Goal: Task Accomplishment & Management: Manage account settings

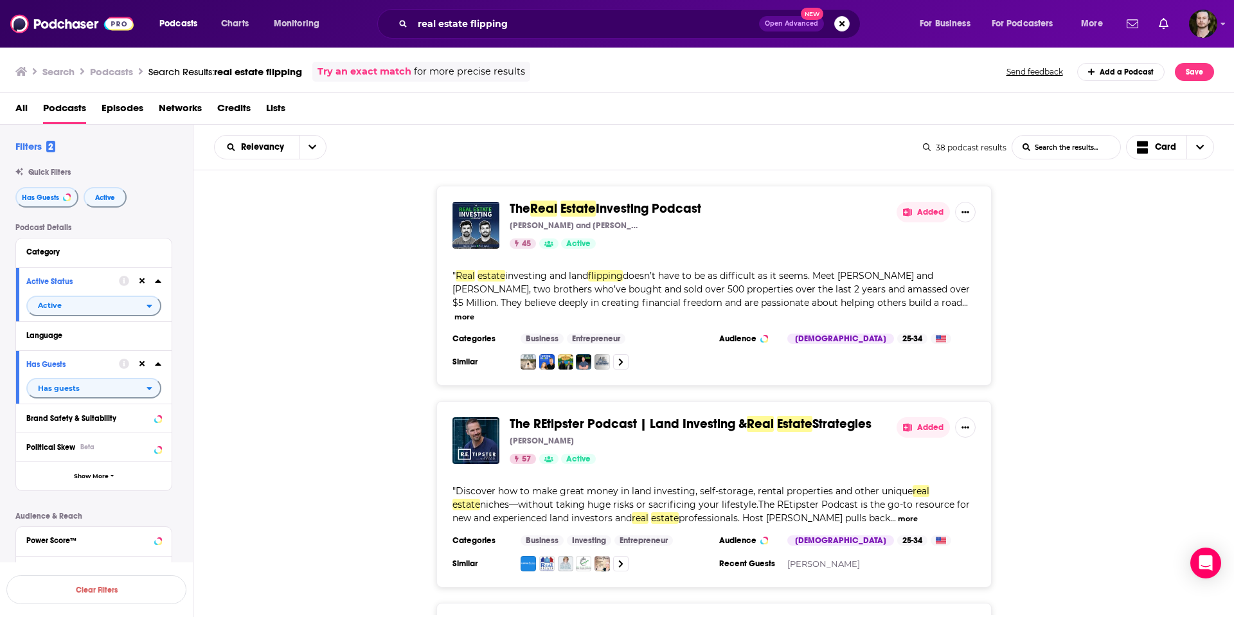
scroll to position [1765, 0]
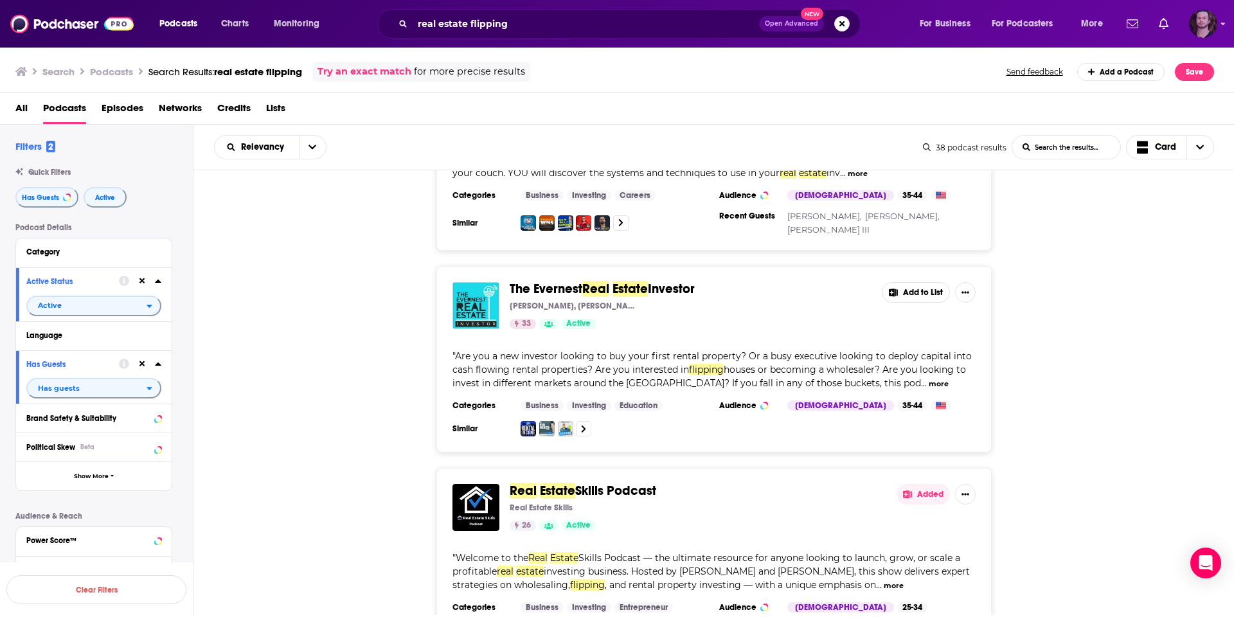
click at [1221, 26] on icon "Show profile menu" at bounding box center [1223, 24] width 5 height 8
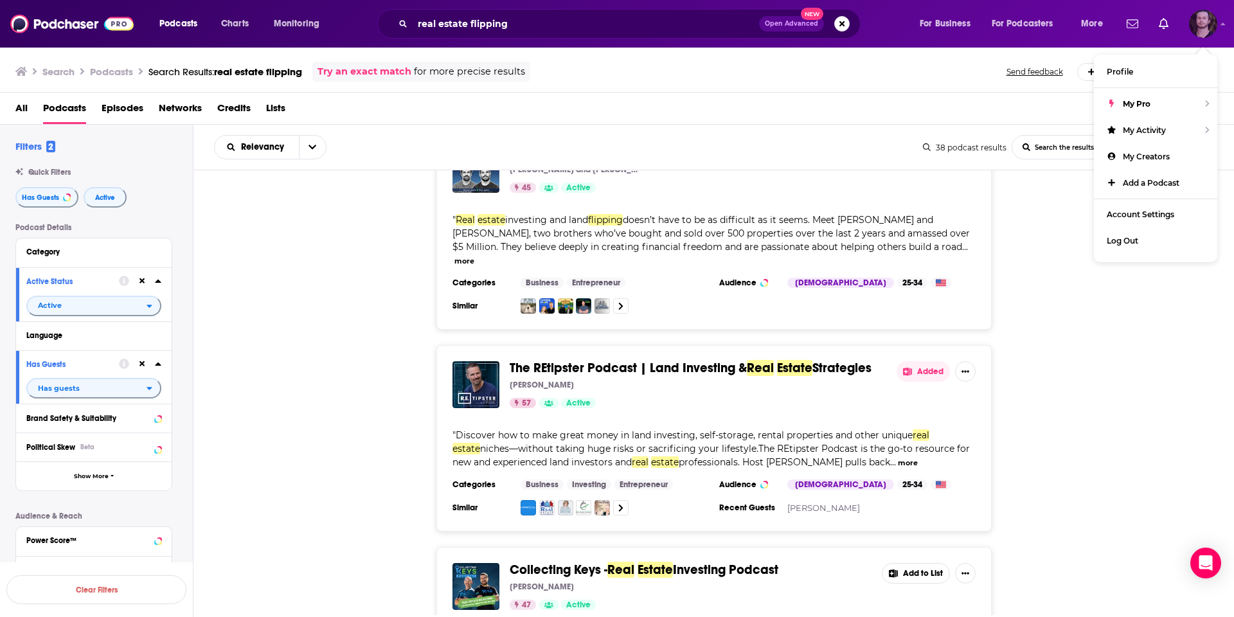
scroll to position [0, 0]
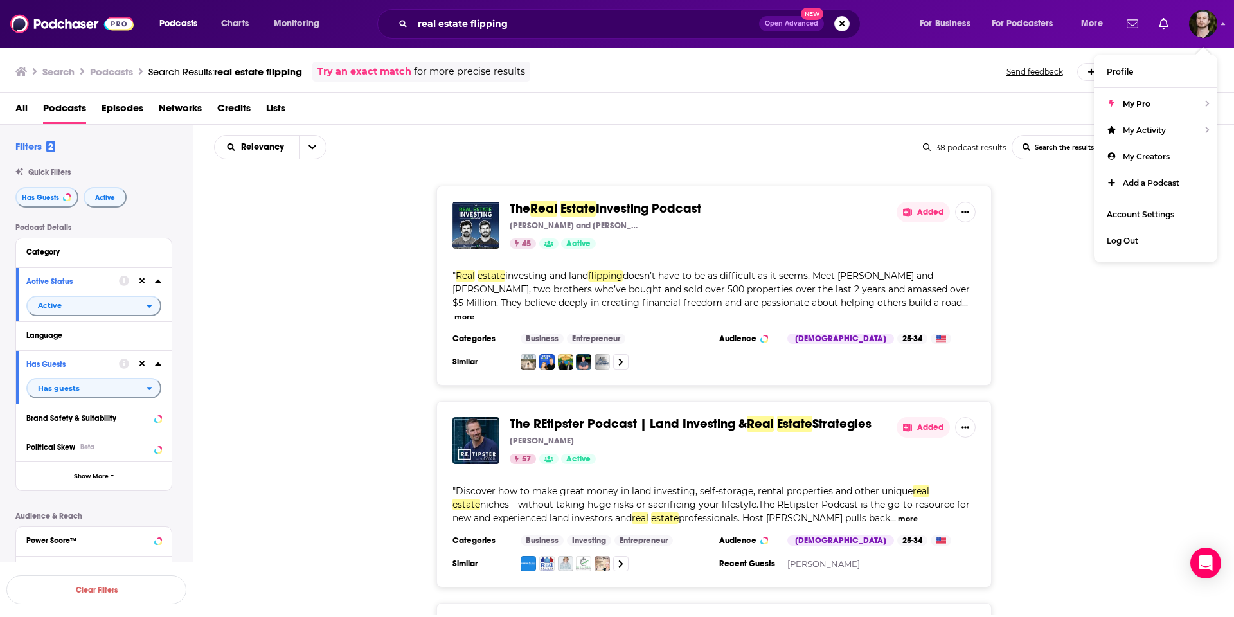
click at [1055, 224] on div "The Real Estate Investing Podcast [PERSON_NAME] and [PERSON_NAME] 45 Active Add…" at bounding box center [715, 286] width 1042 height 200
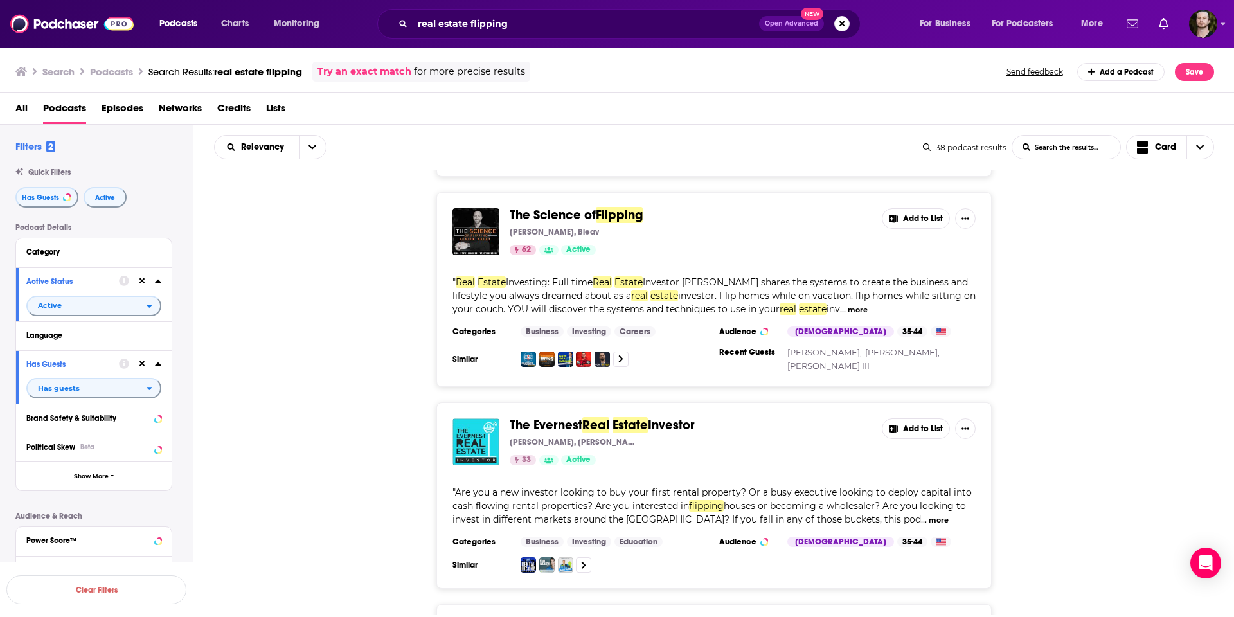
scroll to position [1630, 0]
click at [932, 417] on button "Add to List" at bounding box center [916, 427] width 68 height 21
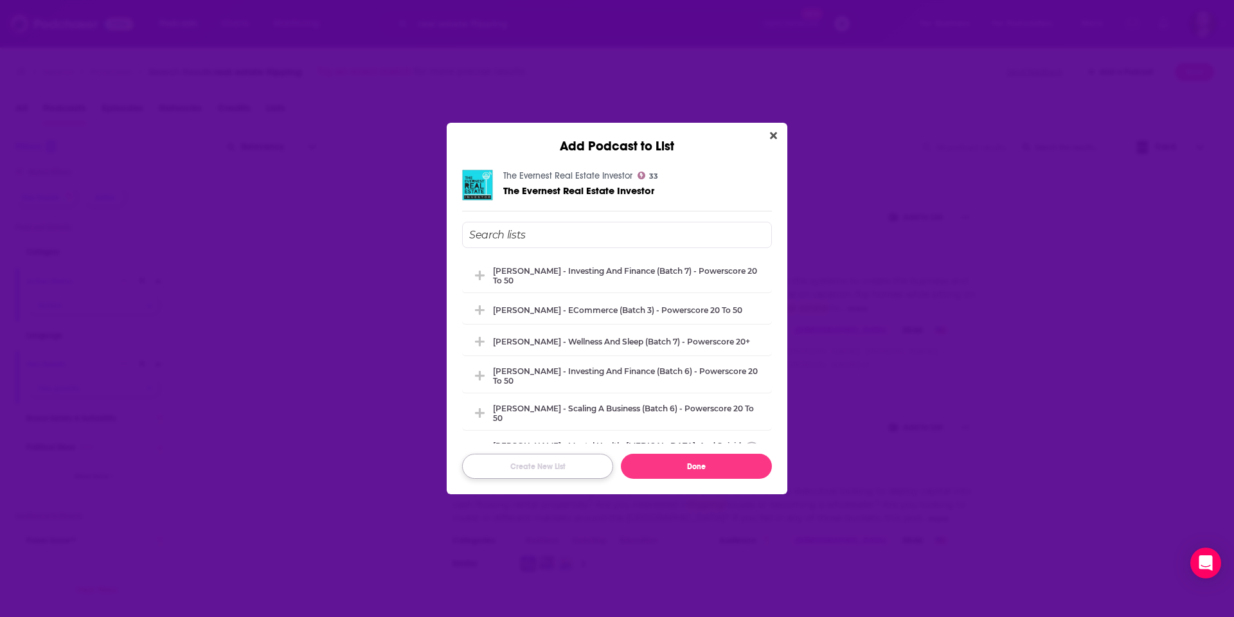
click at [577, 463] on button "Create New List" at bounding box center [537, 466] width 151 height 25
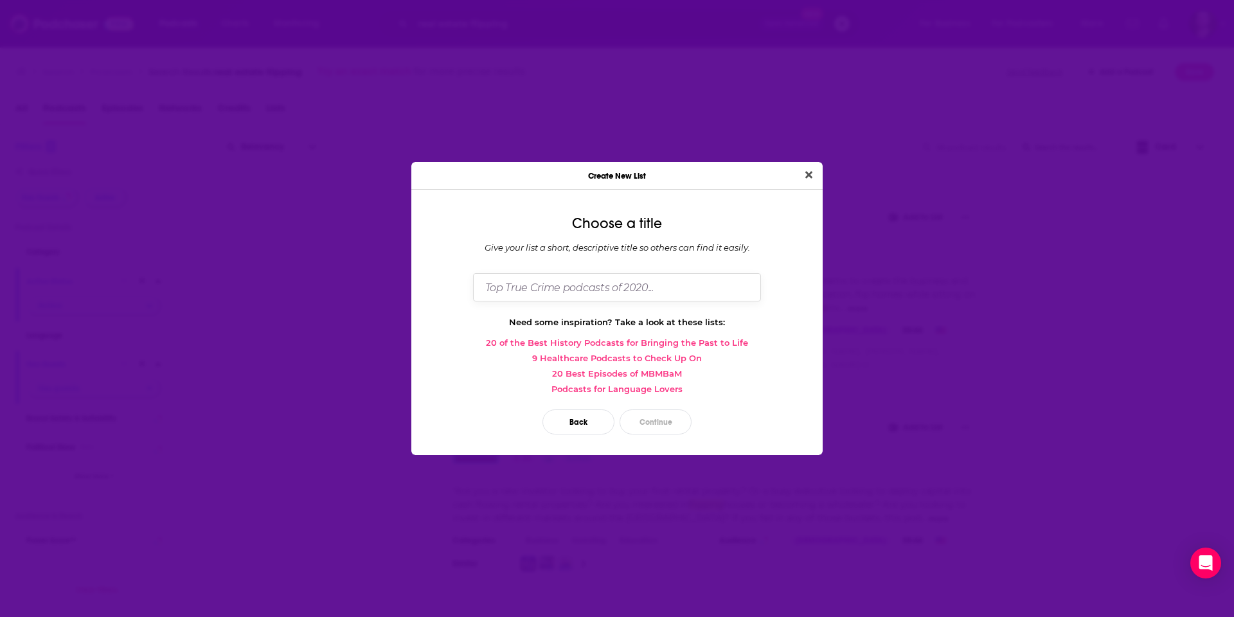
click at [637, 291] on input "Dialog" at bounding box center [617, 287] width 288 height 28
type input "[PERSON_NAME] - Flipping #2"
click at [683, 422] on button "Continue" at bounding box center [656, 422] width 72 height 25
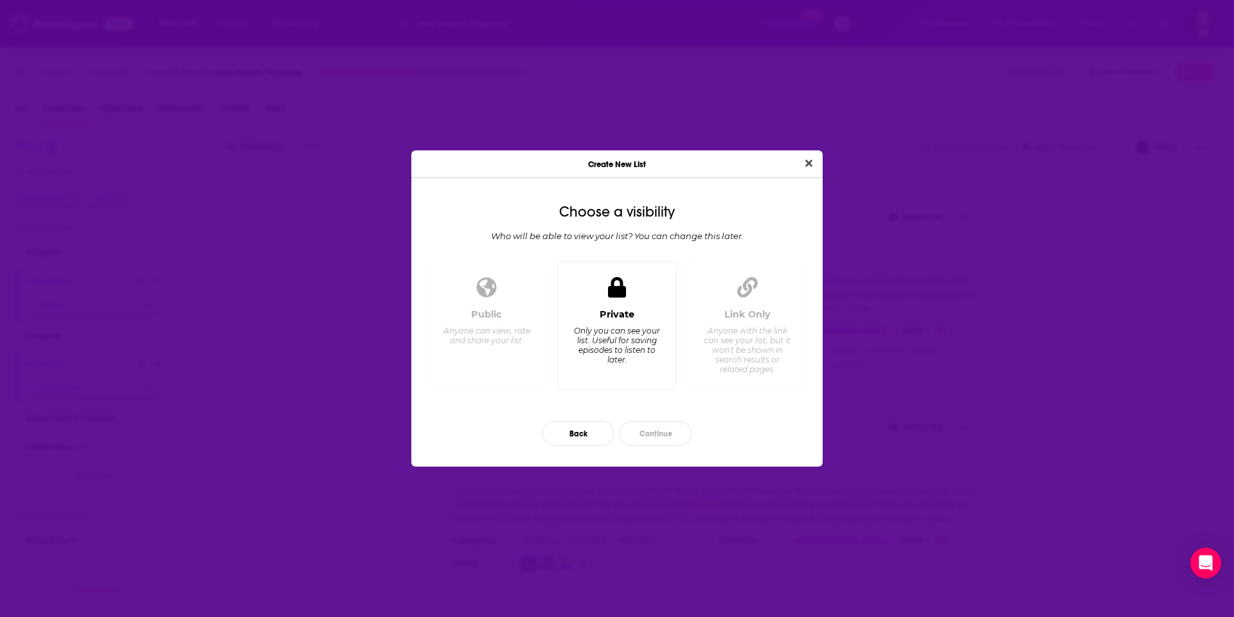
click at [653, 339] on div "Only you can see your list. Useful for saving episodes to listen to later." at bounding box center [617, 345] width 88 height 39
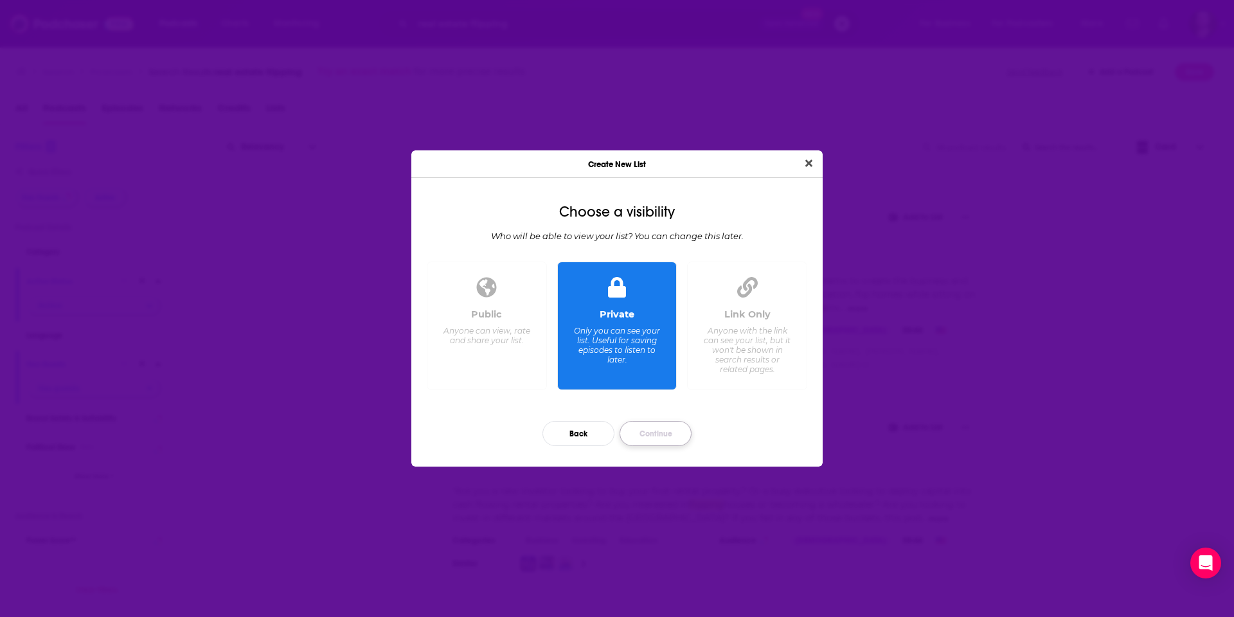
click at [676, 435] on button "Continue" at bounding box center [656, 433] width 72 height 25
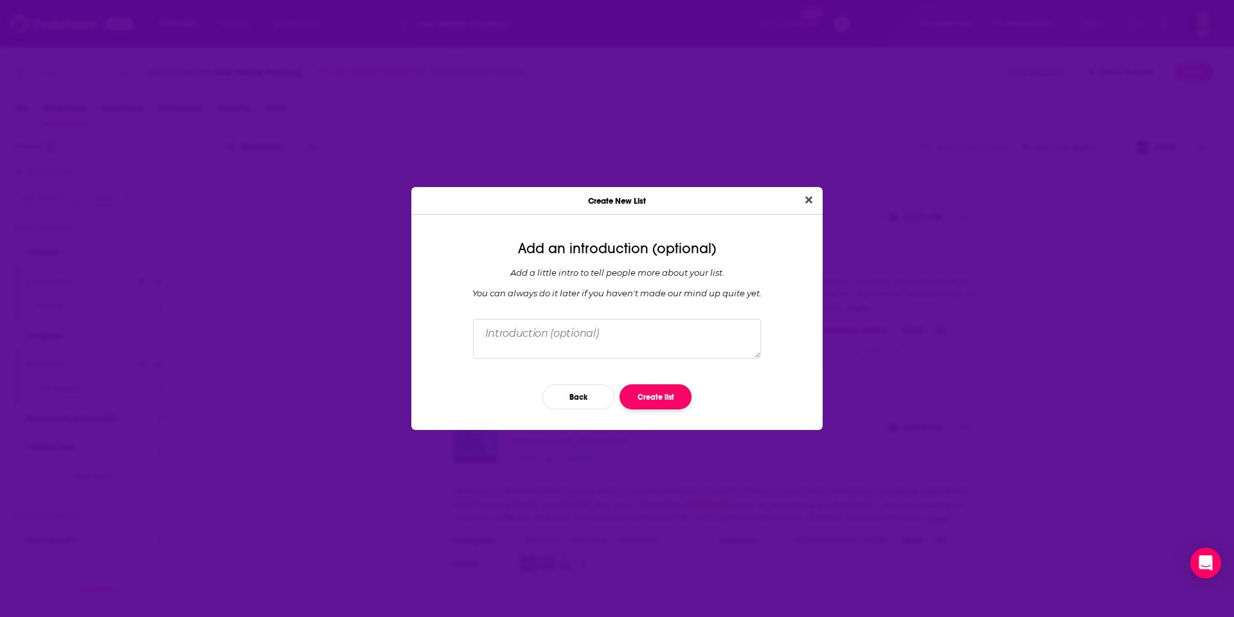
click at [649, 397] on button "Create list" at bounding box center [656, 396] width 72 height 25
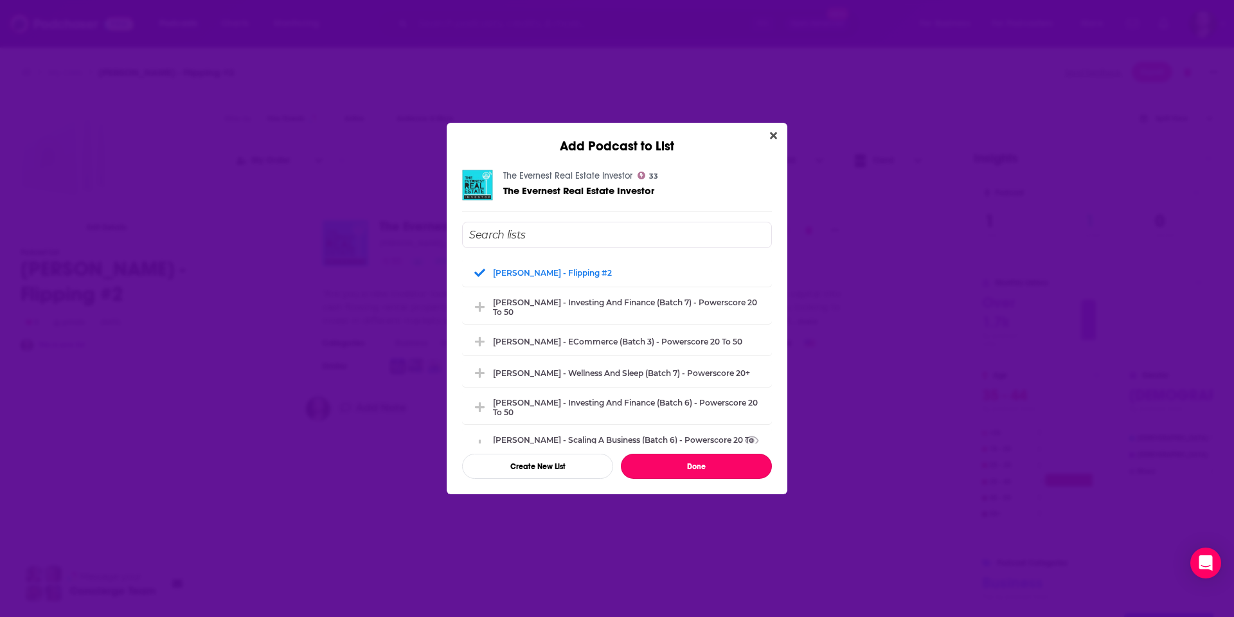
click at [709, 460] on button "Done" at bounding box center [696, 466] width 151 height 25
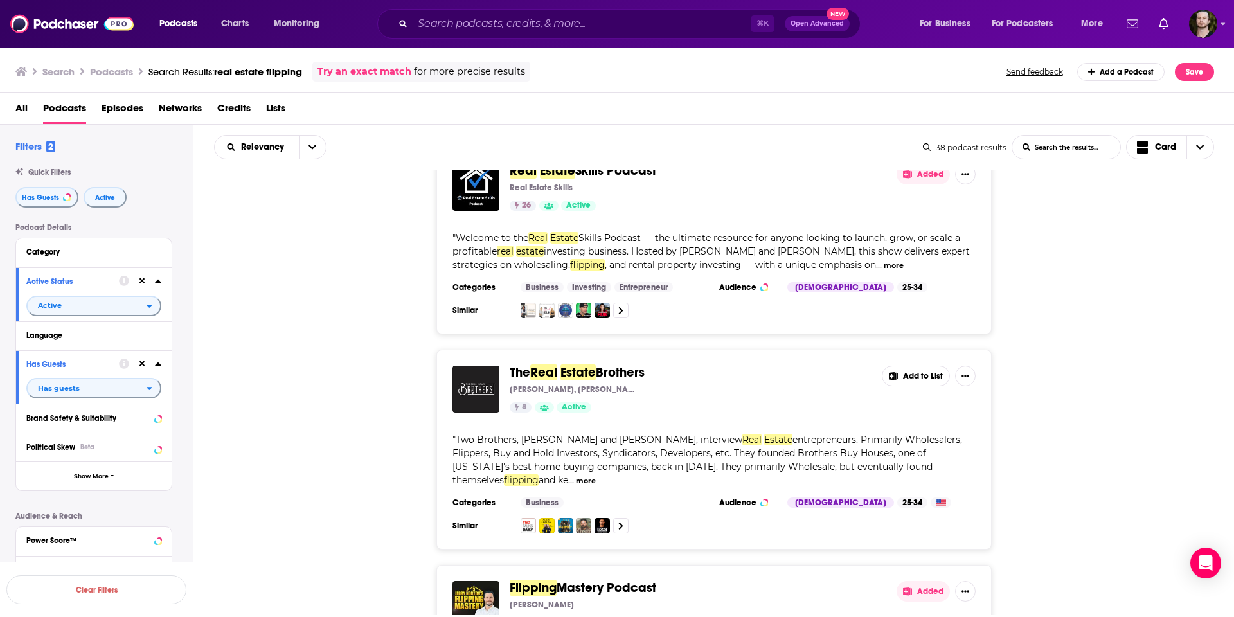
scroll to position [2091, 0]
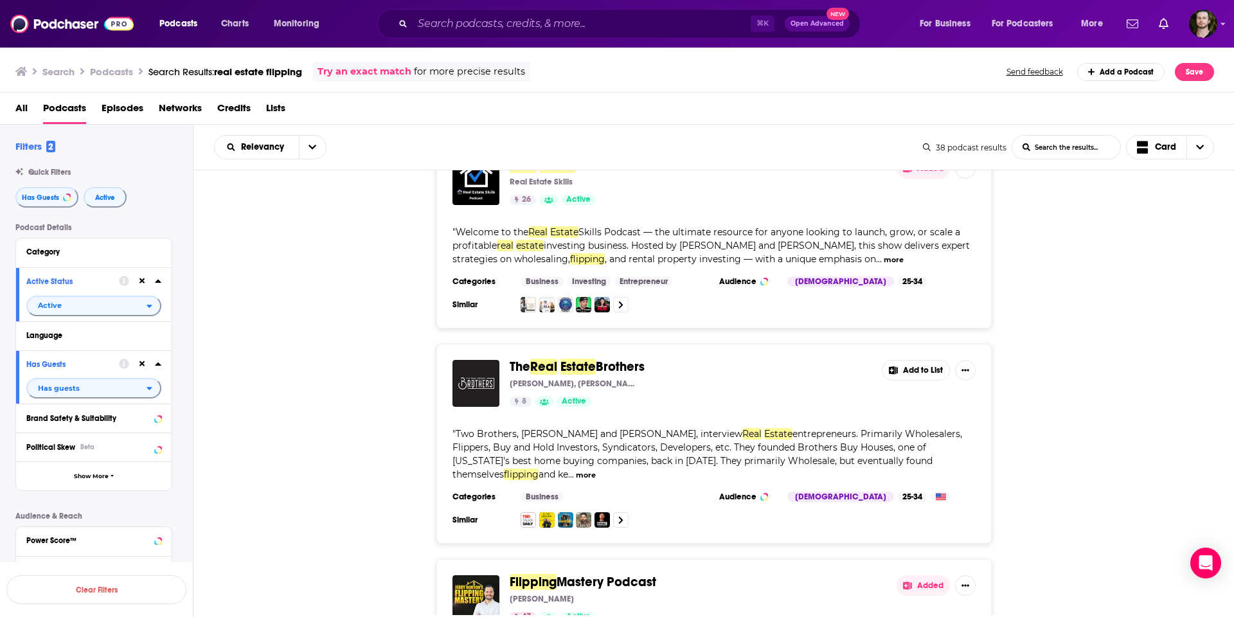
click at [596, 470] on button "more" at bounding box center [586, 475] width 20 height 11
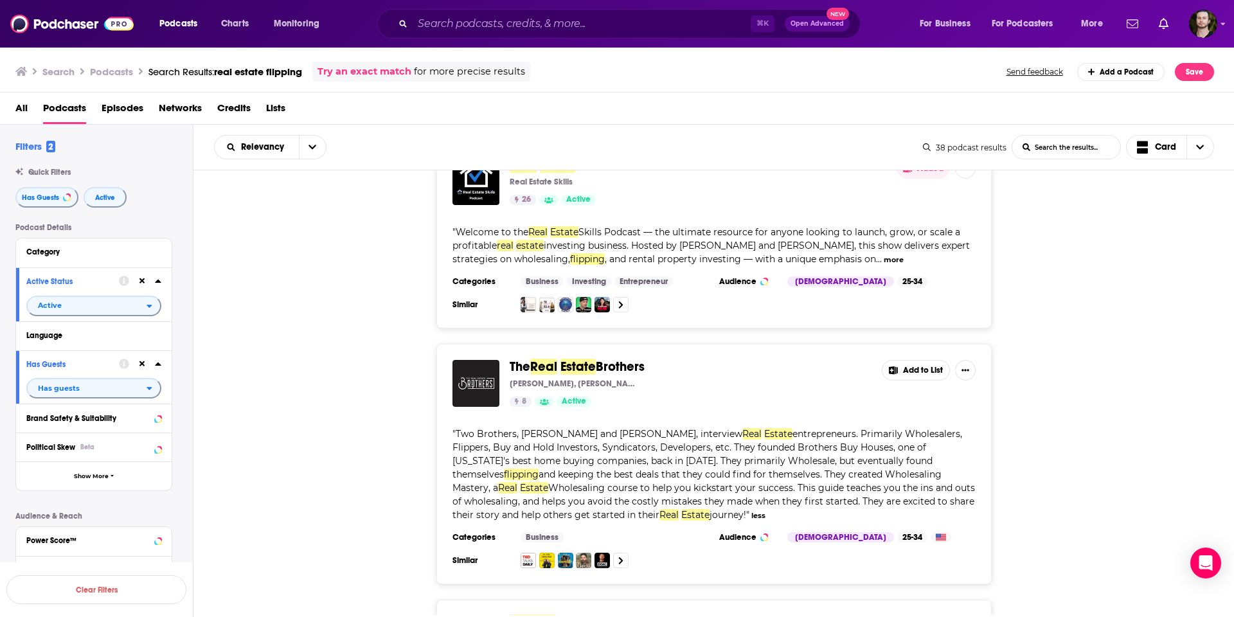
click at [1069, 398] on div "The Real Estate Brothers [PERSON_NAME], [PERSON_NAME] 8 Active Add to List " Tw…" at bounding box center [715, 464] width 1042 height 240
click at [1199, 73] on button "Save" at bounding box center [1194, 72] width 39 height 18
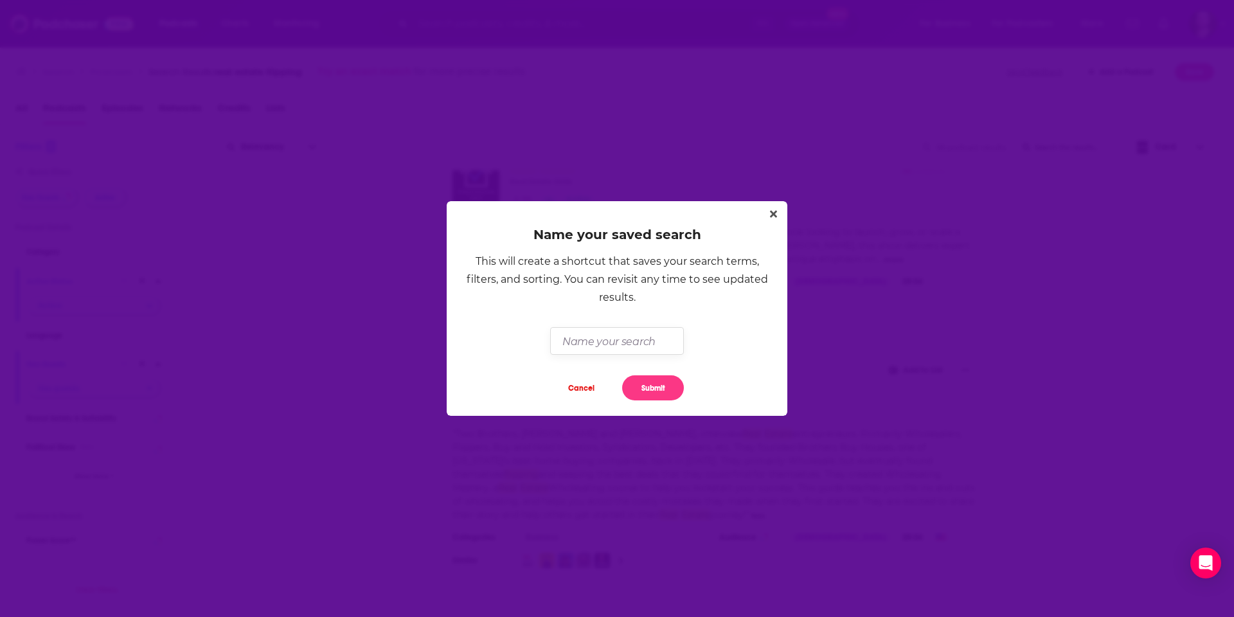
click at [650, 336] on input "Dialog" at bounding box center [616, 341] width 133 height 28
click at [773, 213] on icon "Close" at bounding box center [773, 214] width 7 height 10
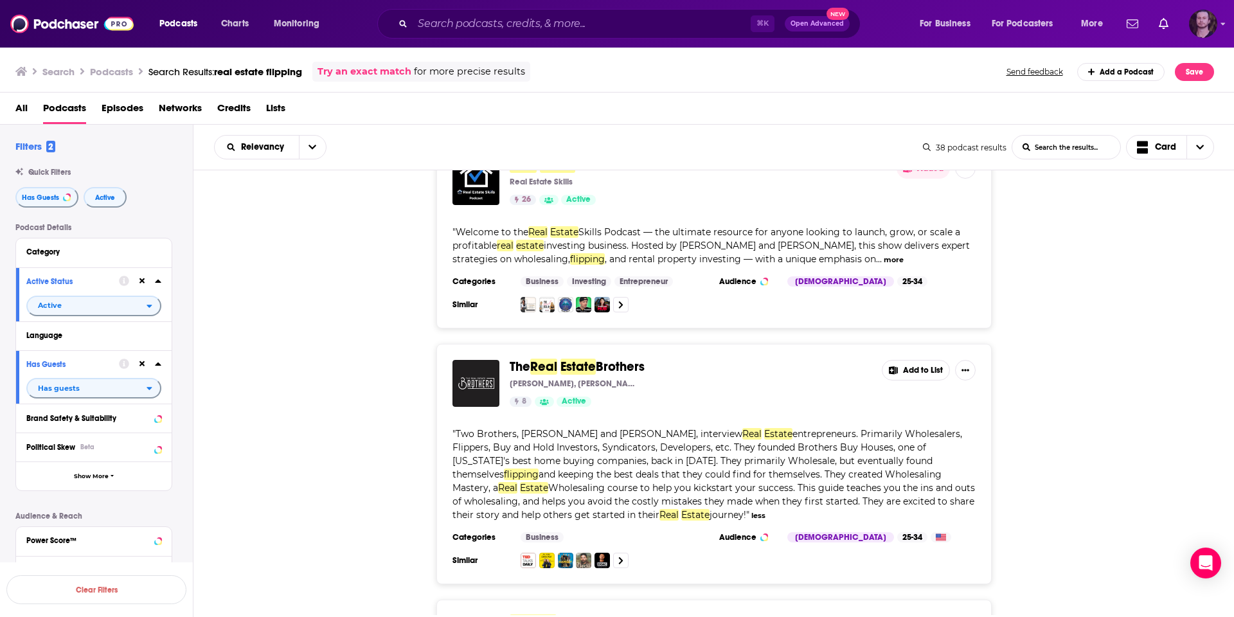
click at [1205, 25] on img "Logged in as OutlierAudio" at bounding box center [1203, 24] width 28 height 28
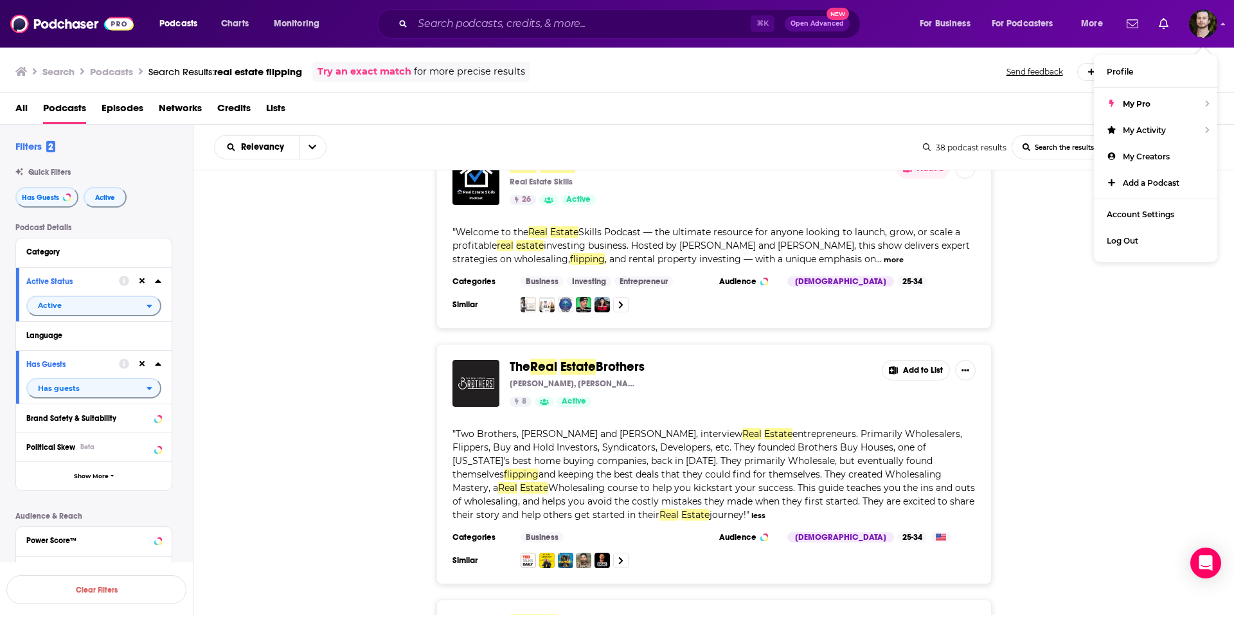
click at [1065, 344] on div "The Real Estate Brothers [PERSON_NAME], [PERSON_NAME] 8 Active Add to List " Tw…" at bounding box center [715, 464] width 1042 height 240
click at [924, 360] on button "Add to List" at bounding box center [916, 370] width 68 height 21
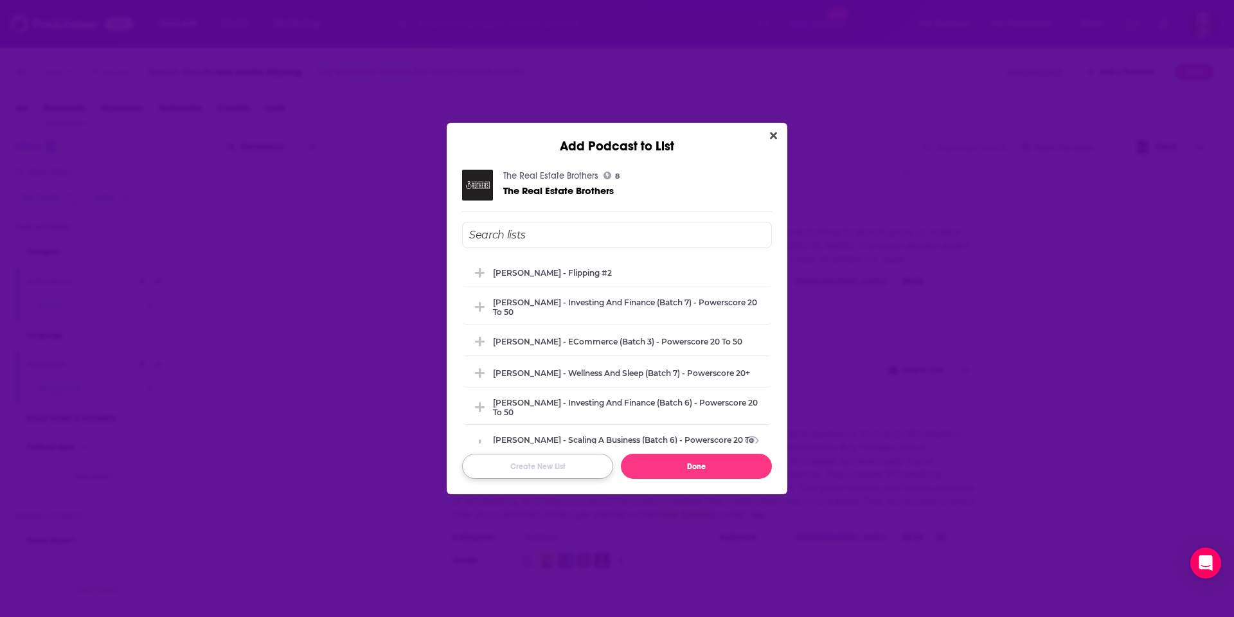
click at [537, 461] on button "Create New List" at bounding box center [537, 466] width 151 height 25
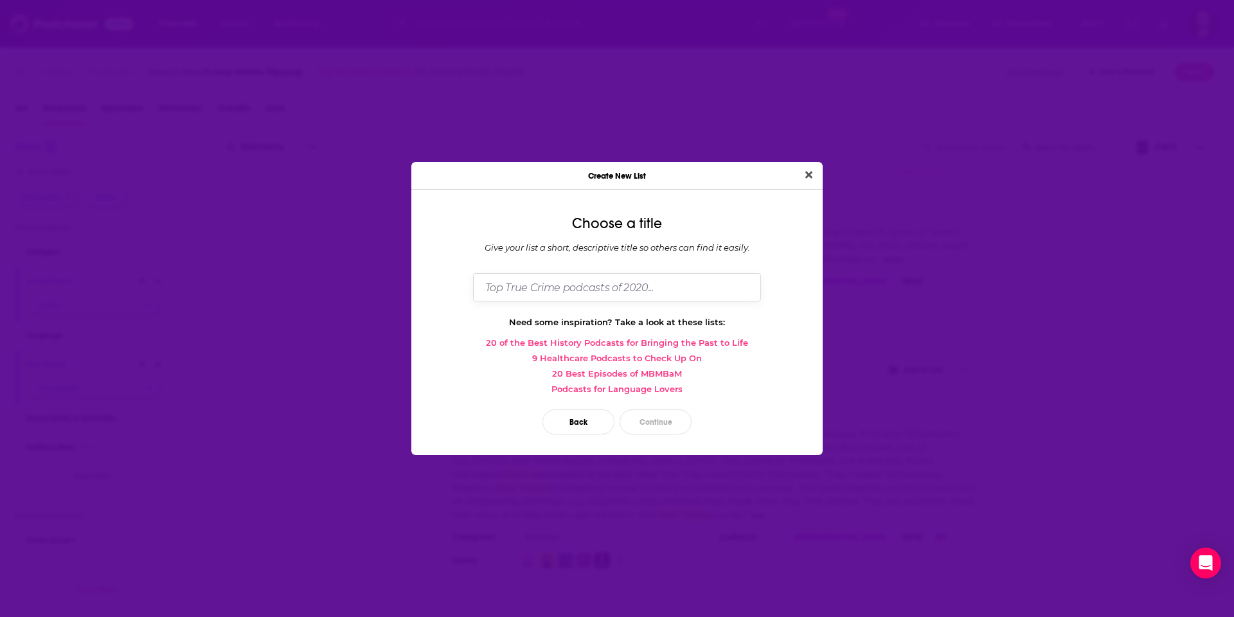
click at [531, 293] on input "Dialog" at bounding box center [617, 287] width 288 height 28
click at [566, 291] on input "[PERSON_NAME] - Wholsaling" at bounding box center [617, 287] width 288 height 28
type input "[PERSON_NAME] - Wholesaling"
click at [661, 419] on button "Continue" at bounding box center [656, 422] width 72 height 25
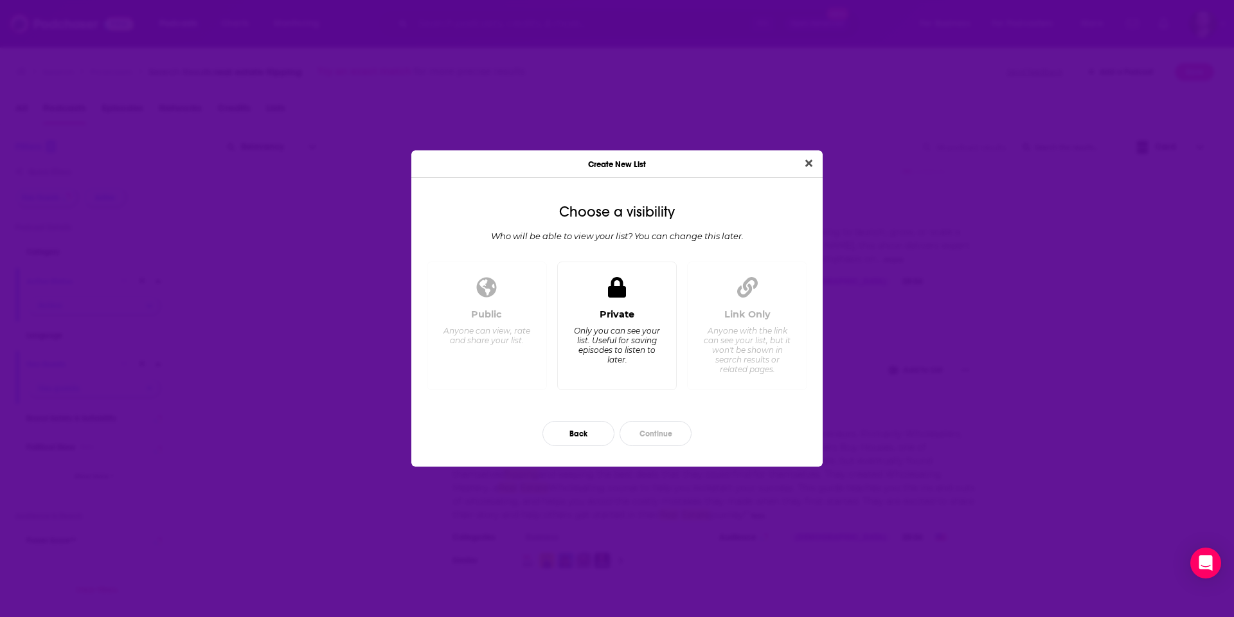
click at [637, 336] on div "Only you can see your list. Useful for saving episodes to listen to later." at bounding box center [617, 345] width 88 height 39
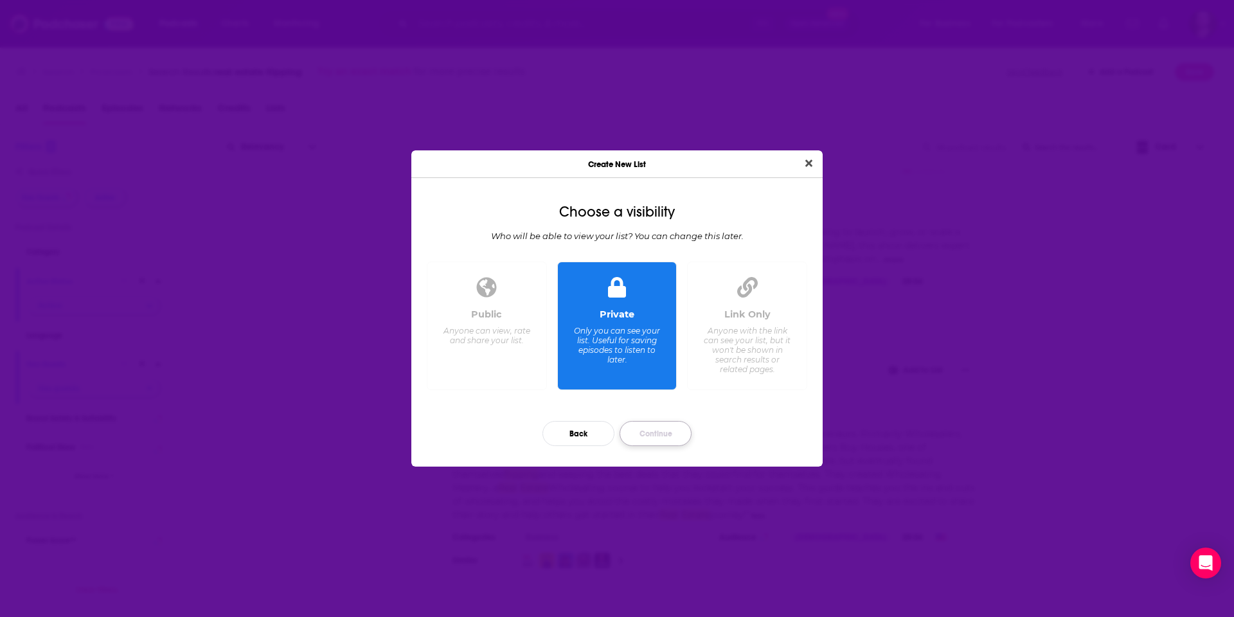
click at [653, 440] on button "Continue" at bounding box center [656, 433] width 72 height 25
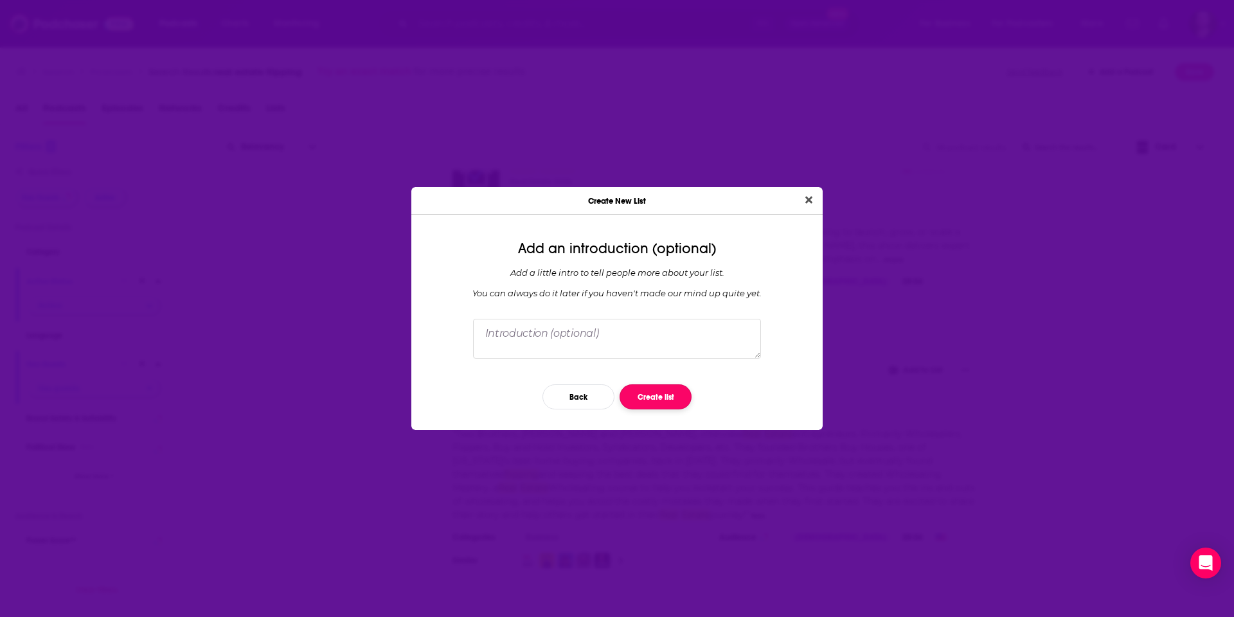
click at [662, 399] on button "Create list" at bounding box center [656, 396] width 72 height 25
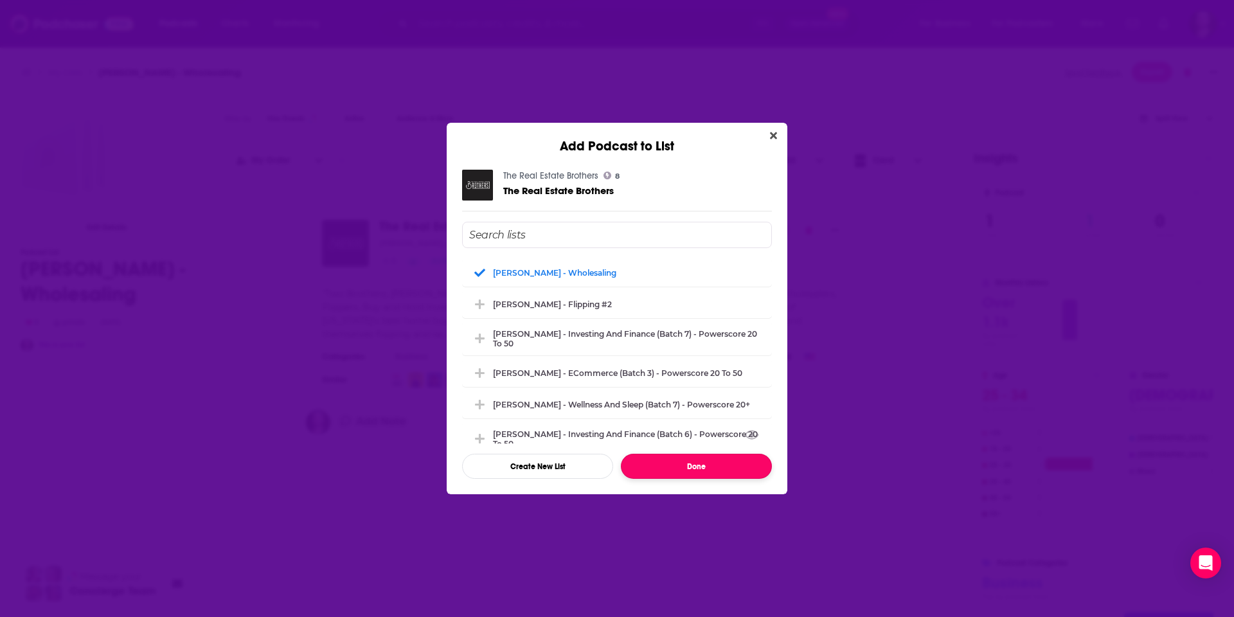
click at [727, 469] on button "Done" at bounding box center [696, 466] width 151 height 25
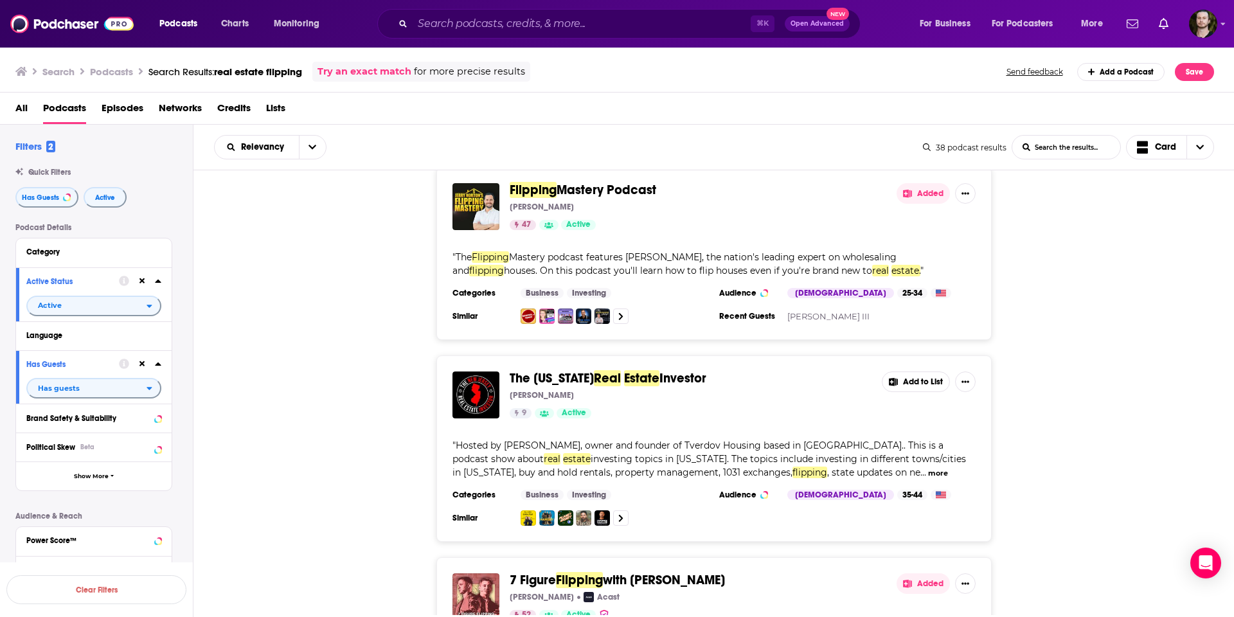
scroll to position [2489, 0]
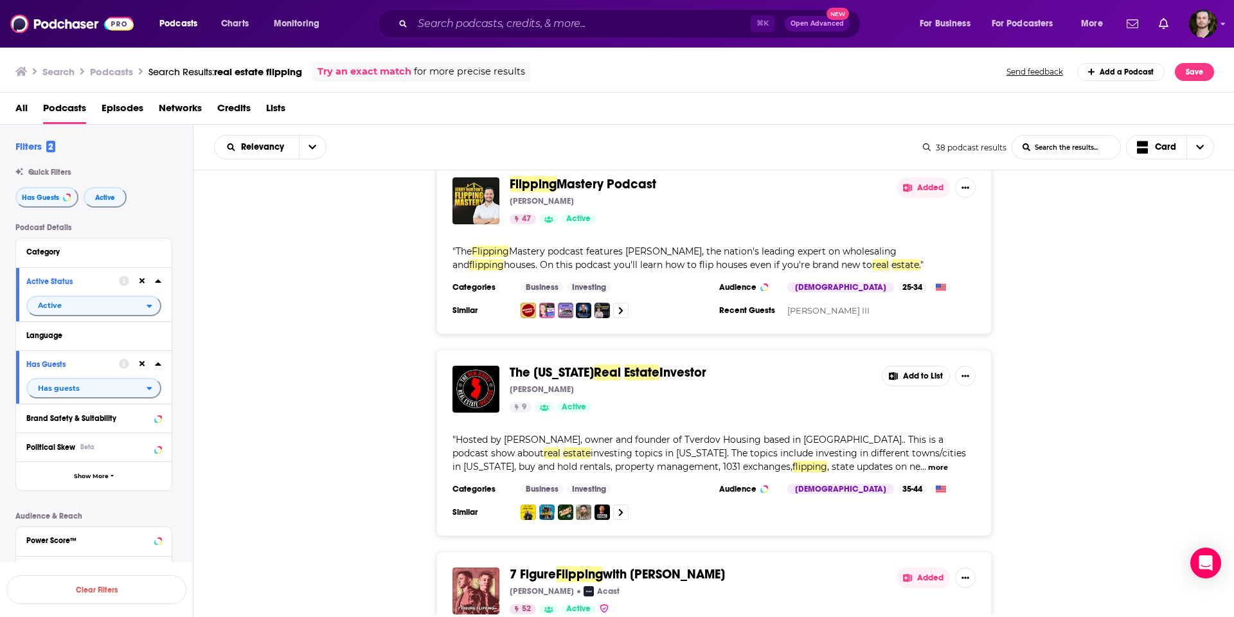
click at [928, 462] on button "more" at bounding box center [938, 467] width 20 height 11
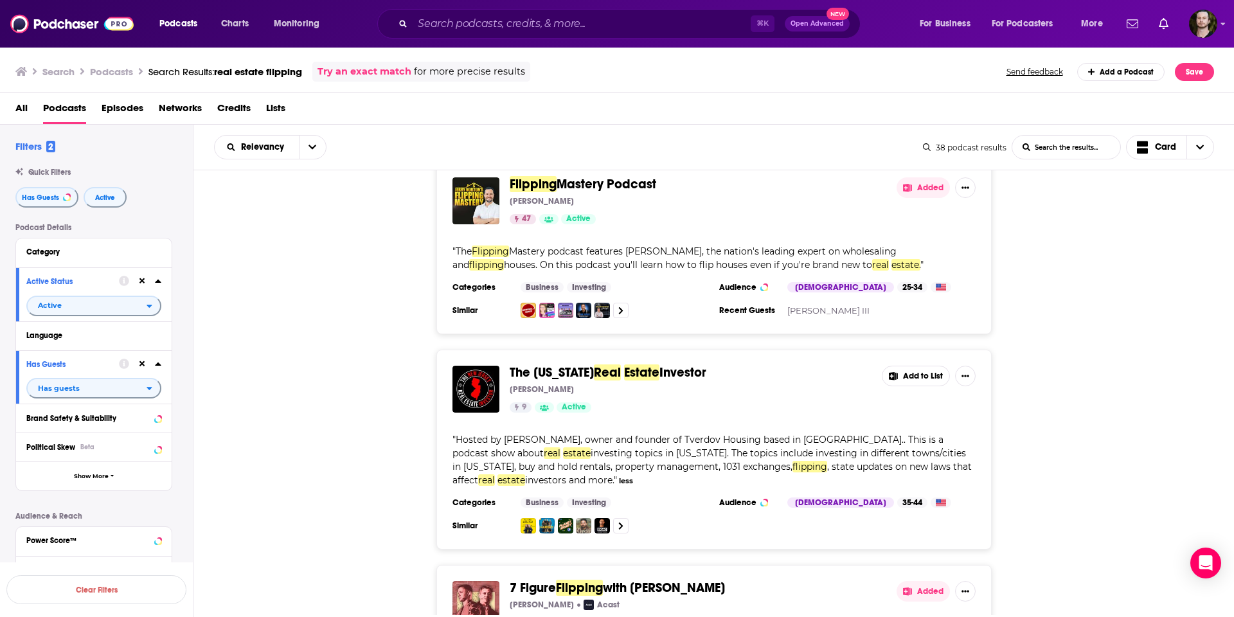
click at [934, 366] on button "Add to List" at bounding box center [916, 376] width 68 height 21
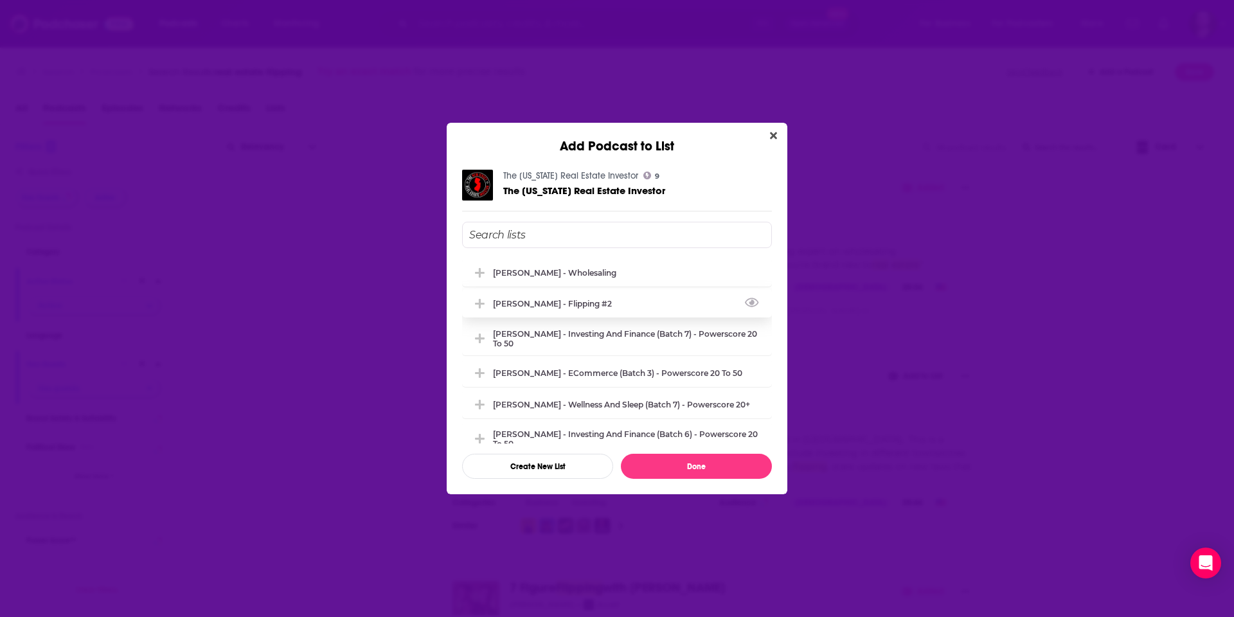
drag, startPoint x: 595, startPoint y: 297, endPoint x: 611, endPoint y: 323, distance: 30.7
click at [595, 297] on div "[PERSON_NAME] - Flipping #2" at bounding box center [617, 304] width 310 height 28
click at [729, 459] on button "Done" at bounding box center [696, 466] width 151 height 25
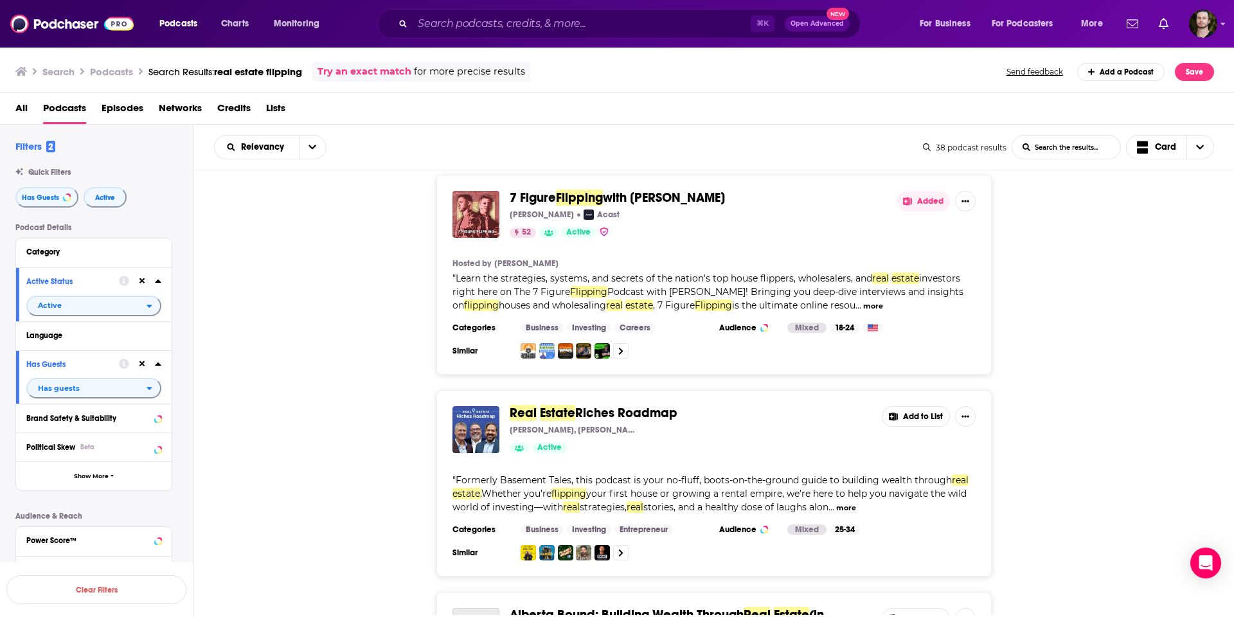
scroll to position [2900, 0]
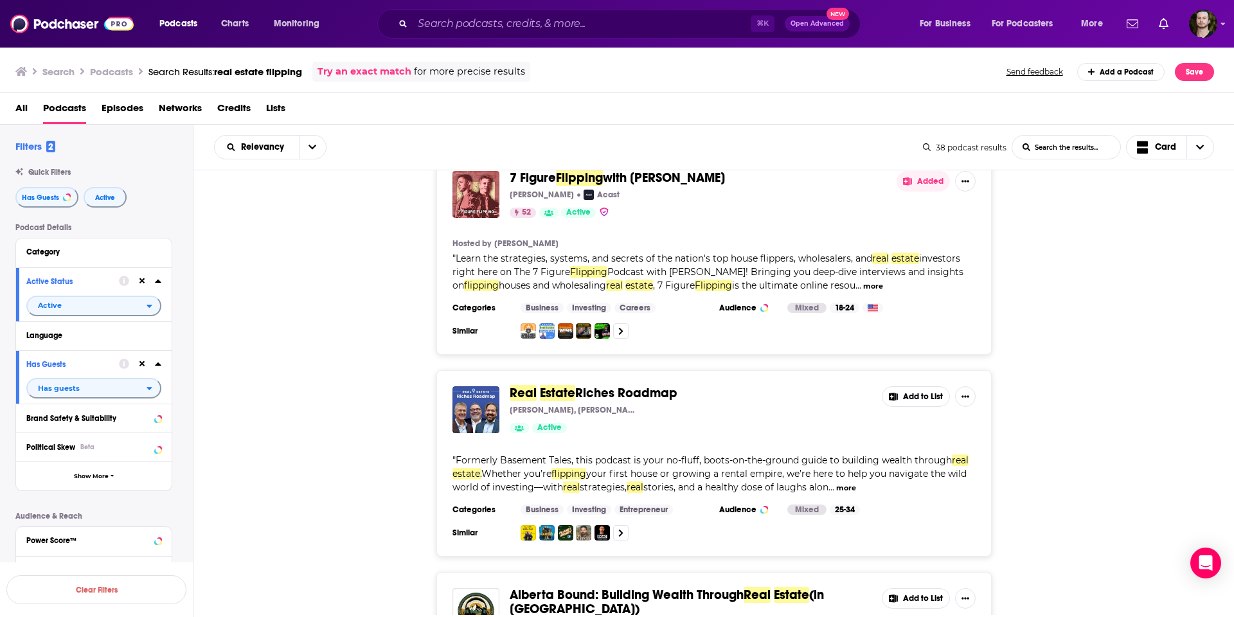
click at [851, 483] on button "more" at bounding box center [846, 488] width 20 height 11
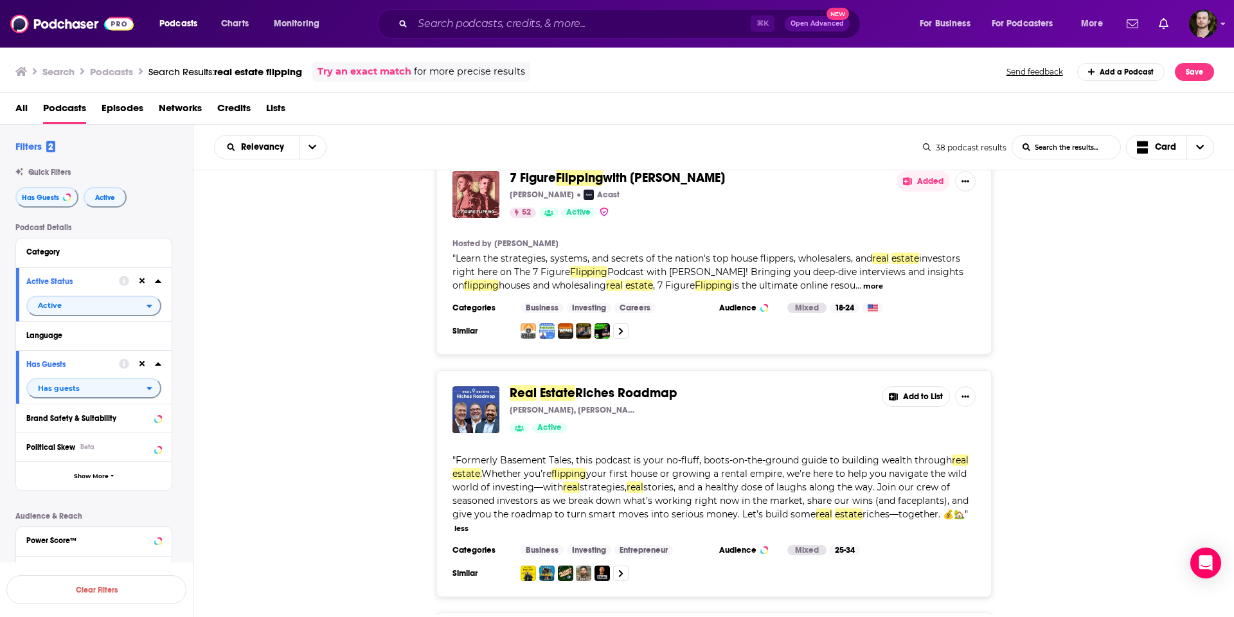
click at [919, 386] on button "Add to List" at bounding box center [916, 396] width 68 height 21
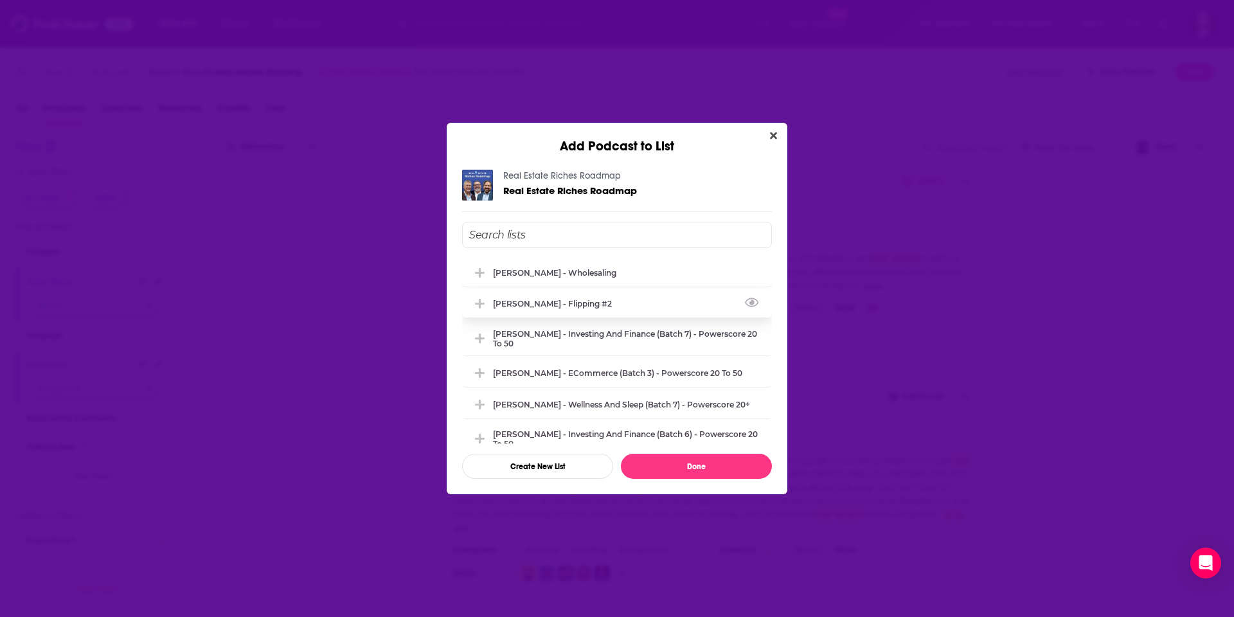
drag, startPoint x: 566, startPoint y: 303, endPoint x: 575, endPoint y: 306, distance: 10.0
click at [566, 303] on div "[PERSON_NAME] - Flipping #2" at bounding box center [556, 304] width 127 height 10
click at [736, 463] on button "Done" at bounding box center [696, 466] width 151 height 25
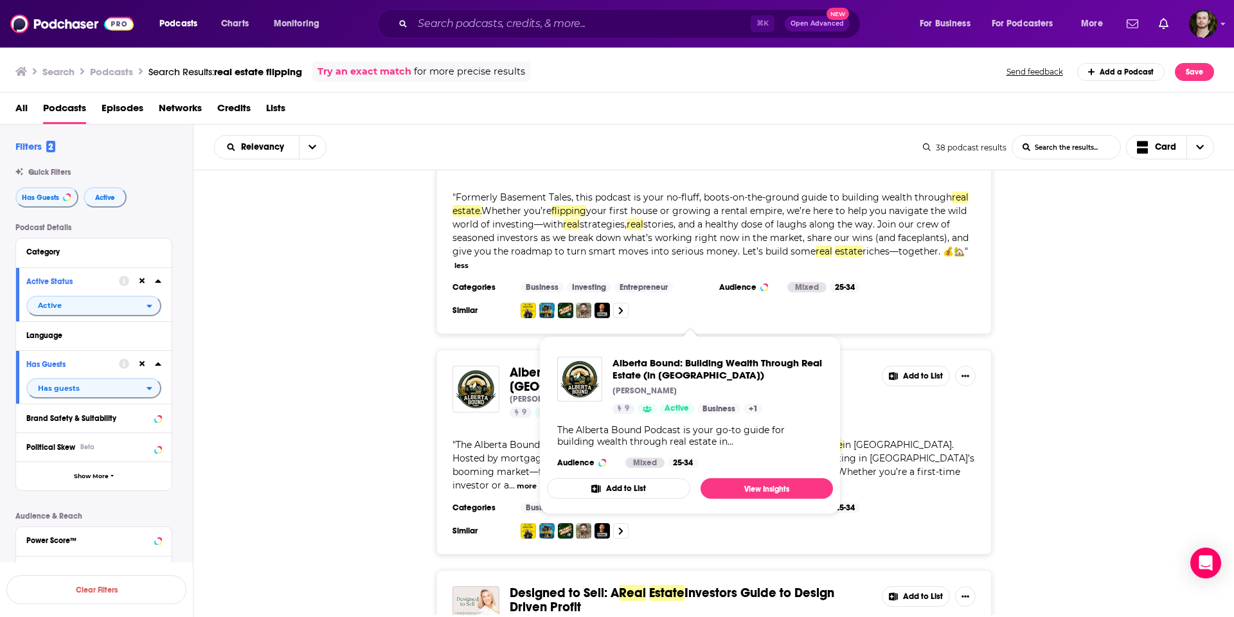
scroll to position [3165, 0]
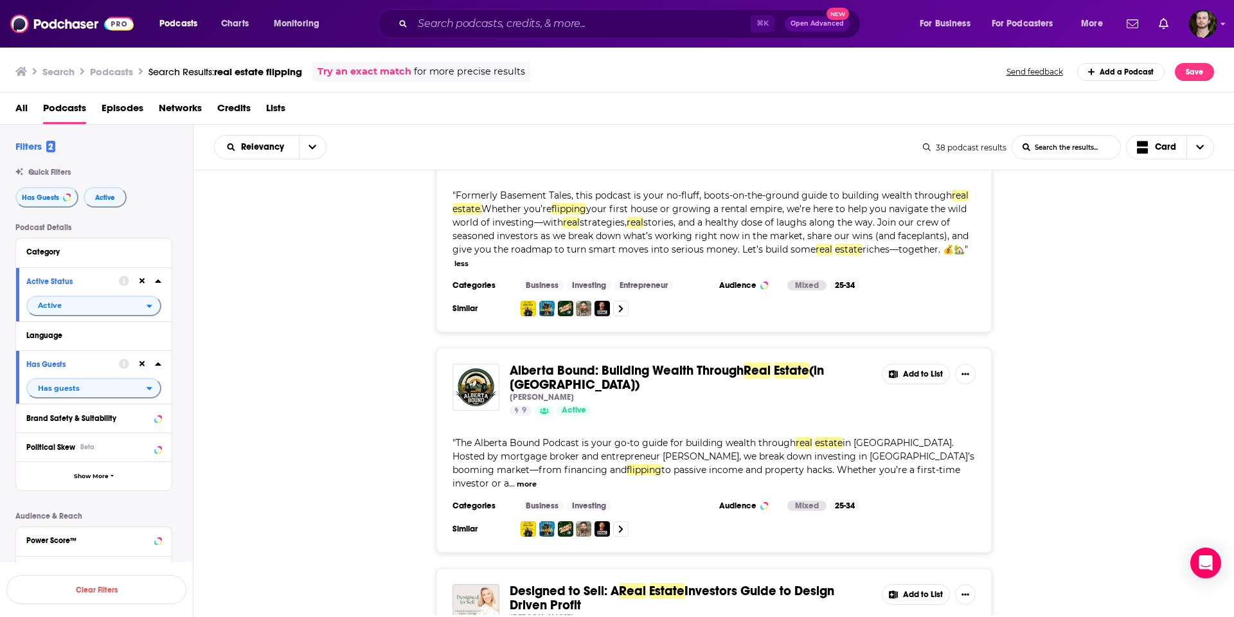
click at [1063, 348] on div "Alberta Bound: Building Wealth Through Real Estate (in [GEOGRAPHIC_DATA]) [PERS…" at bounding box center [715, 450] width 1042 height 205
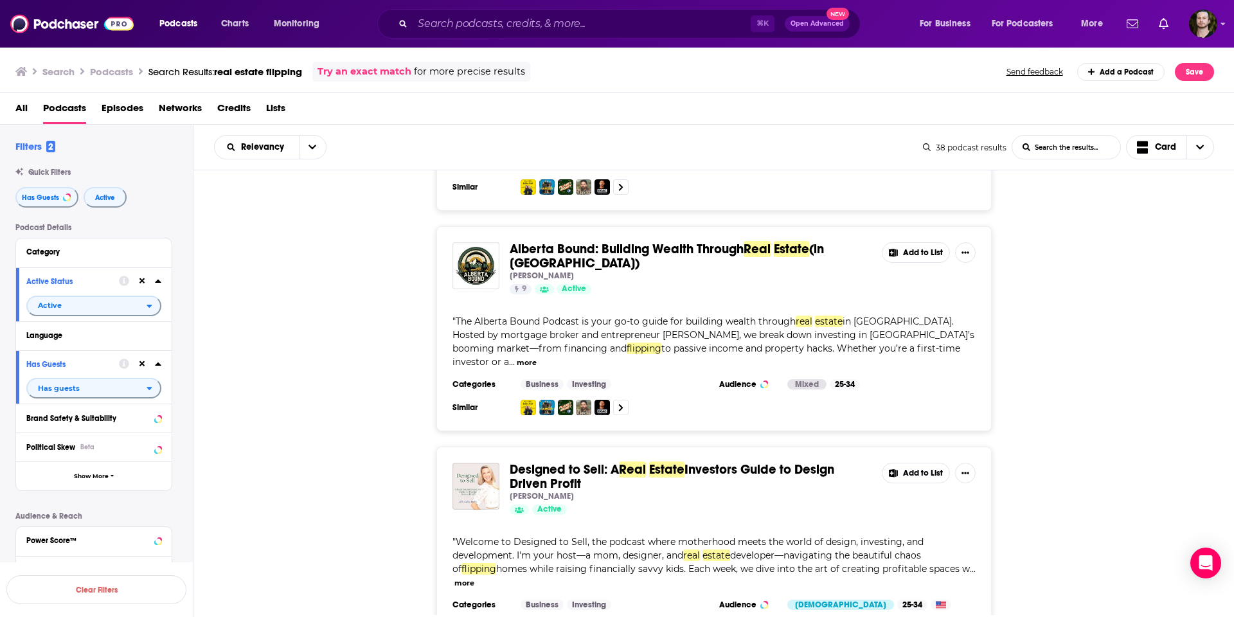
scroll to position [3291, 0]
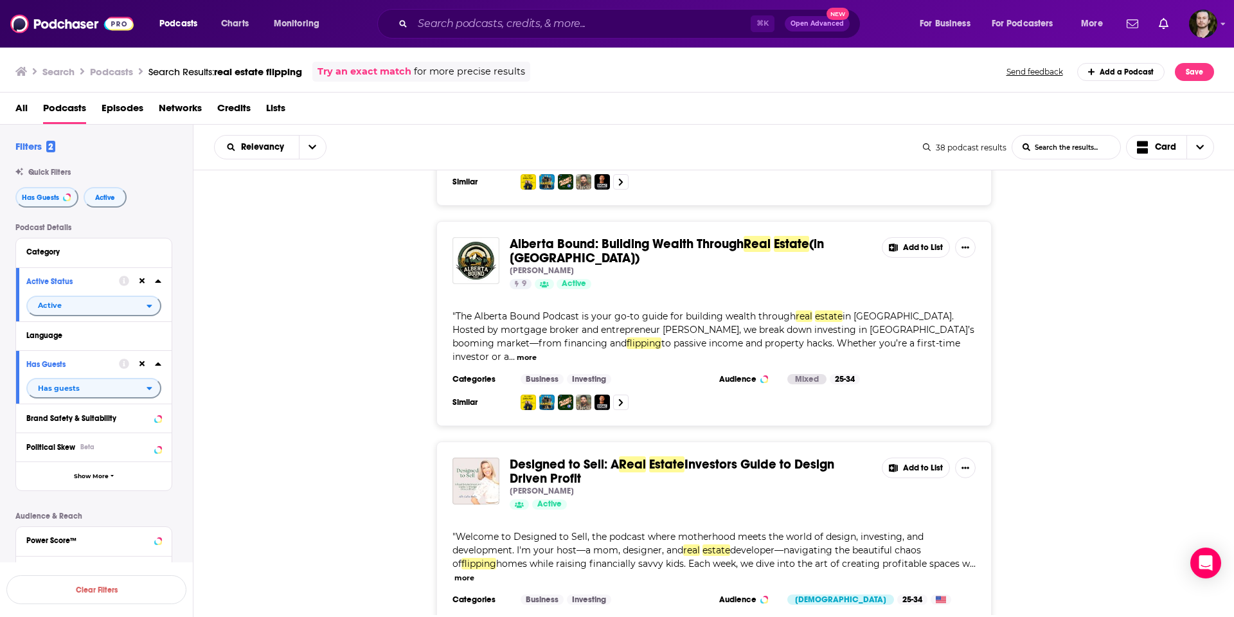
click at [474, 573] on button "more" at bounding box center [465, 578] width 20 height 11
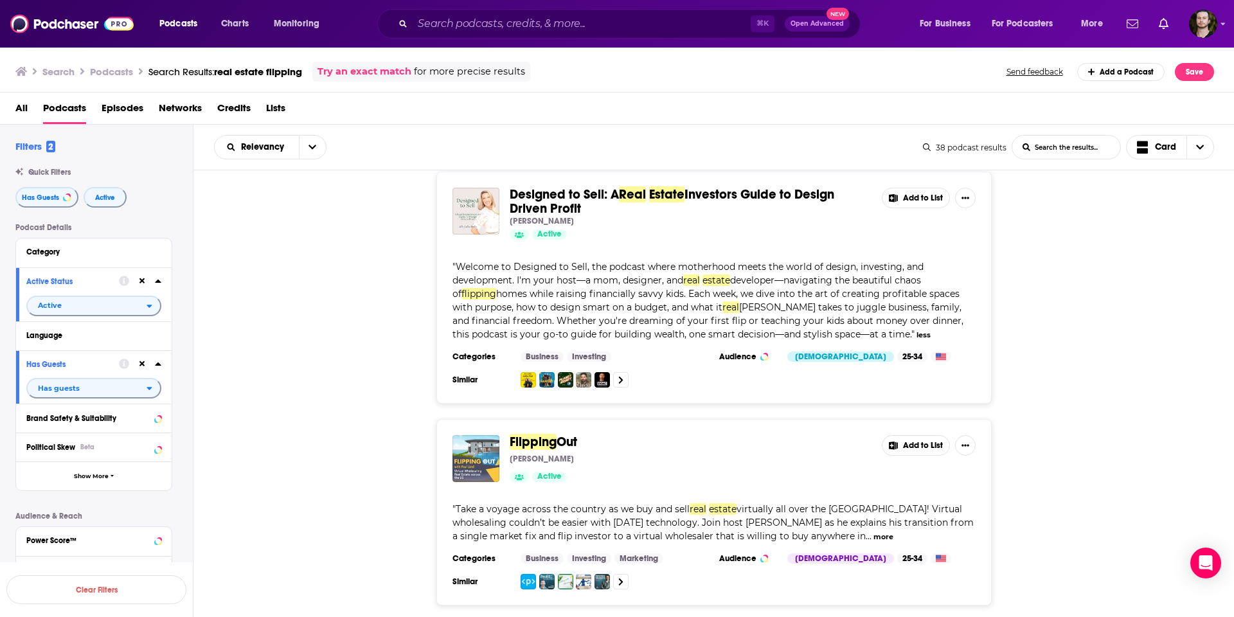
scroll to position [3571, 0]
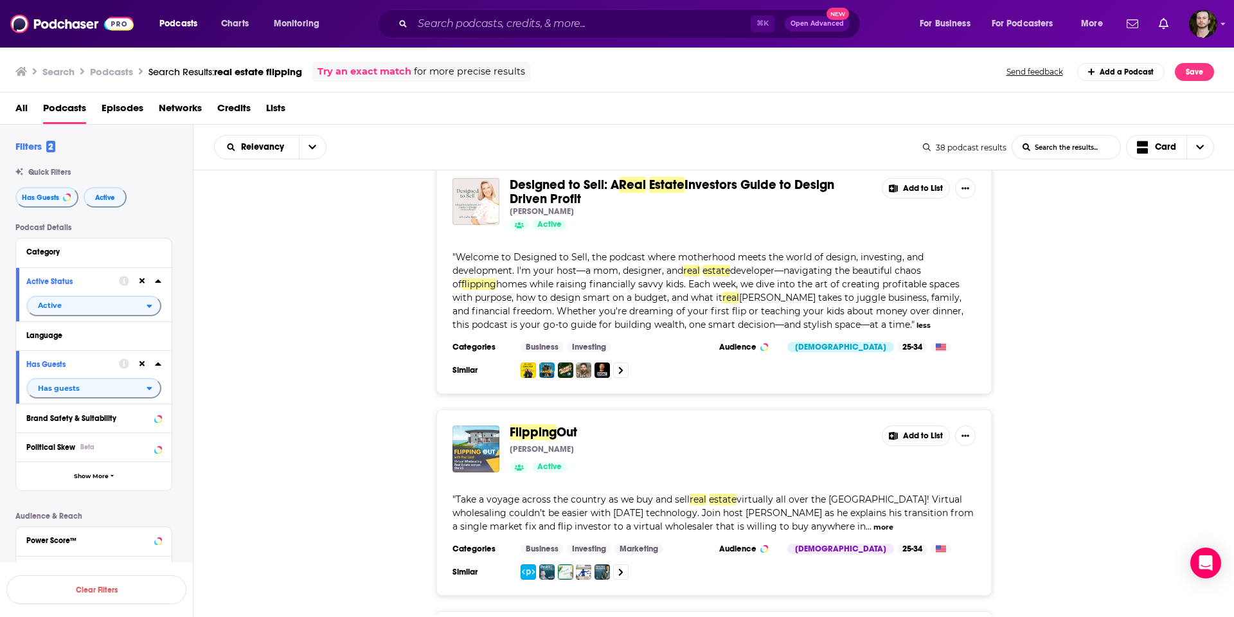
click at [913, 426] on button "Add to List" at bounding box center [916, 436] width 68 height 21
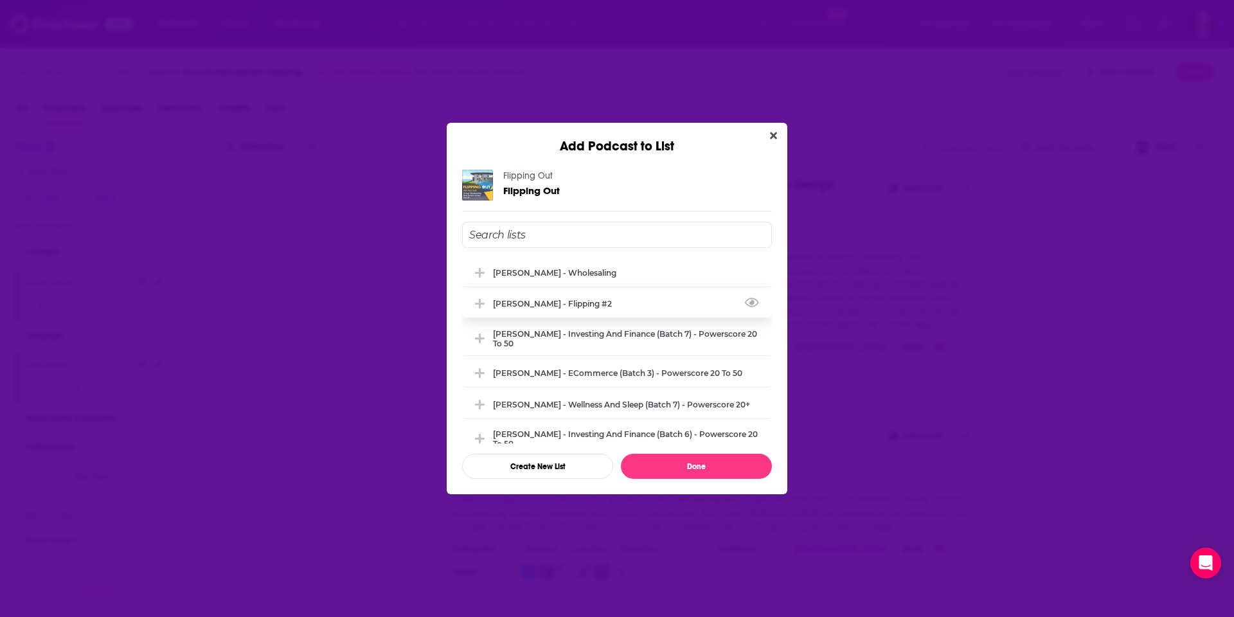
click at [583, 301] on div "[PERSON_NAME] - Flipping #2" at bounding box center [556, 304] width 127 height 10
click at [715, 460] on button "Done" at bounding box center [696, 466] width 151 height 25
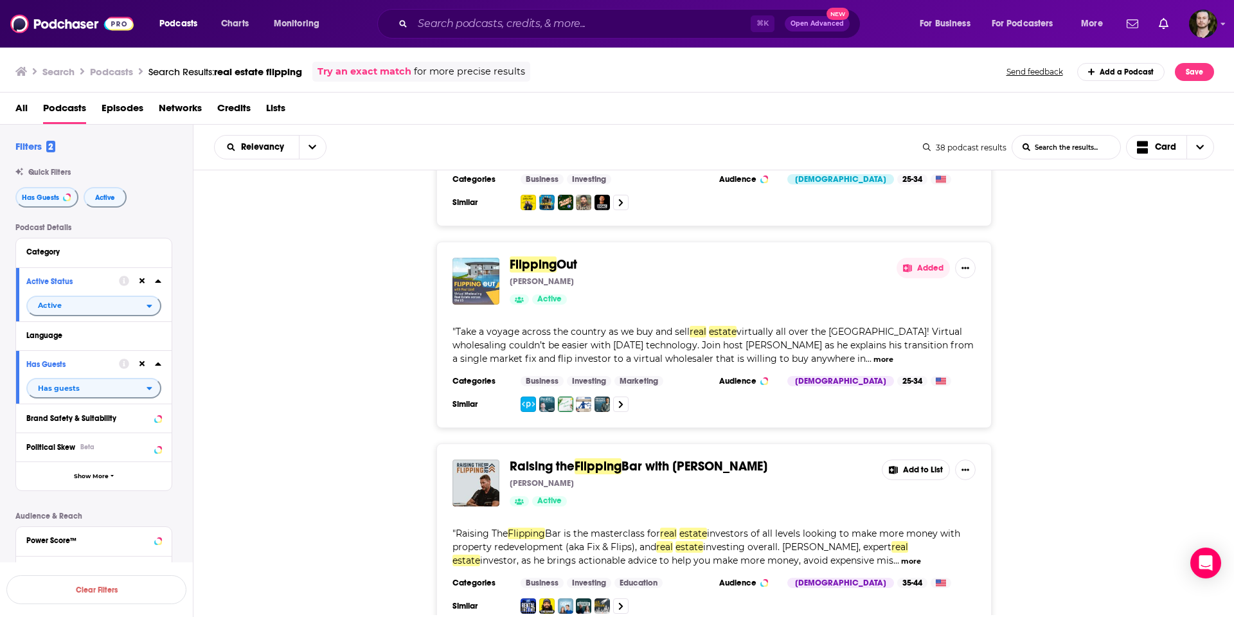
scroll to position [3740, 0]
click at [912, 458] on button "Add to List" at bounding box center [916, 468] width 68 height 21
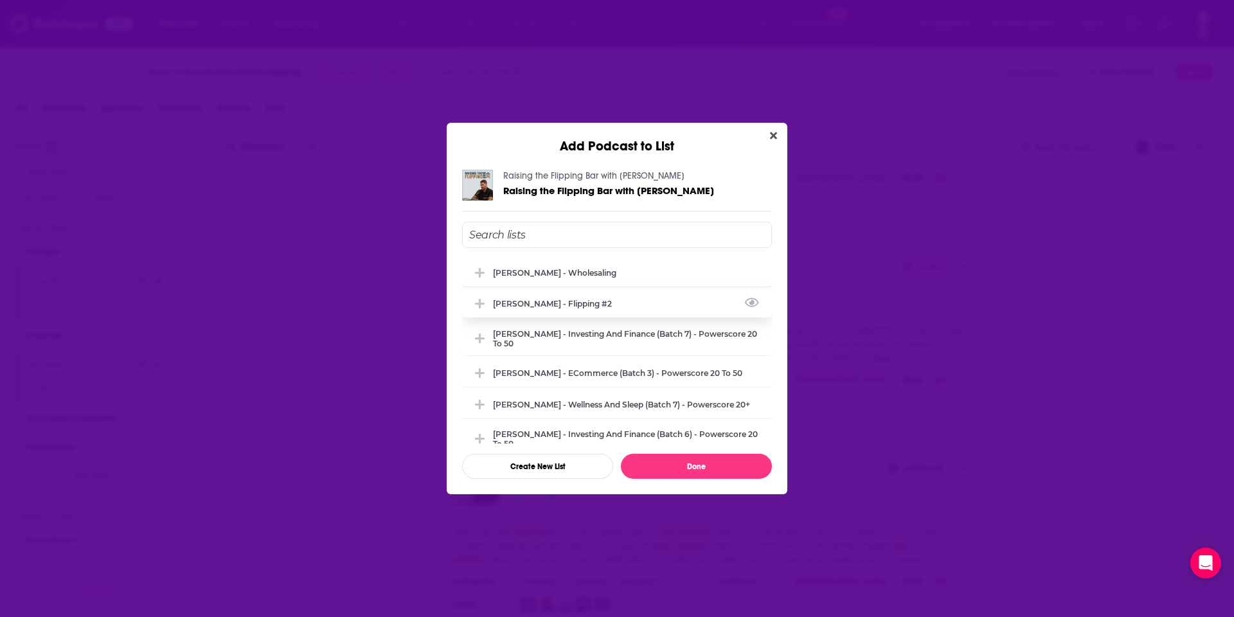
click at [596, 299] on div "[PERSON_NAME] - Flipping #2" at bounding box center [556, 304] width 127 height 10
click at [734, 456] on button "Done" at bounding box center [696, 466] width 151 height 25
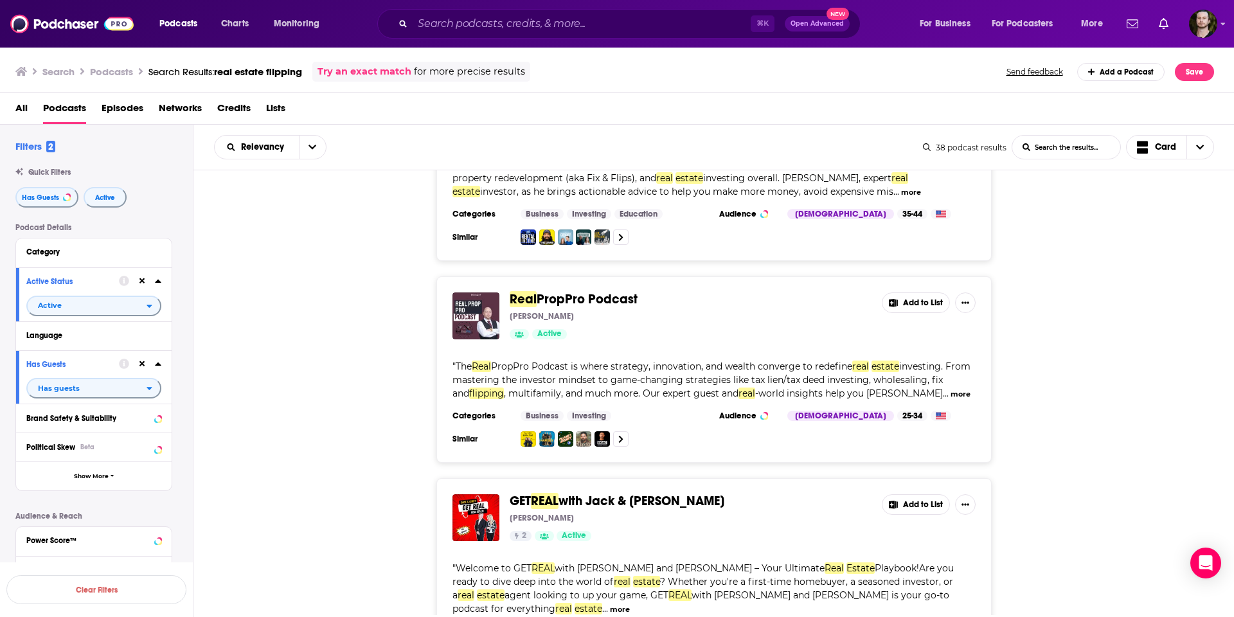
scroll to position [4095, 0]
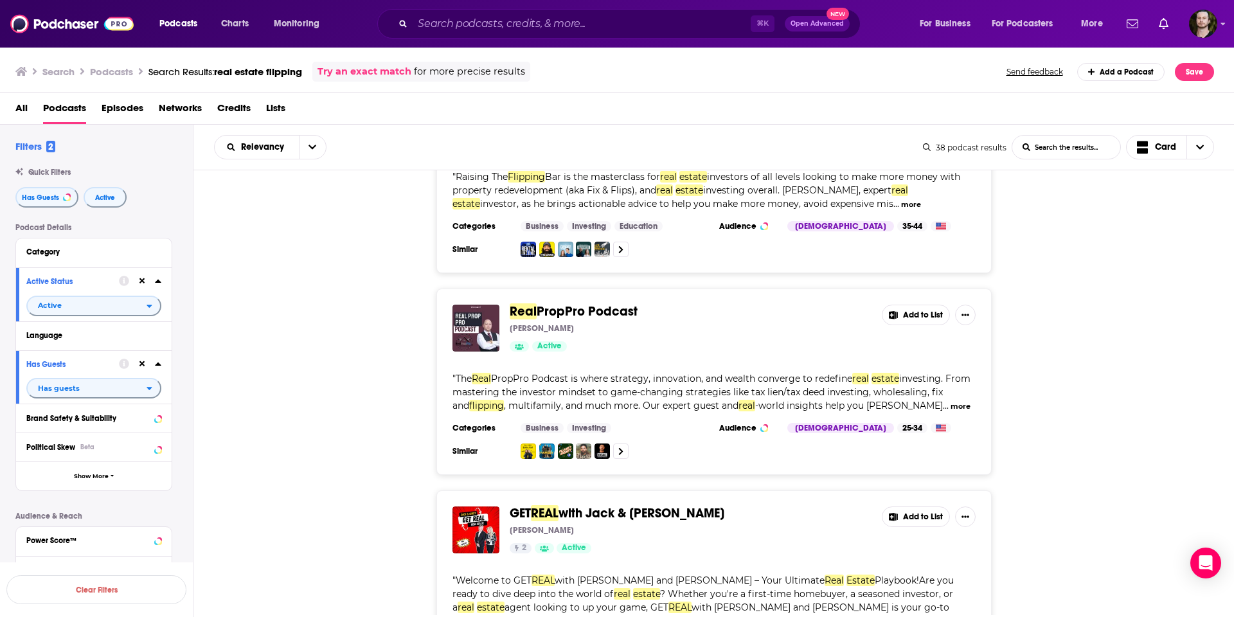
click at [914, 305] on button "Add to List" at bounding box center [916, 315] width 68 height 21
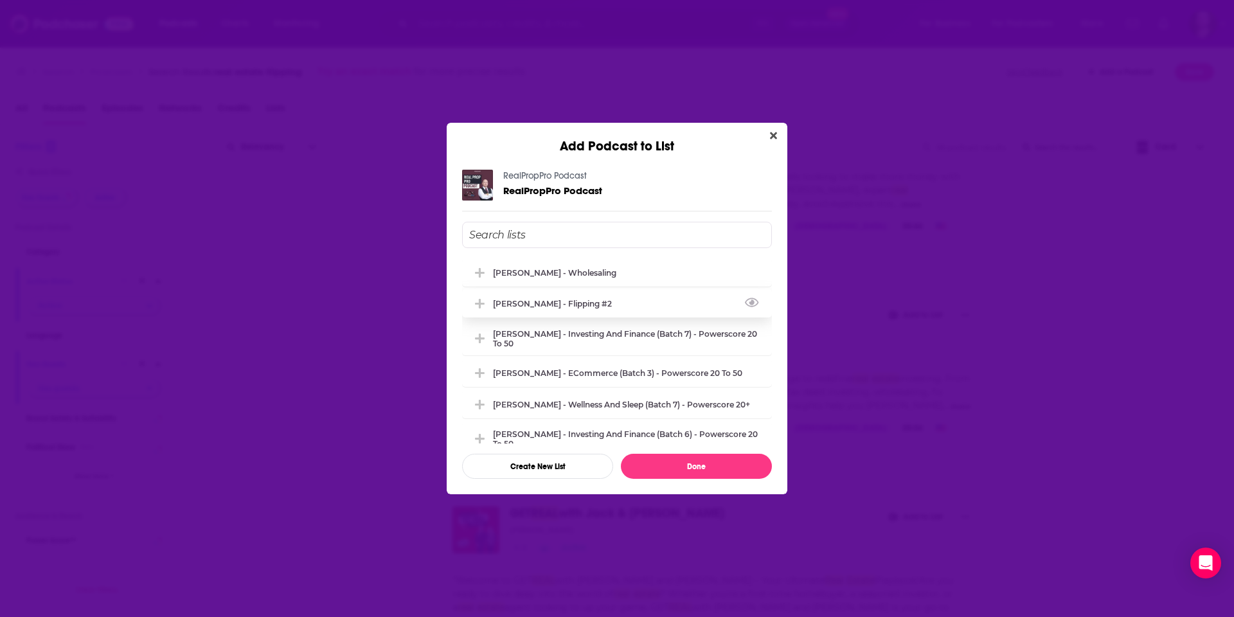
click at [572, 298] on div "[PERSON_NAME] - Flipping #2" at bounding box center [617, 303] width 310 height 28
click at [733, 462] on button "Done" at bounding box center [696, 466] width 151 height 25
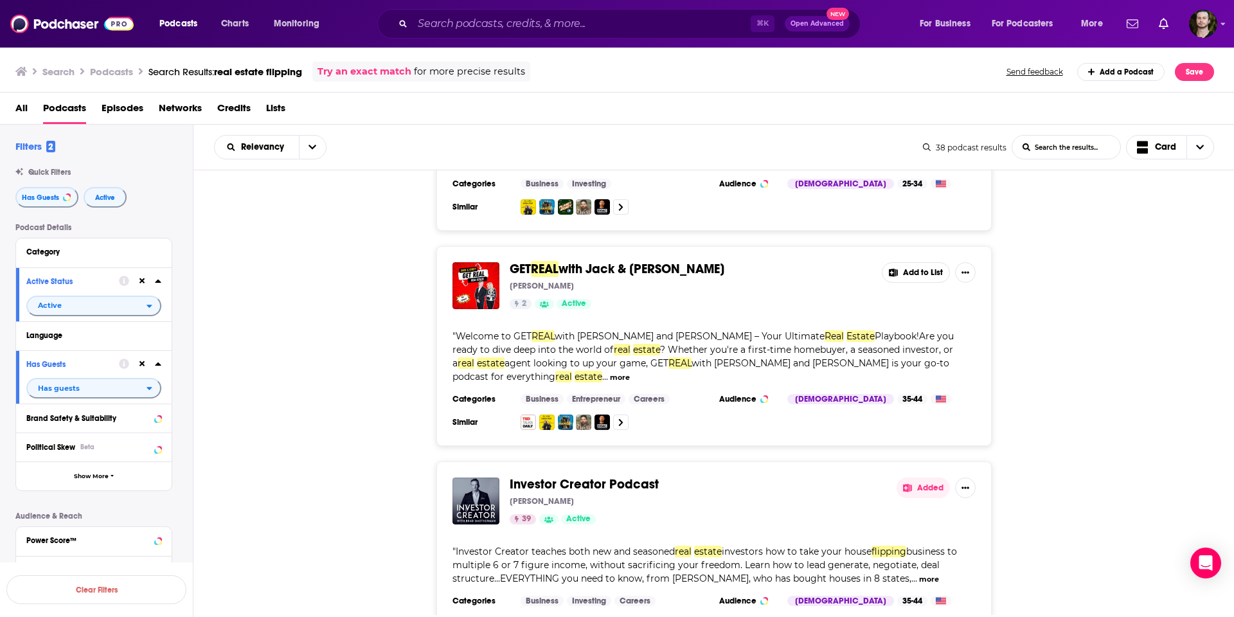
scroll to position [4344, 0]
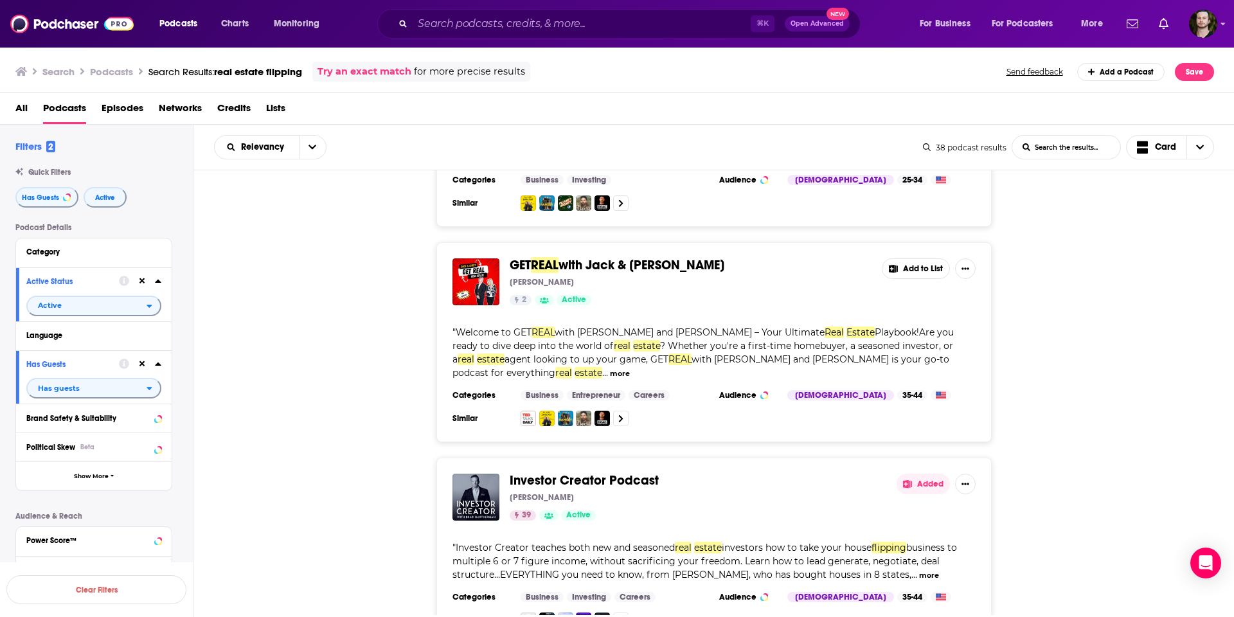
click at [630, 368] on button "more" at bounding box center [620, 373] width 20 height 11
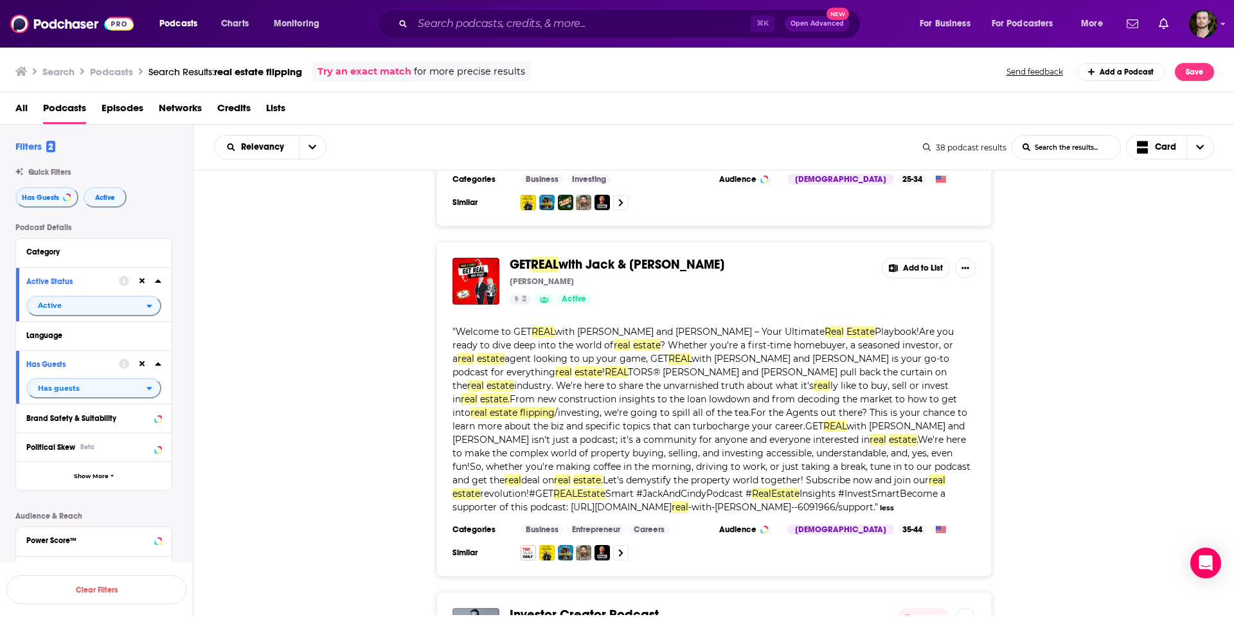
scroll to position [4346, 0]
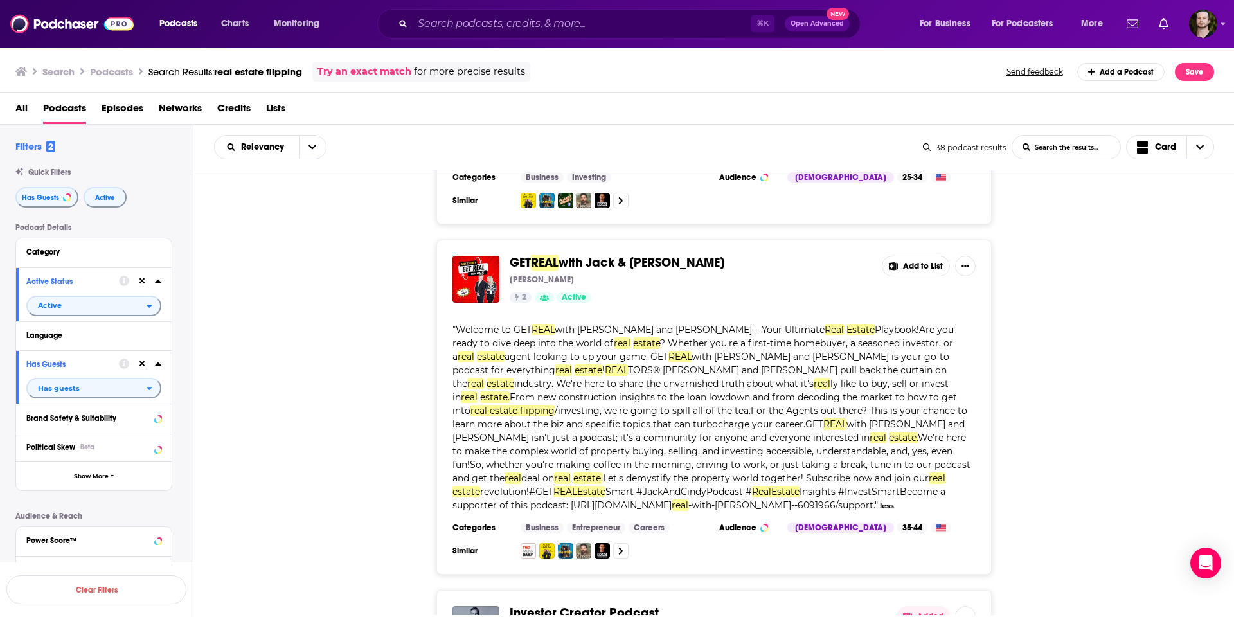
click at [919, 256] on button "Add to List" at bounding box center [916, 266] width 68 height 21
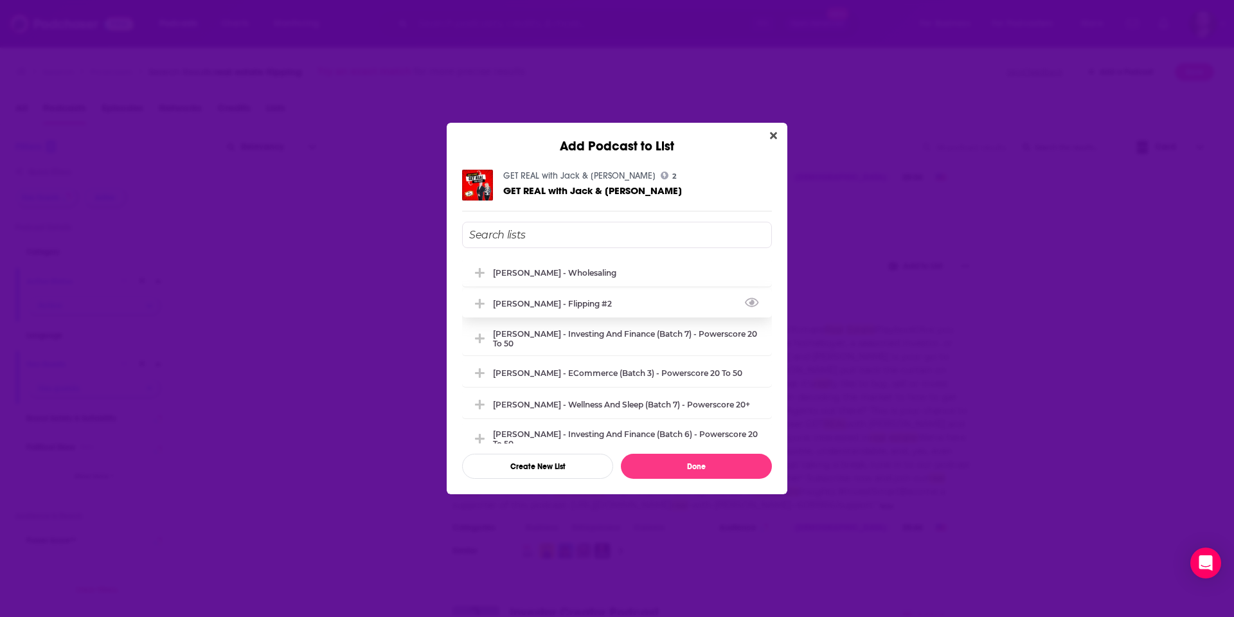
click at [575, 303] on div "[PERSON_NAME] - Flipping #2" at bounding box center [556, 304] width 127 height 10
click at [724, 467] on button "Done" at bounding box center [696, 466] width 151 height 25
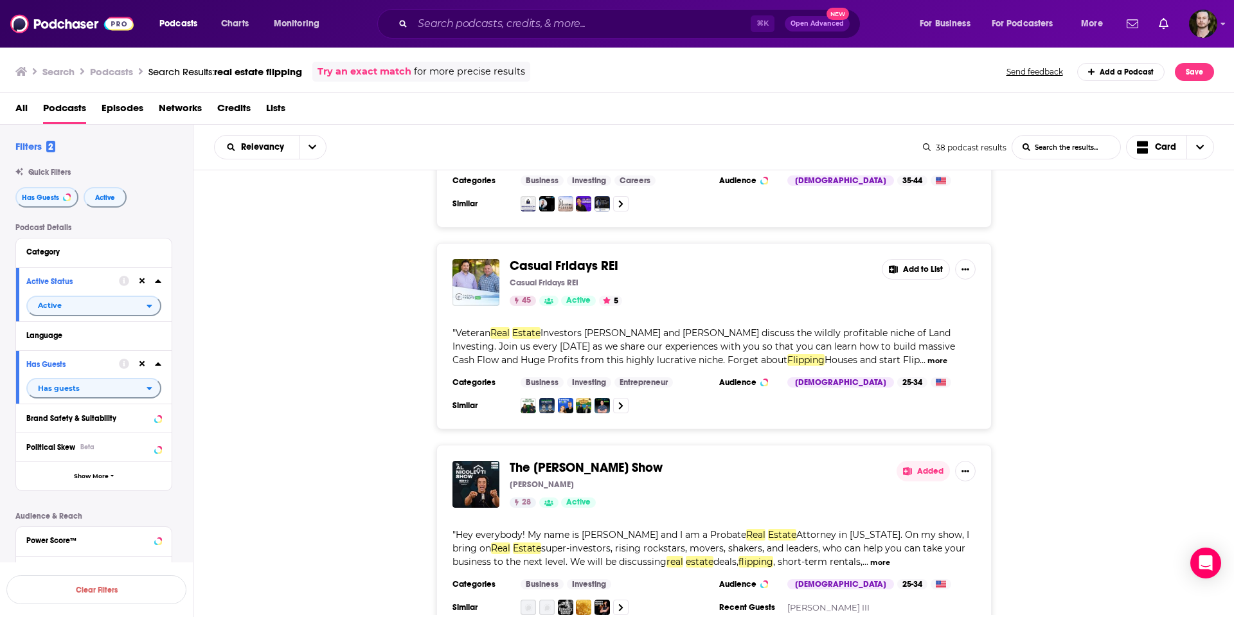
scroll to position [4908, 0]
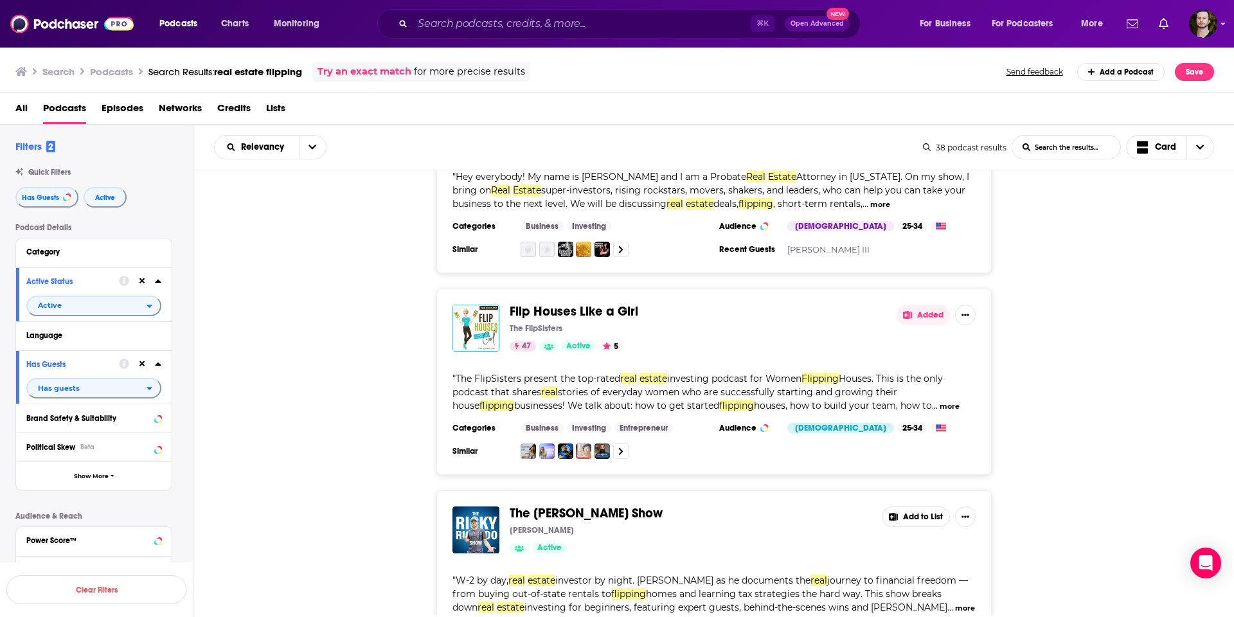
scroll to position [5254, 0]
click at [913, 506] on button "Add to List" at bounding box center [916, 516] width 68 height 21
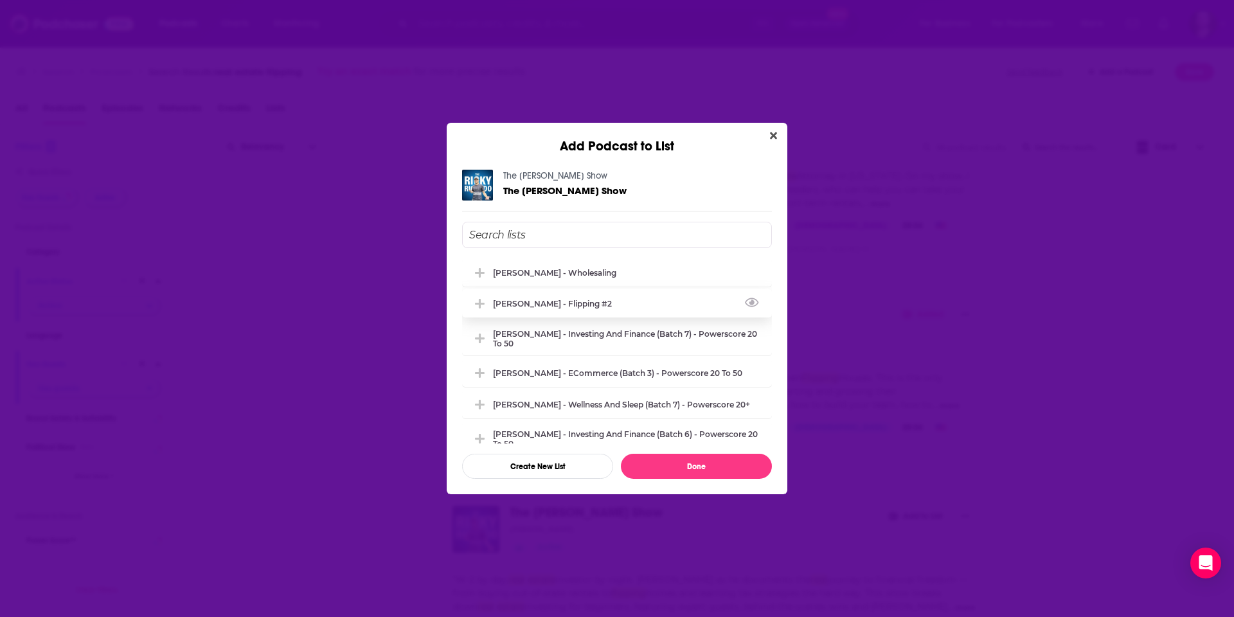
click at [572, 293] on div "[PERSON_NAME] - Flipping #2" at bounding box center [617, 303] width 310 height 28
click at [722, 468] on button "Done" at bounding box center [696, 466] width 151 height 25
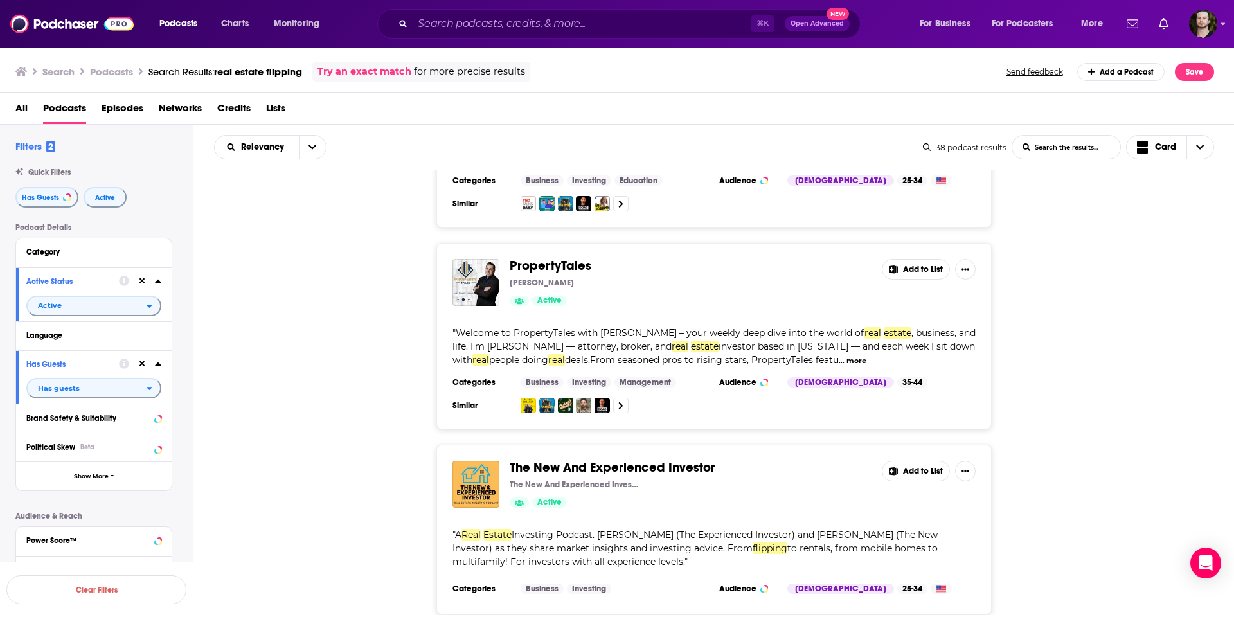
scroll to position [5705, 0]
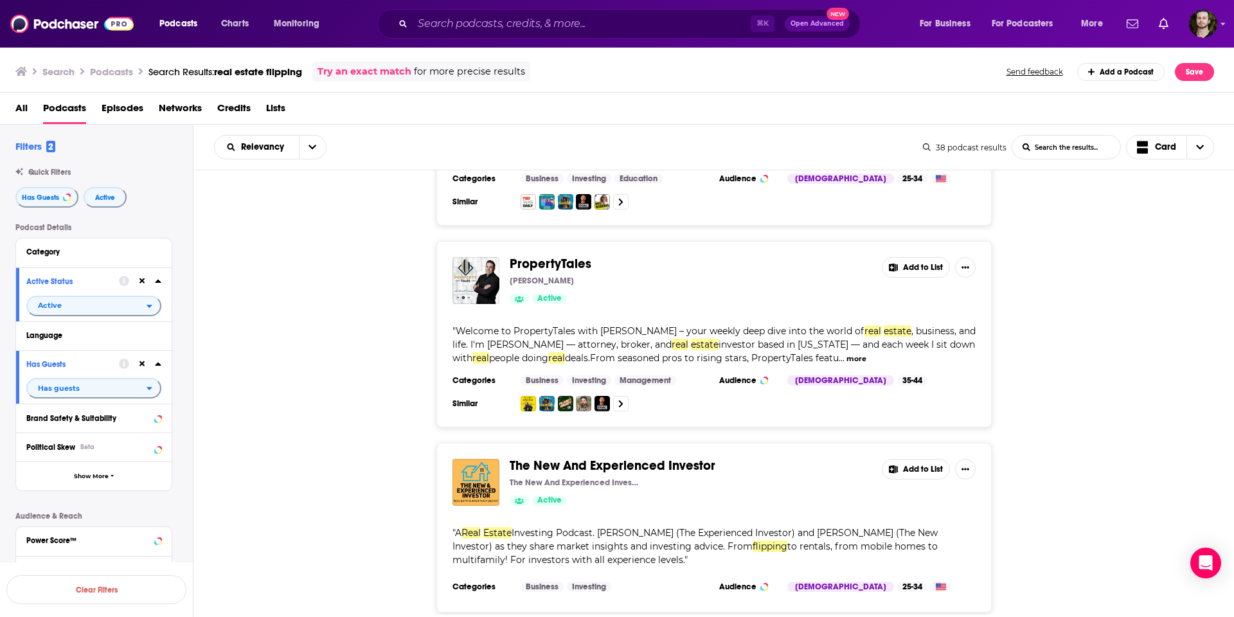
click at [864, 354] on button "more" at bounding box center [857, 359] width 20 height 11
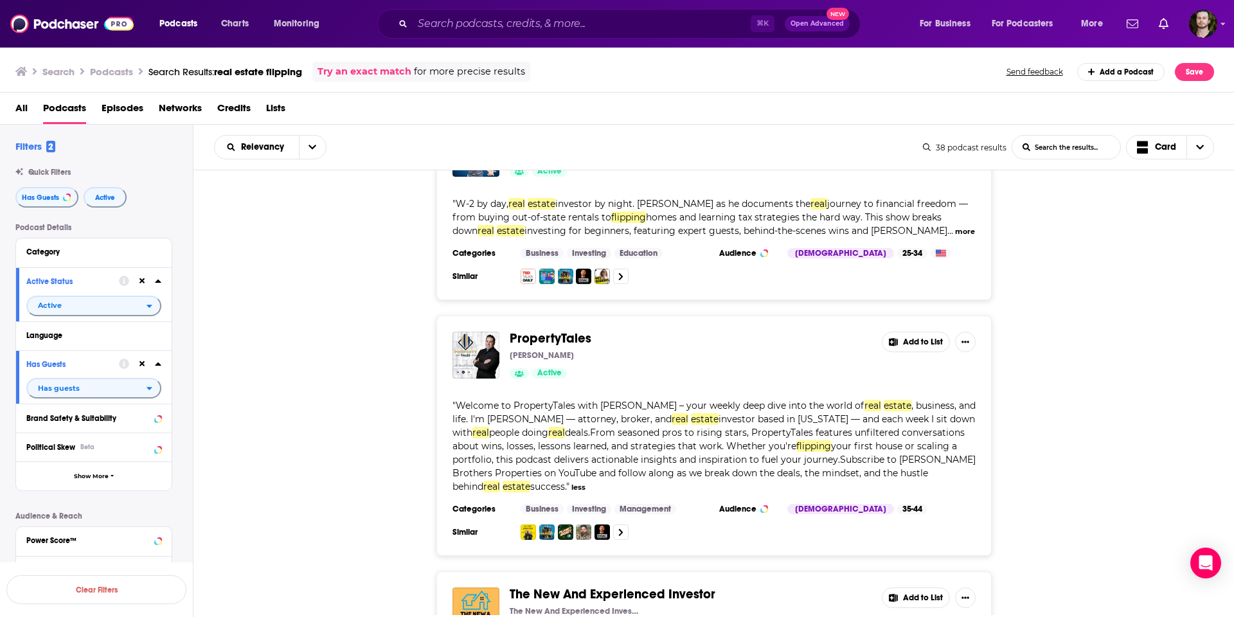
scroll to position [5628, 0]
click at [905, 334] on button "Add to List" at bounding box center [916, 344] width 68 height 21
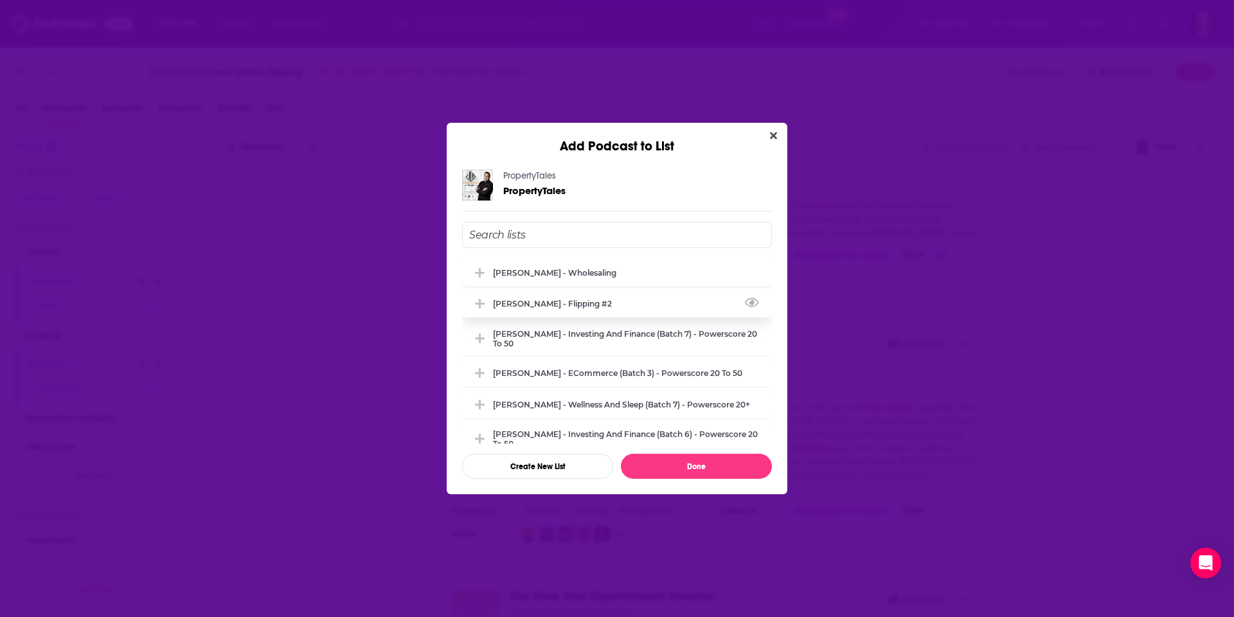
drag, startPoint x: 565, startPoint y: 296, endPoint x: 571, endPoint y: 300, distance: 7.0
click at [565, 296] on div "[PERSON_NAME] - Flipping #2" at bounding box center [617, 303] width 310 height 28
click at [721, 466] on button "Done" at bounding box center [696, 466] width 151 height 25
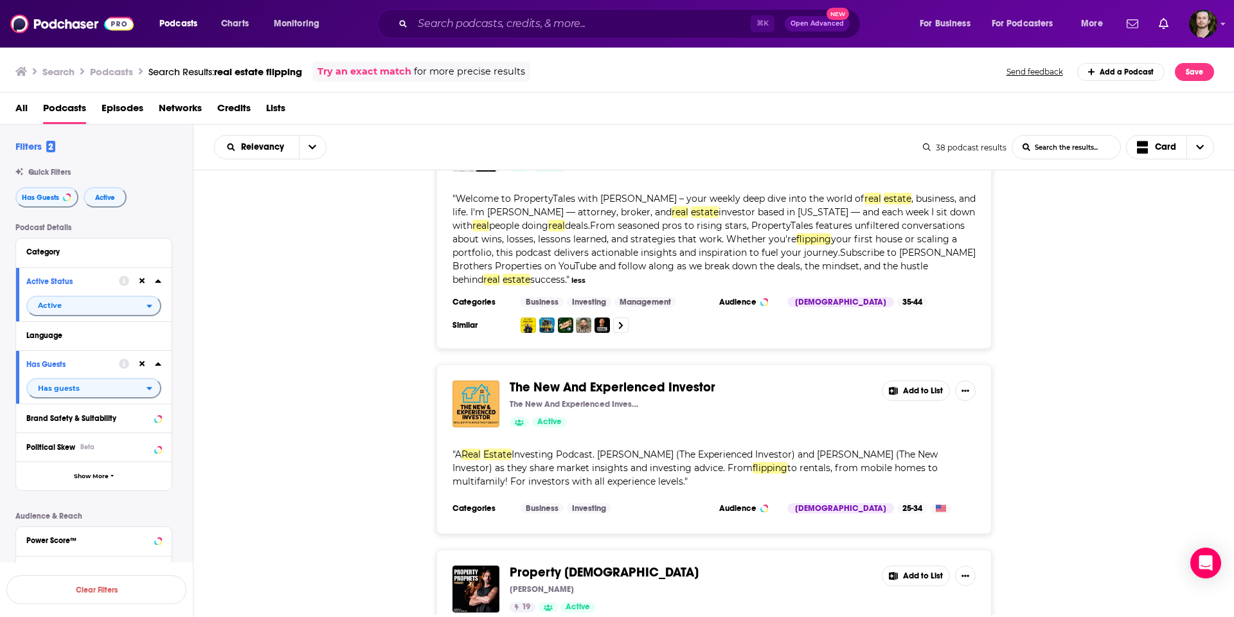
scroll to position [5844, 0]
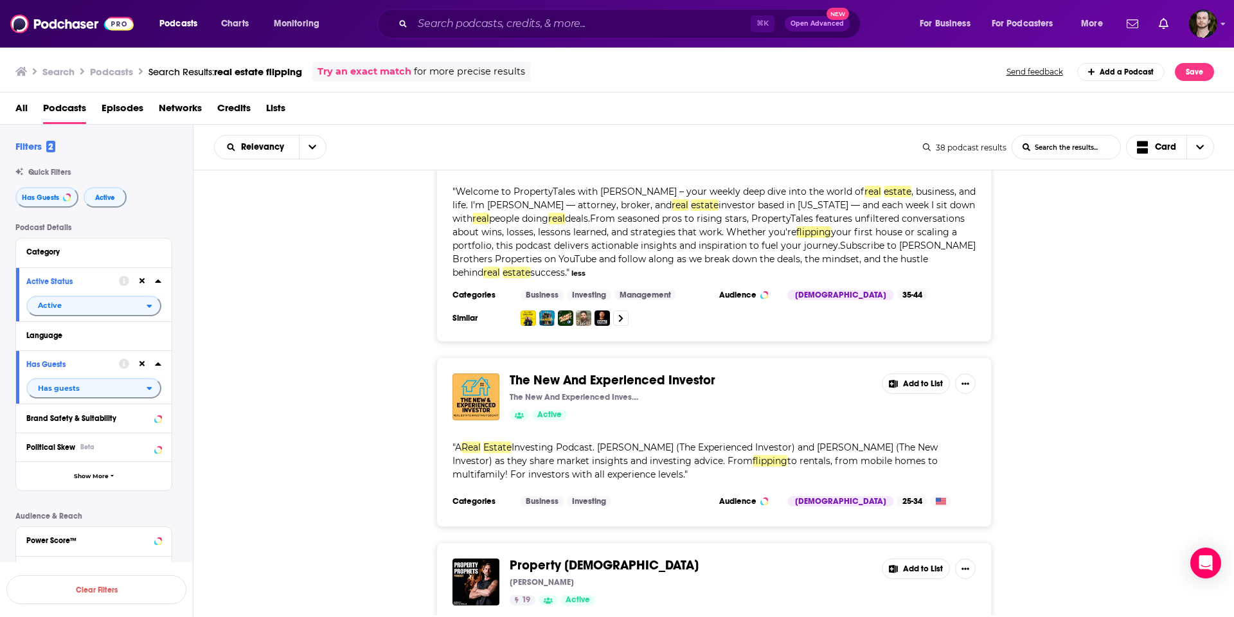
click at [927, 374] on button "Add to List" at bounding box center [916, 384] width 68 height 21
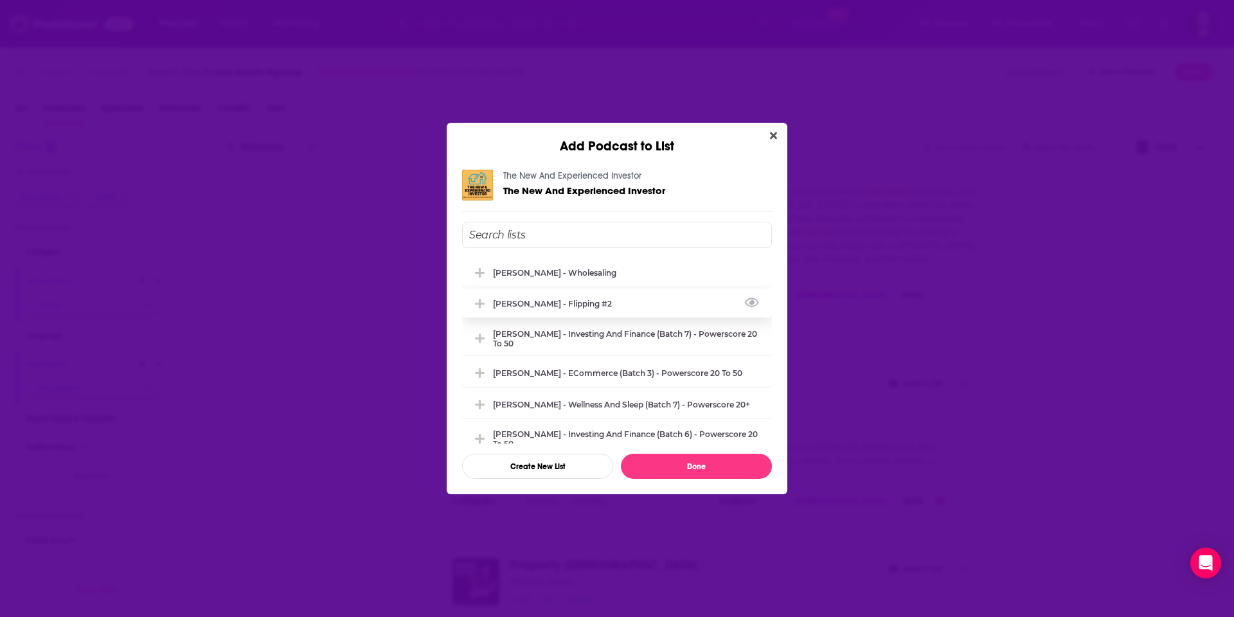
click at [582, 305] on div "[PERSON_NAME] - Flipping #2" at bounding box center [556, 304] width 127 height 10
click at [736, 469] on button "Done" at bounding box center [696, 466] width 151 height 25
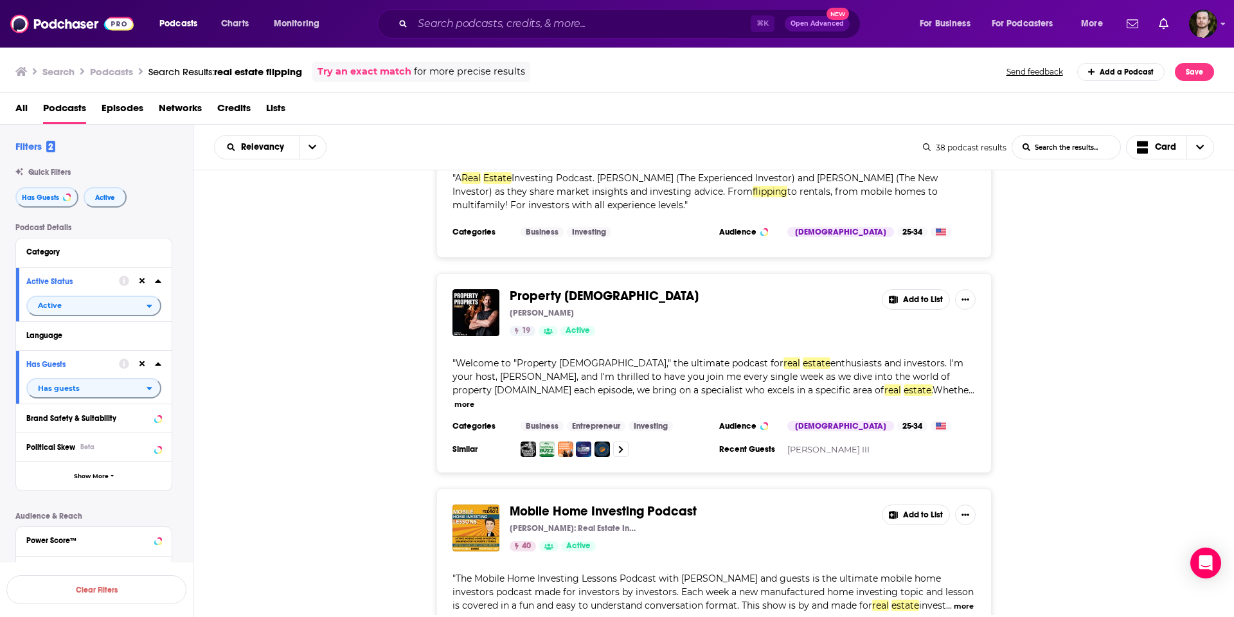
scroll to position [6118, 0]
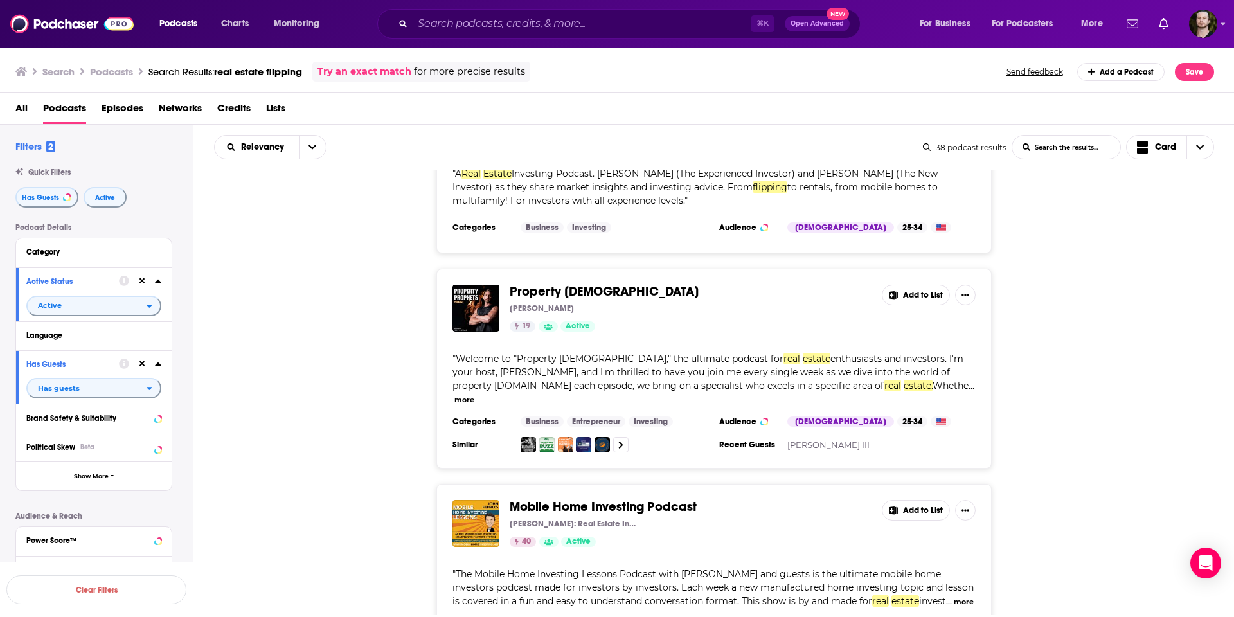
click at [474, 395] on button "more" at bounding box center [465, 400] width 20 height 11
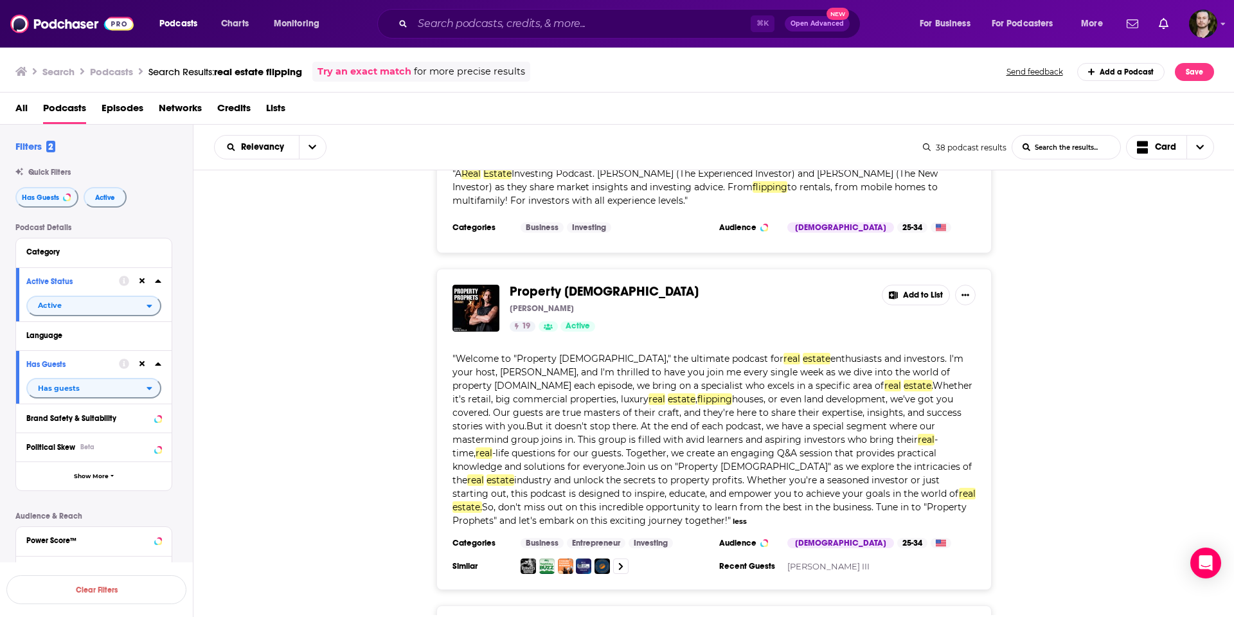
click at [917, 285] on button "Add to List" at bounding box center [916, 295] width 68 height 21
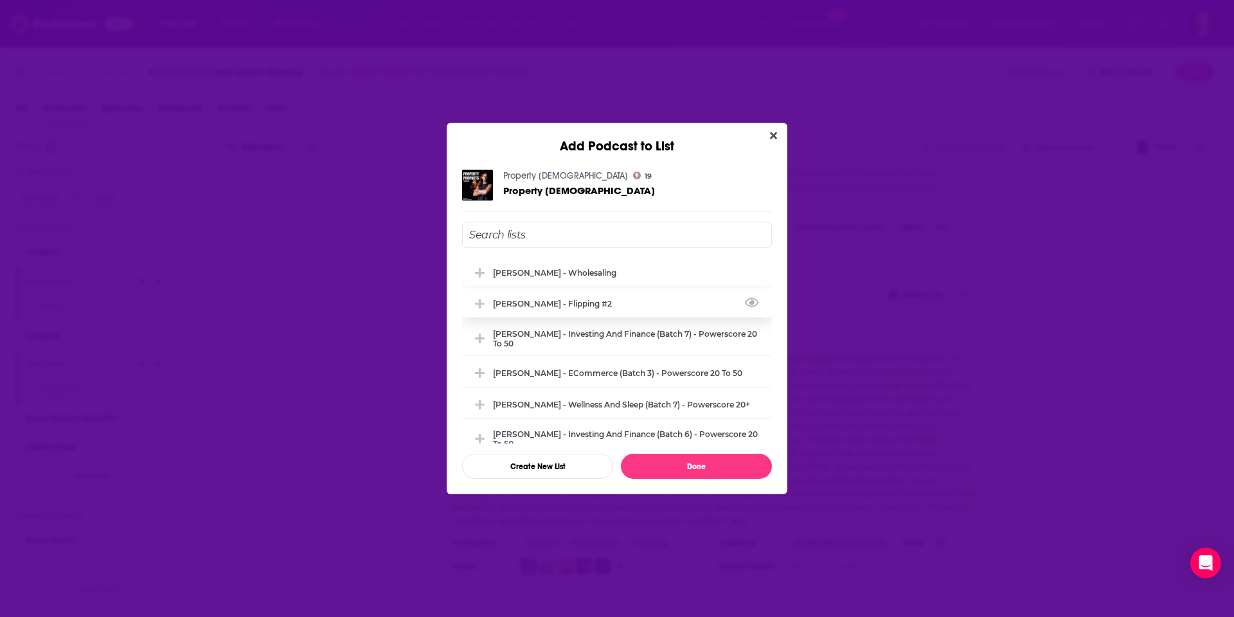
click at [611, 291] on div "[PERSON_NAME] - Flipping #2" at bounding box center [617, 303] width 310 height 28
click at [736, 462] on button "Done" at bounding box center [696, 466] width 151 height 25
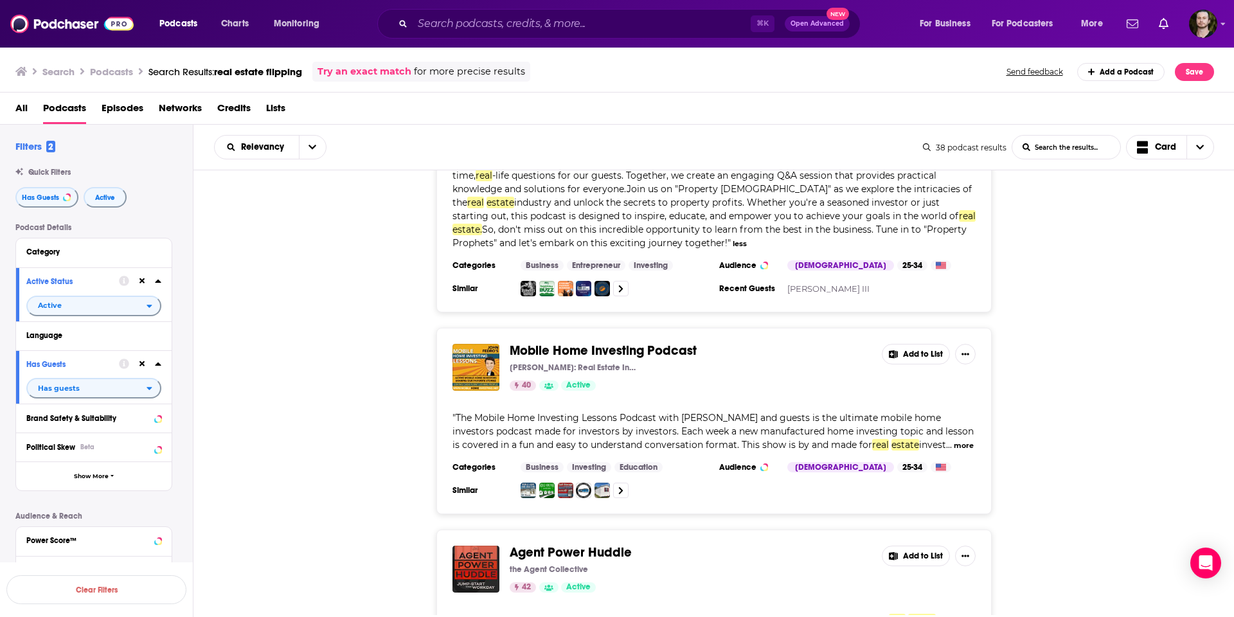
scroll to position [6398, 0]
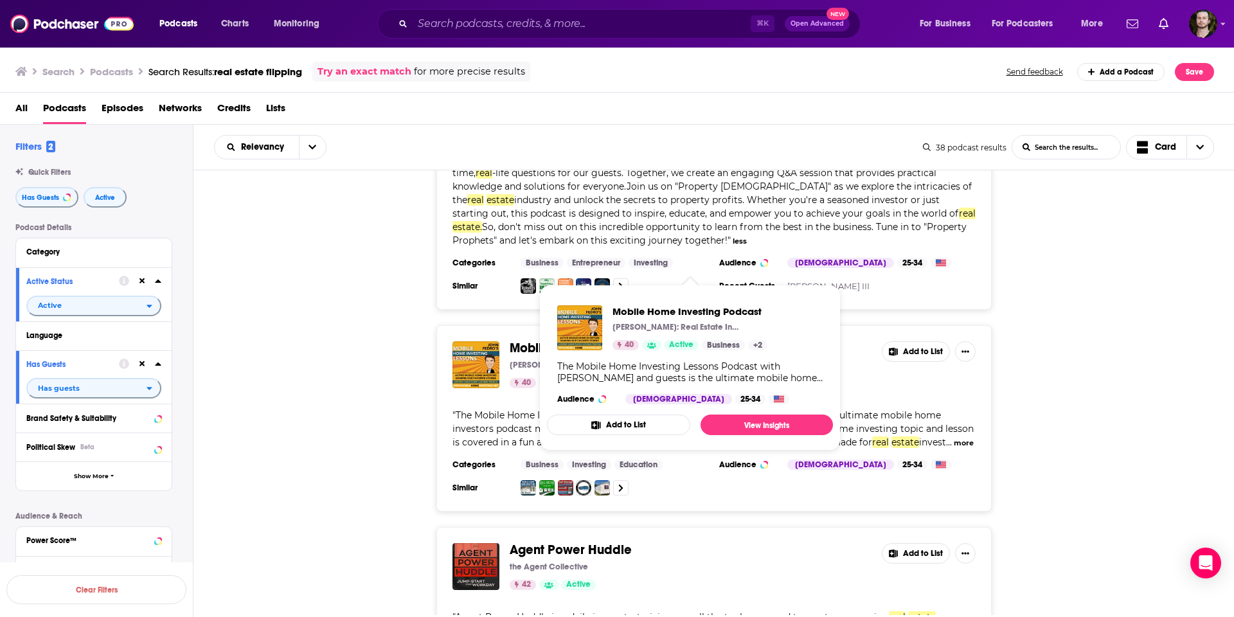
click at [685, 340] on span "Mobile Home Investing Podcast" at bounding box center [603, 348] width 187 height 16
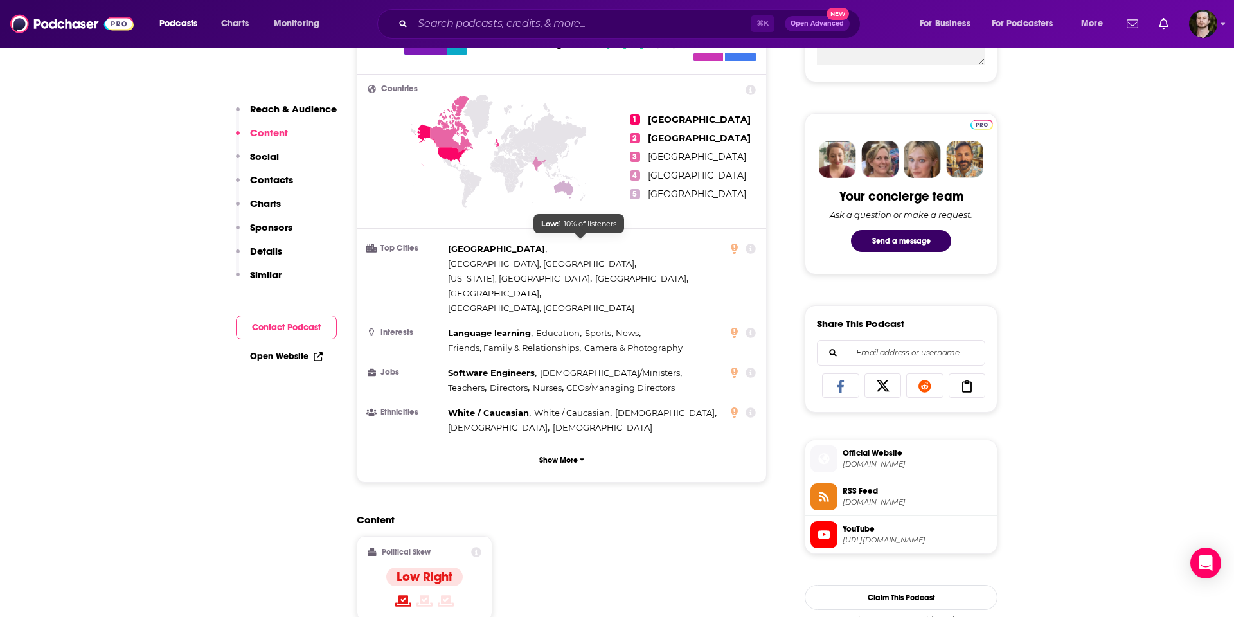
scroll to position [543, 0]
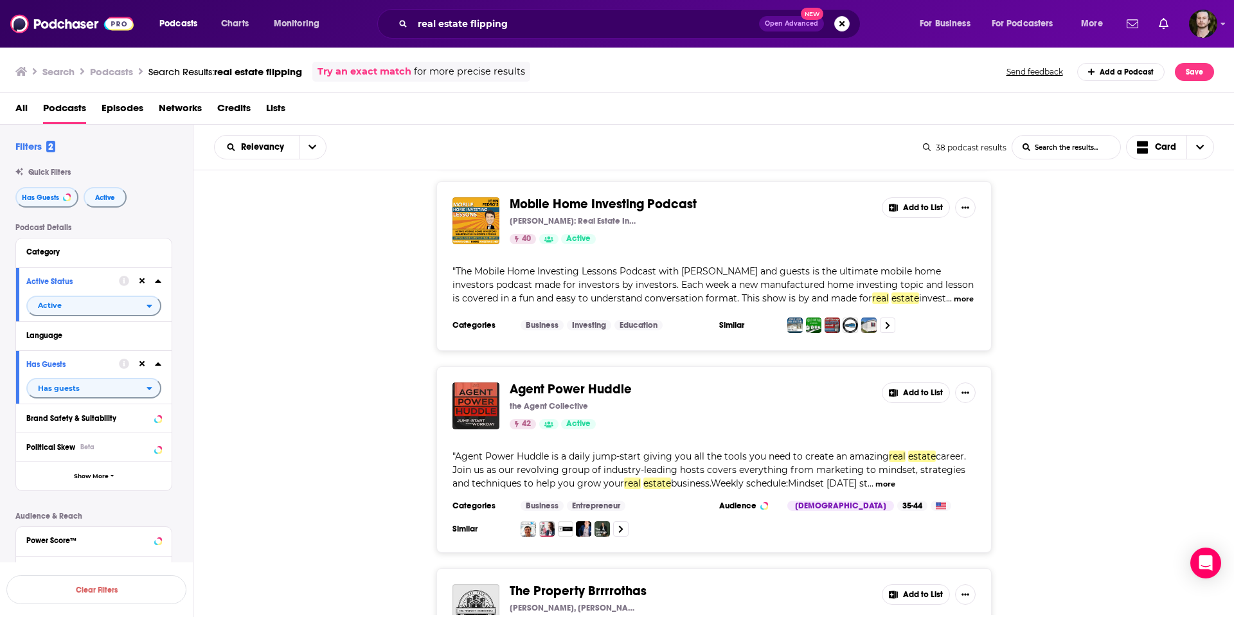
scroll to position [6149, 0]
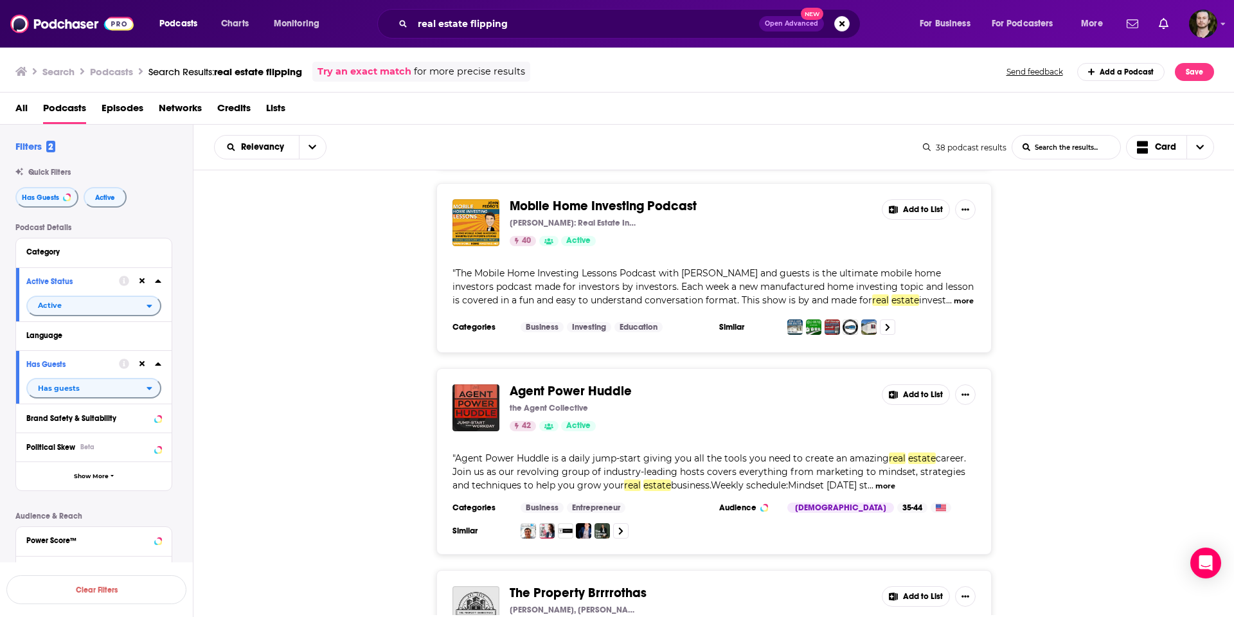
click at [896, 481] on button "more" at bounding box center [886, 486] width 20 height 11
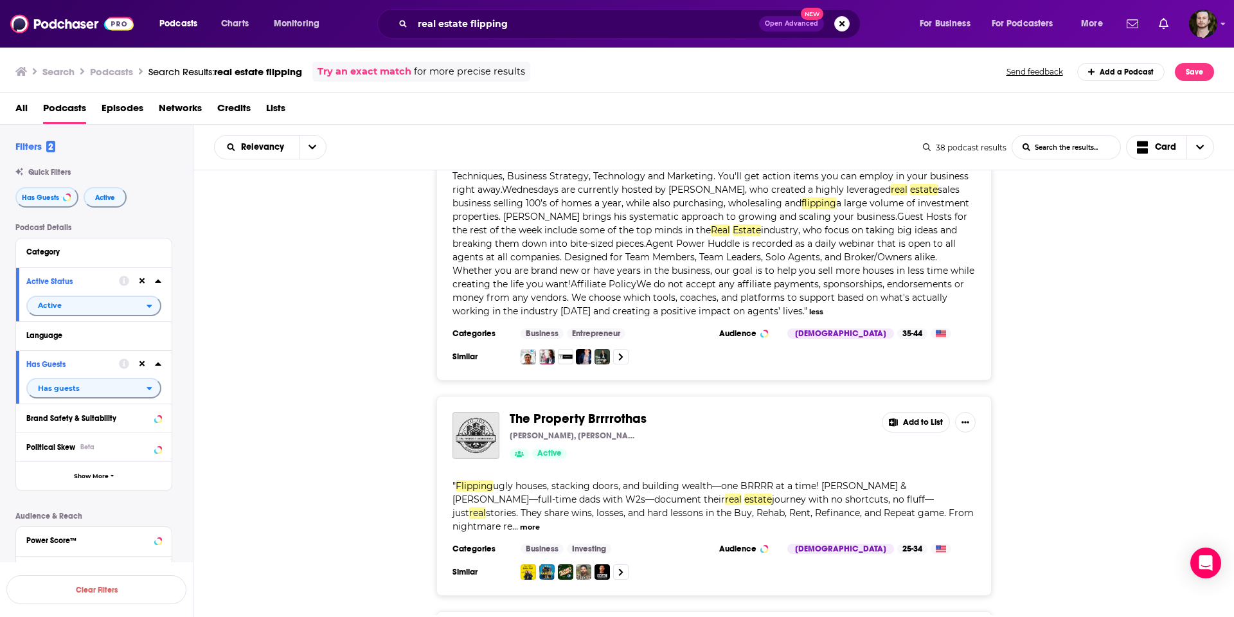
scroll to position [6517, 0]
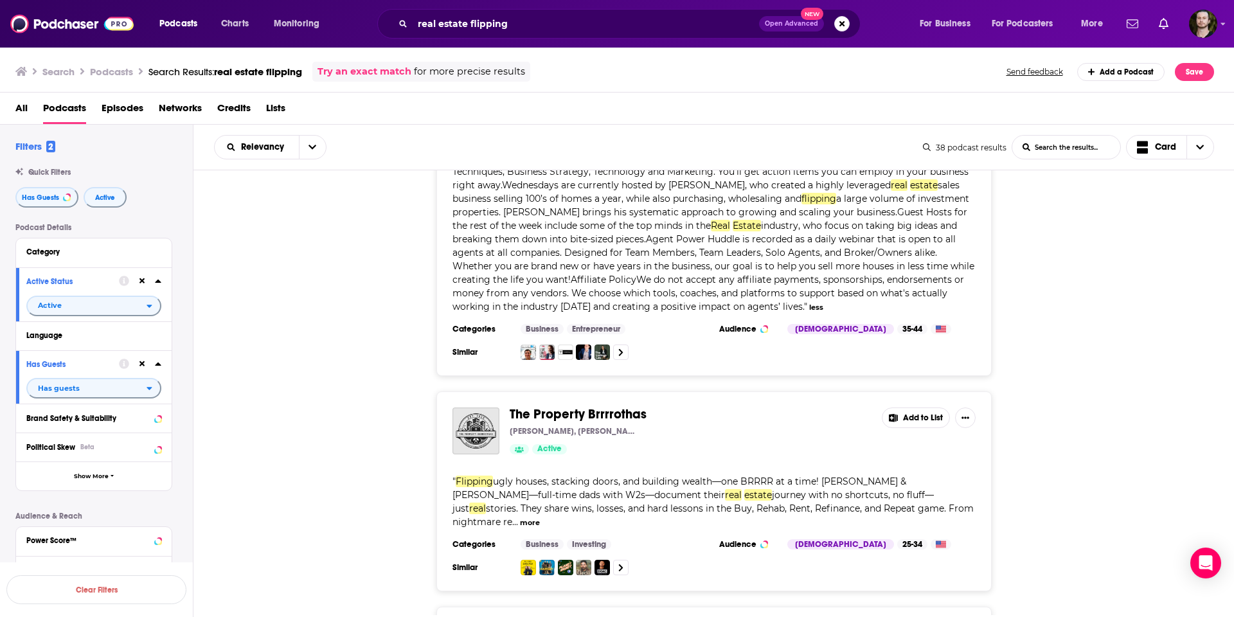
click at [540, 518] on button "more" at bounding box center [530, 523] width 20 height 11
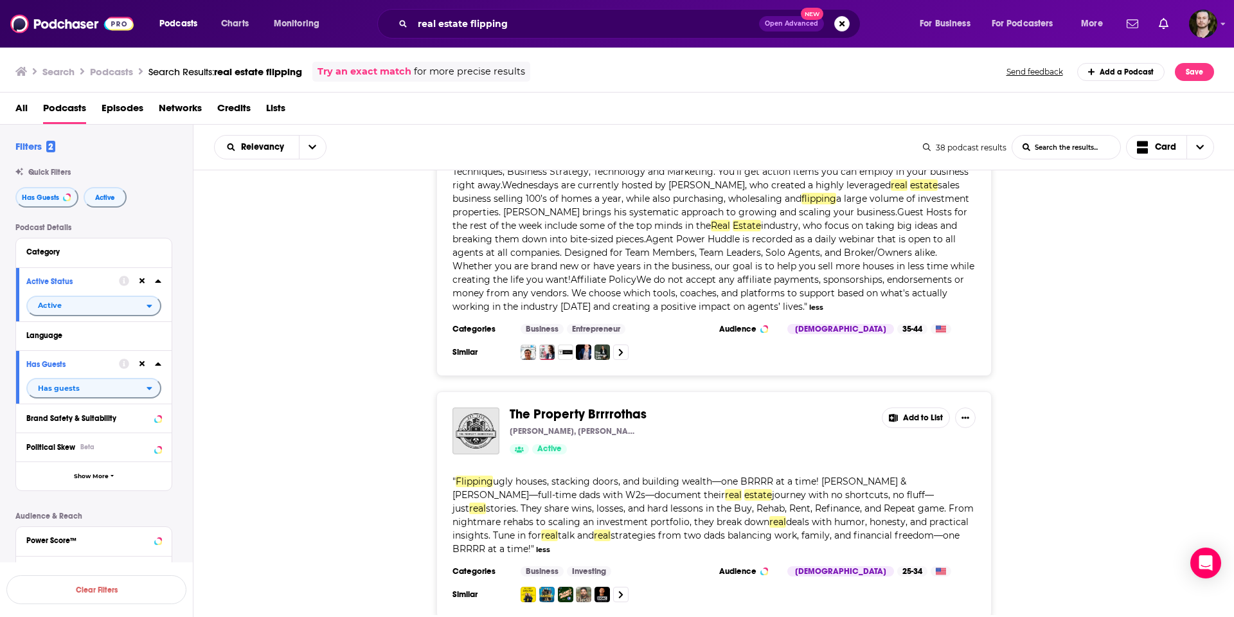
click at [934, 408] on button "Add to List" at bounding box center [916, 418] width 68 height 21
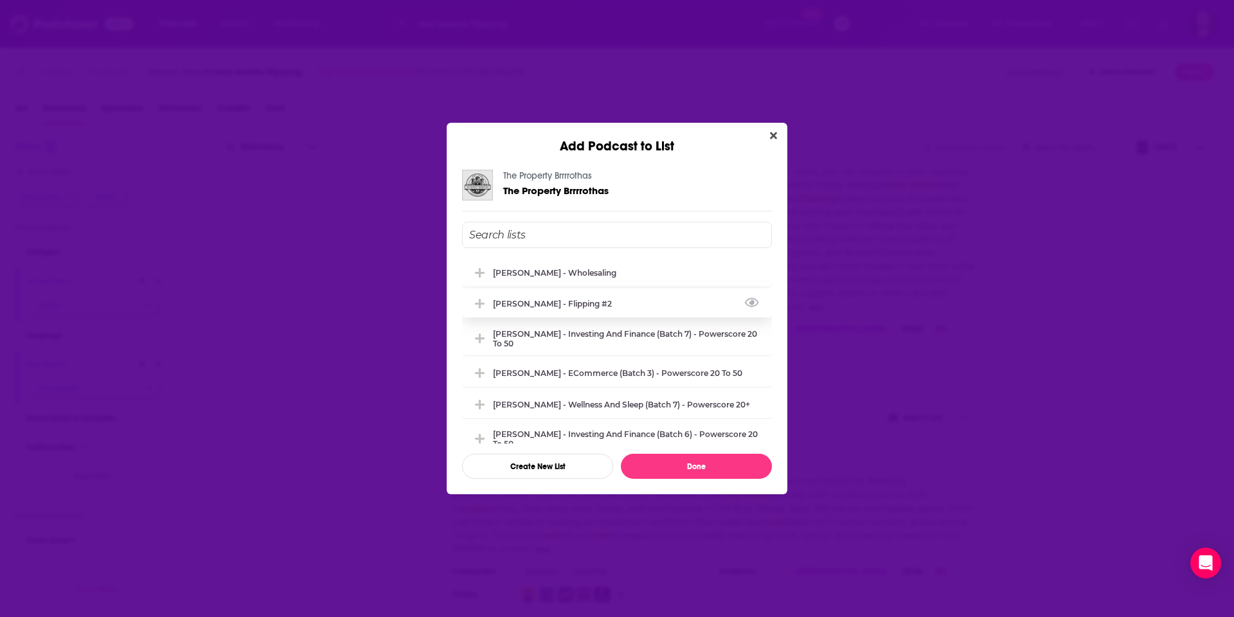
click at [617, 302] on div "[PERSON_NAME] - Flipping #2" at bounding box center [617, 303] width 310 height 28
click at [733, 459] on button "Done" at bounding box center [696, 466] width 151 height 25
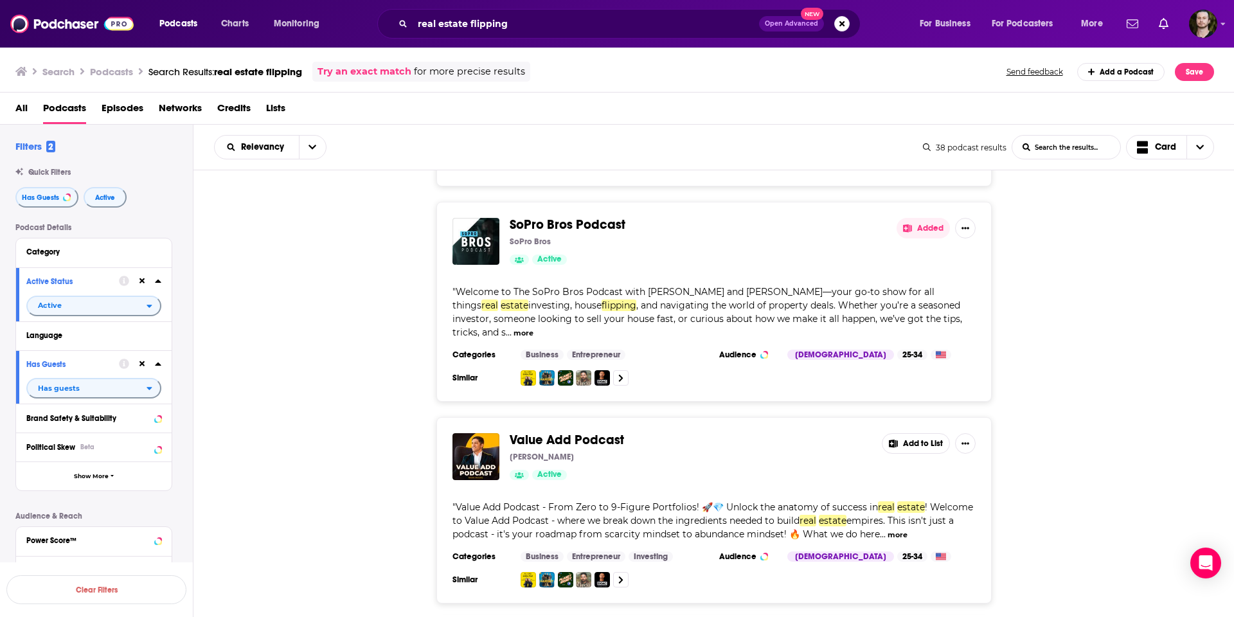
scroll to position [6973, 0]
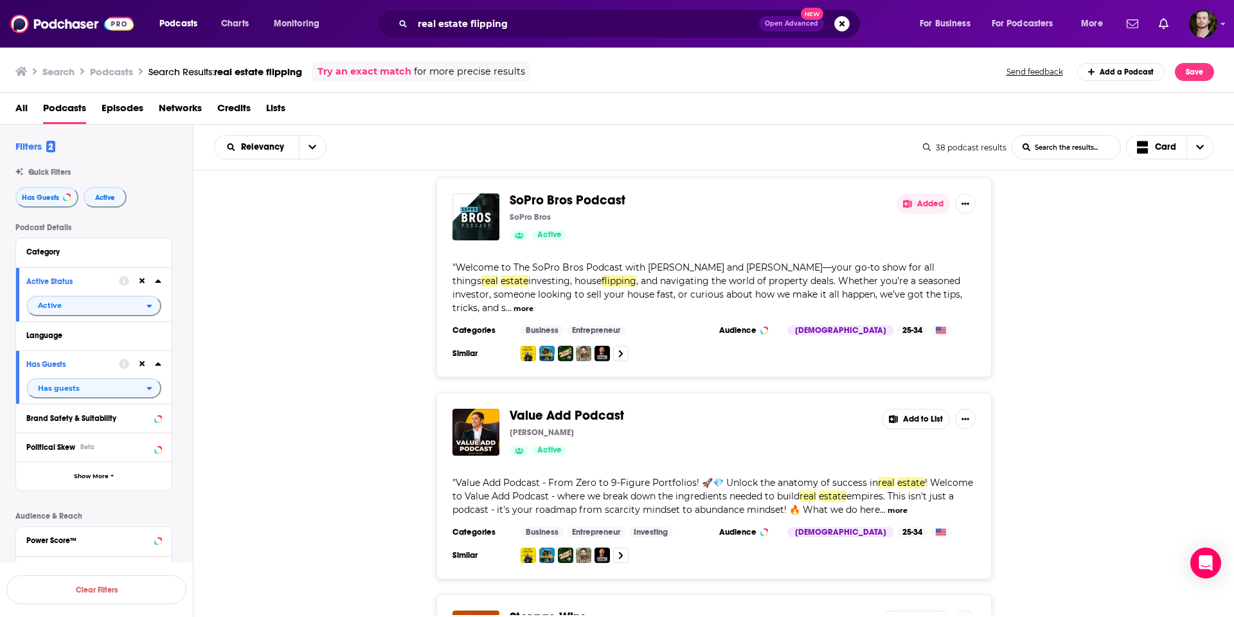
click at [897, 505] on button "more" at bounding box center [898, 510] width 20 height 11
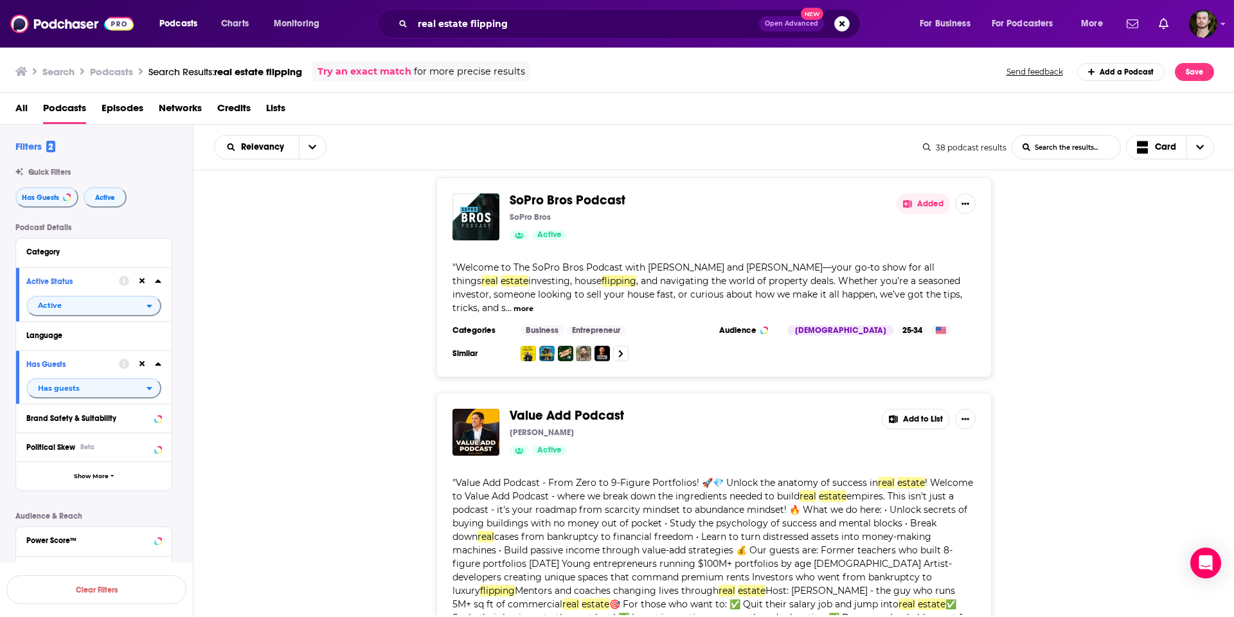
click at [928, 409] on button "Add to List" at bounding box center [916, 419] width 68 height 21
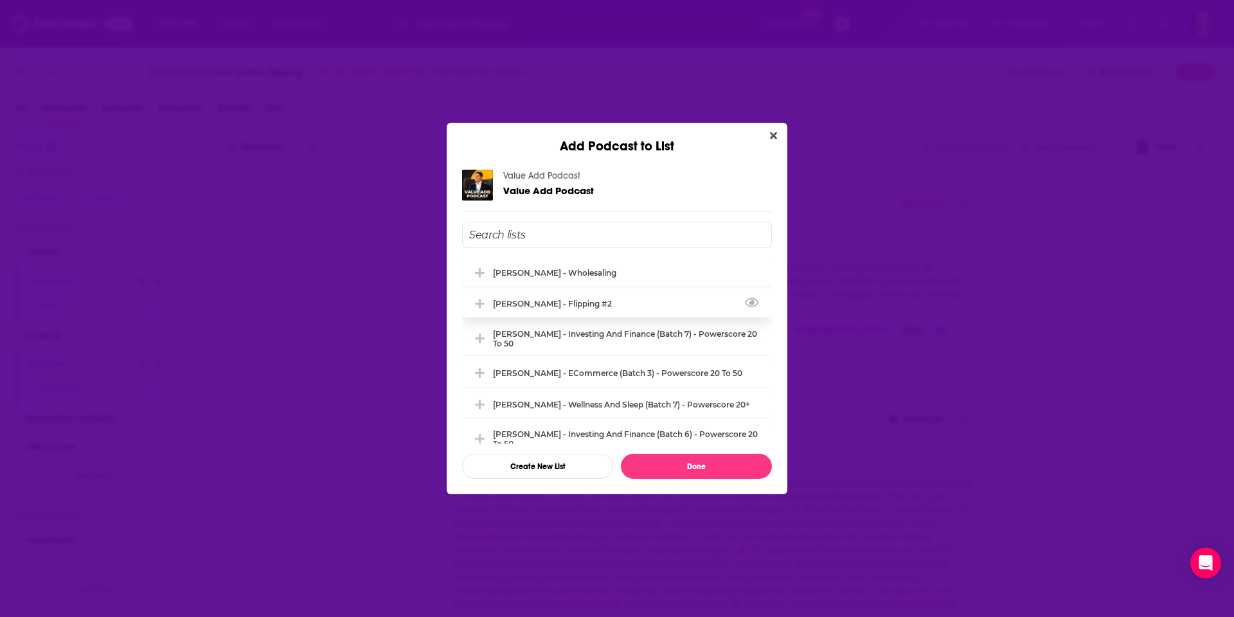
drag, startPoint x: 584, startPoint y: 299, endPoint x: 590, endPoint y: 305, distance: 8.2
click at [584, 299] on div "[PERSON_NAME] - Flipping #2" at bounding box center [556, 304] width 127 height 10
click at [713, 465] on button "Done" at bounding box center [696, 466] width 151 height 25
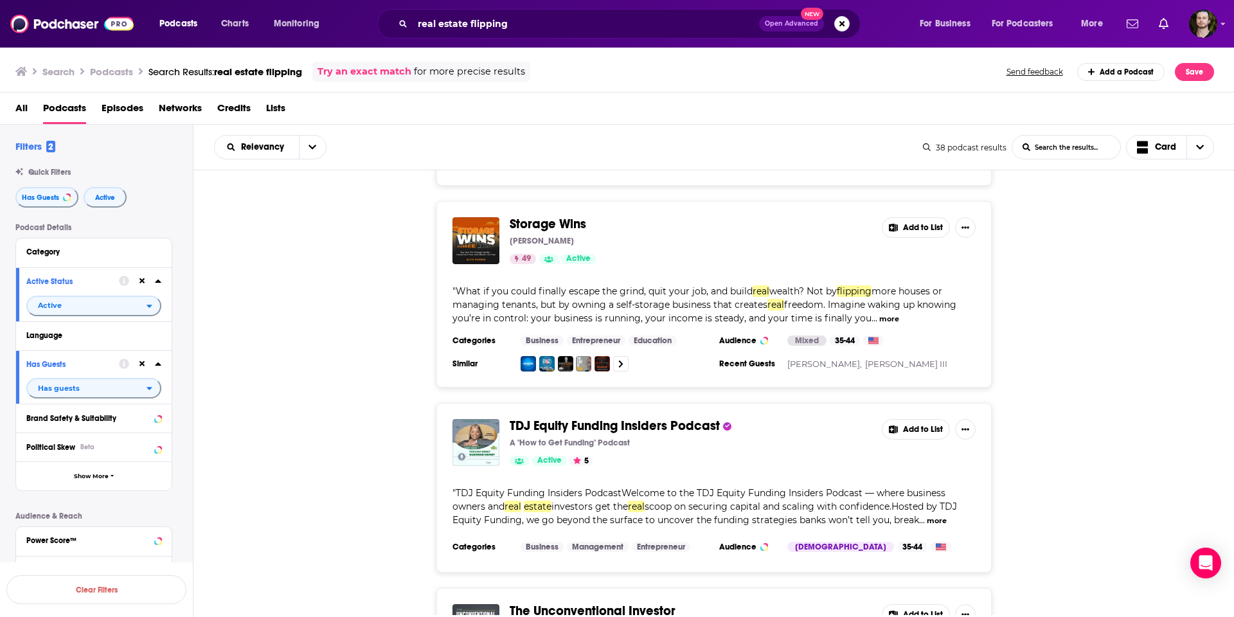
scroll to position [7517, 0]
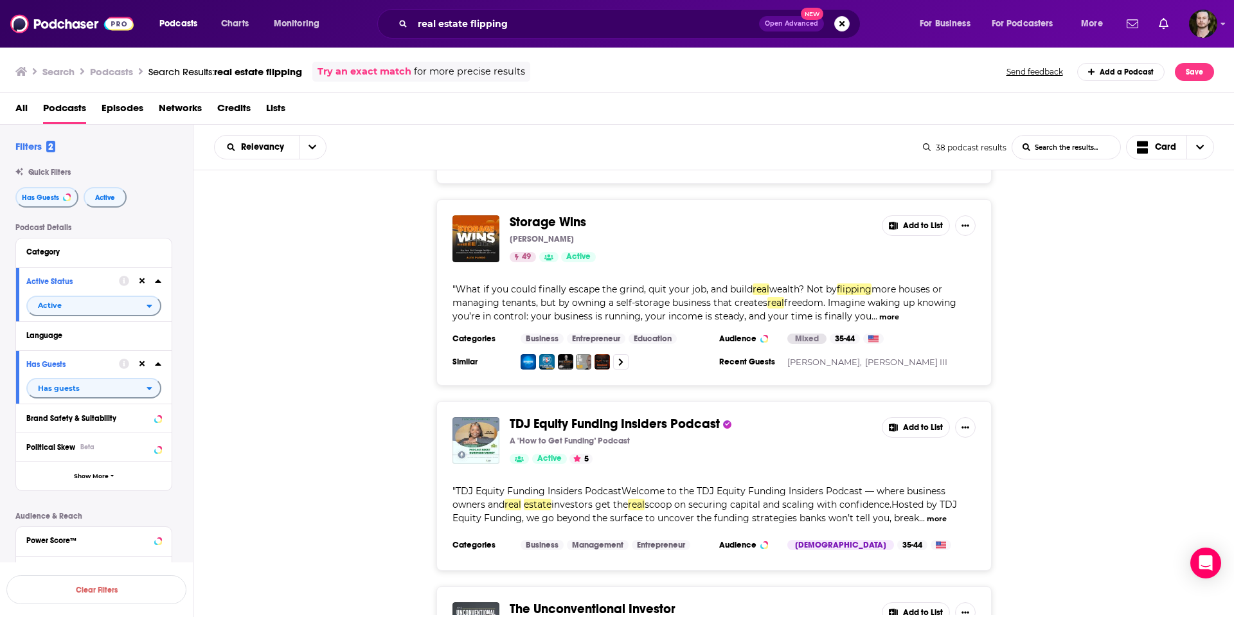
click at [940, 514] on button "more" at bounding box center [937, 519] width 20 height 11
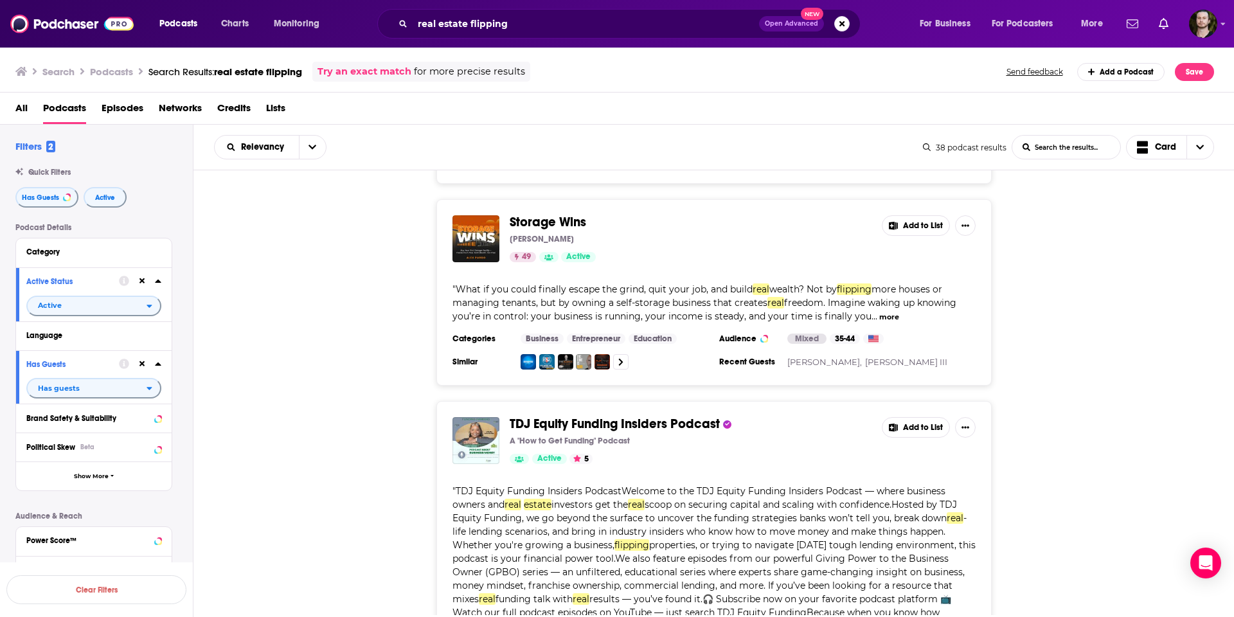
click at [925, 417] on button "Add to List" at bounding box center [916, 427] width 68 height 21
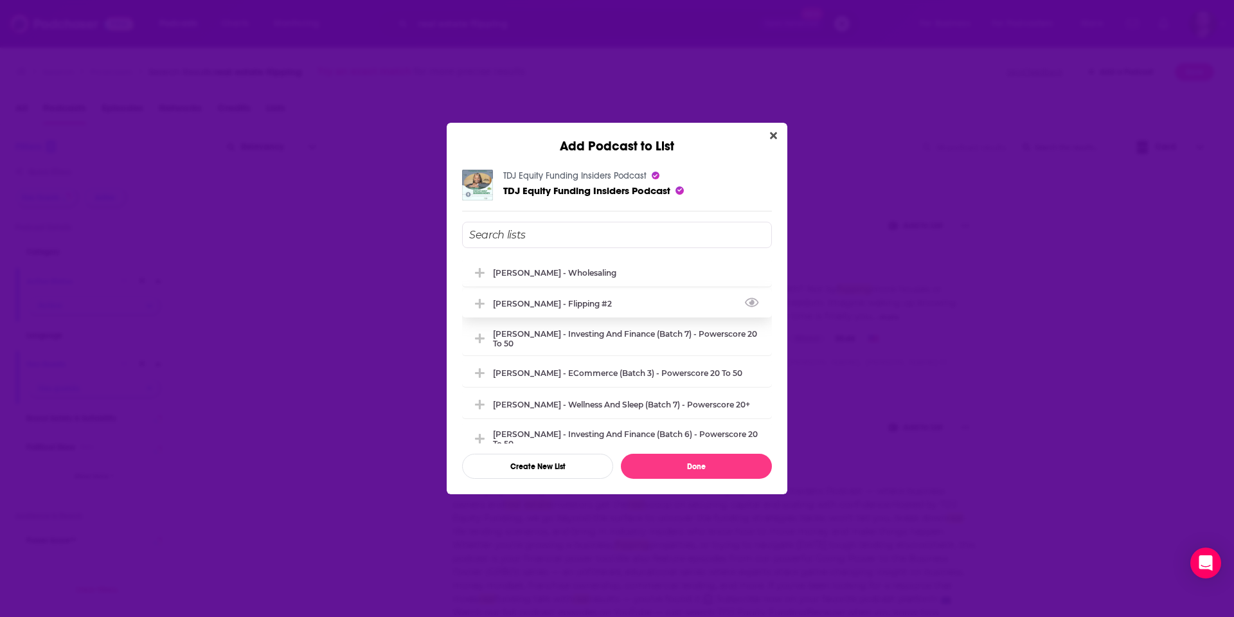
drag, startPoint x: 570, startPoint y: 298, endPoint x: 589, endPoint y: 315, distance: 25.0
click at [570, 299] on div "[PERSON_NAME] - Flipping #2" at bounding box center [556, 304] width 127 height 10
click at [734, 467] on button "Done" at bounding box center [696, 466] width 151 height 25
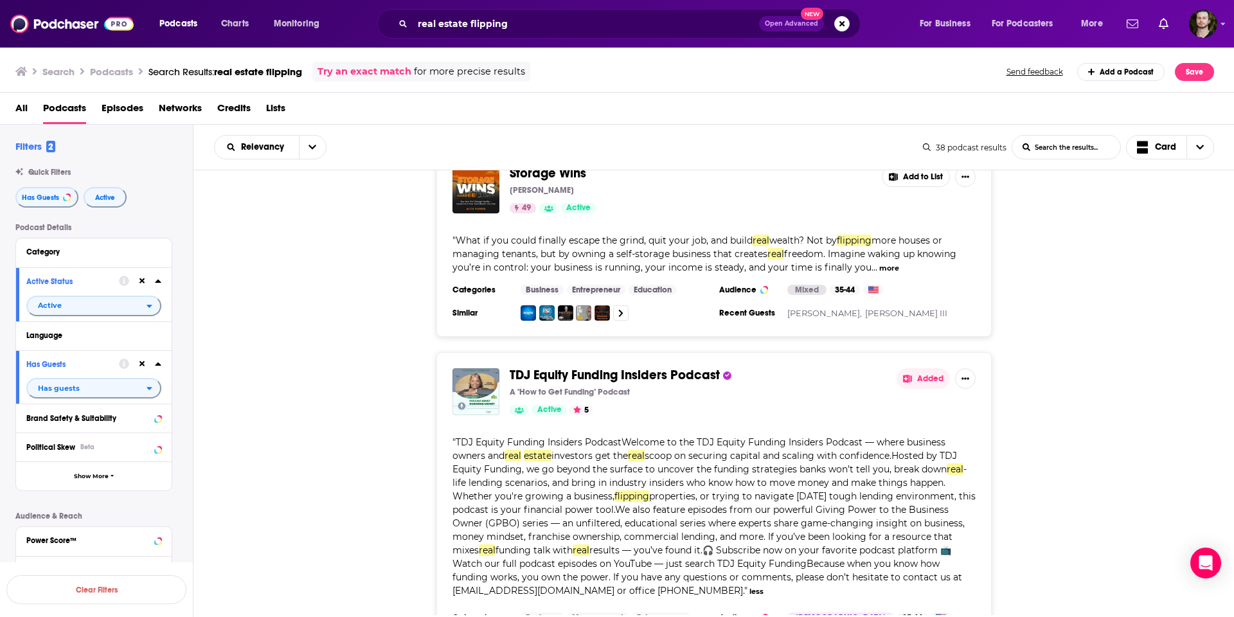
scroll to position [7677, 0]
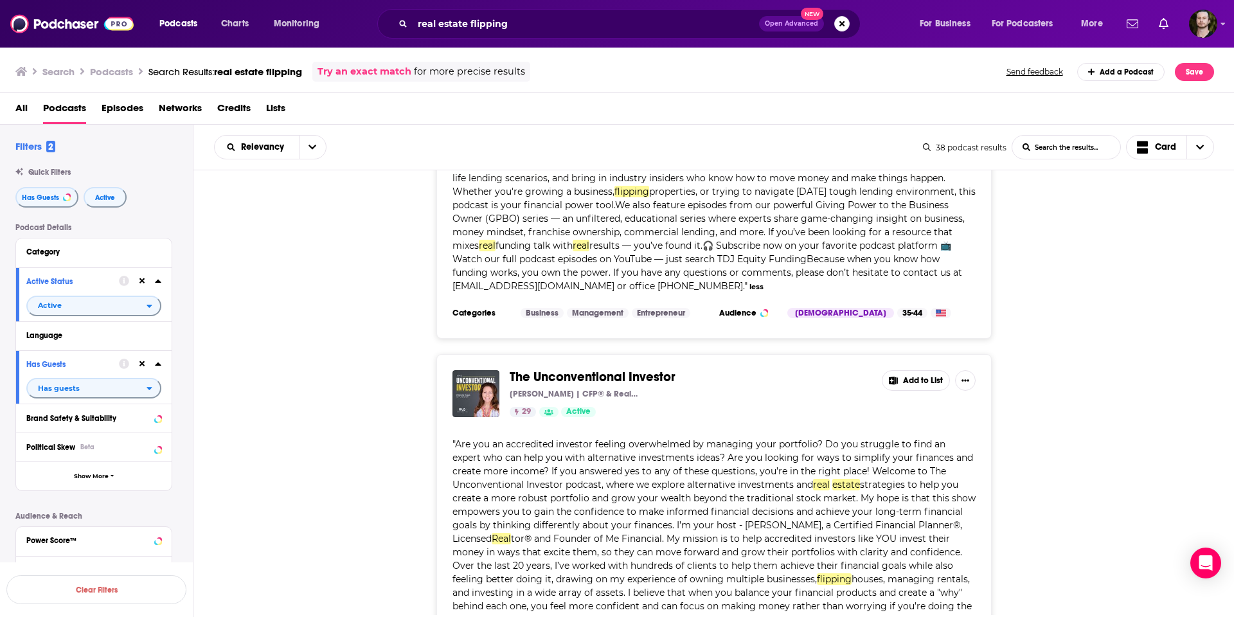
scroll to position [7866, 0]
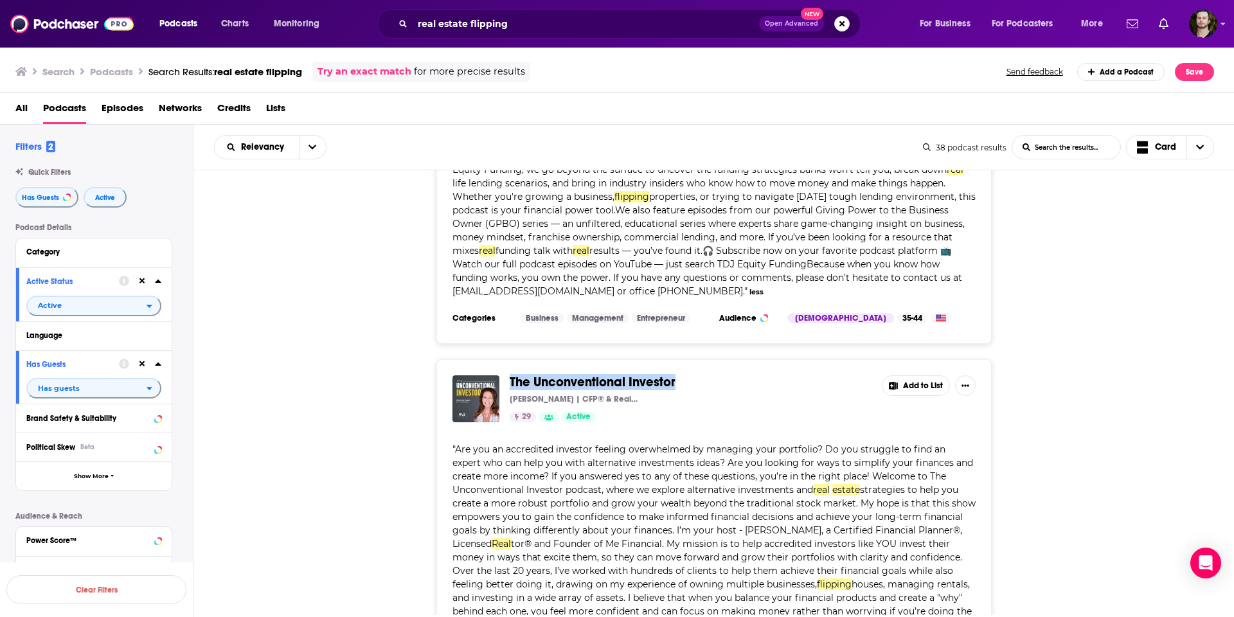
drag, startPoint x: 698, startPoint y: 230, endPoint x: 509, endPoint y: 228, distance: 189.7
click at [509, 375] on div "The Unconventional Investor [PERSON_NAME] | CFP® & Realtor® 29 Active Add to Li…" at bounding box center [714, 398] width 523 height 47
copy span "The Unconventional Investor"
click at [906, 375] on button "Add to List" at bounding box center [916, 385] width 68 height 21
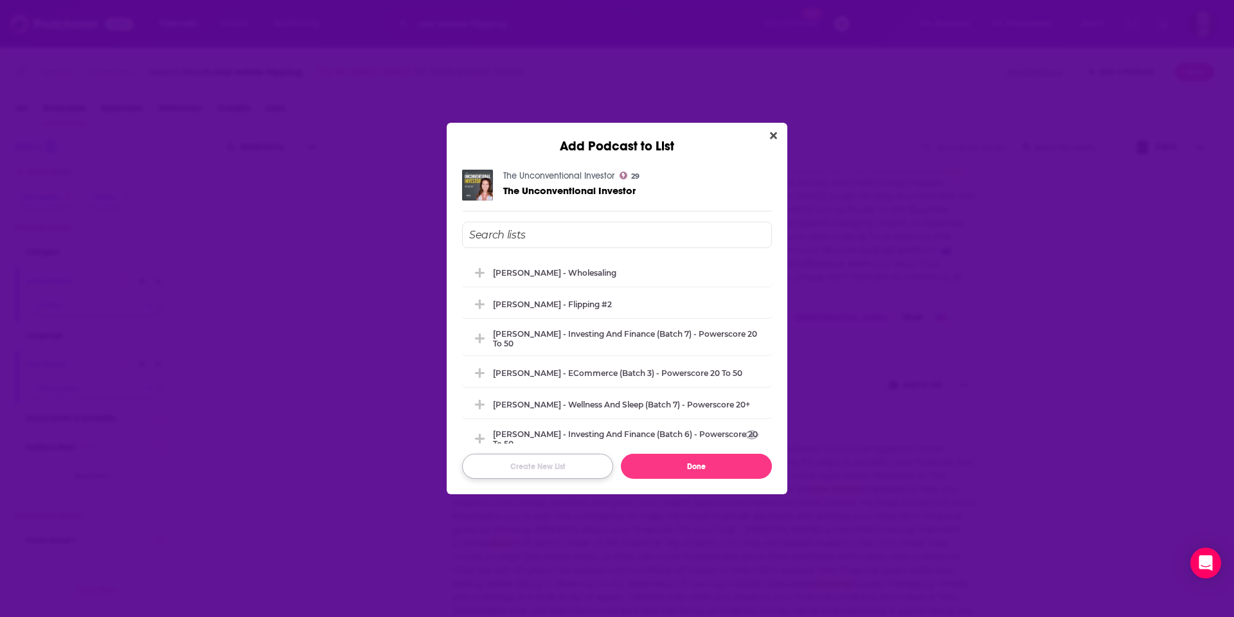
click at [583, 462] on button "Create New List" at bounding box center [537, 466] width 151 height 25
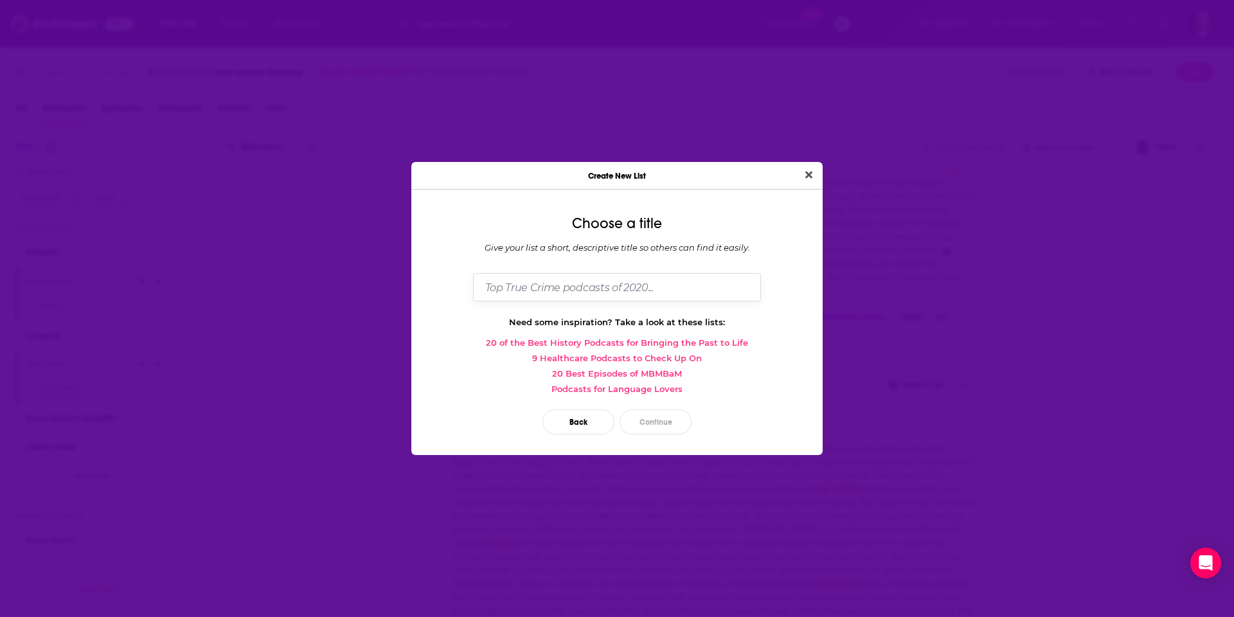
click at [534, 292] on input "Dialog" at bounding box center [617, 287] width 288 height 28
type input "G"
type input "[PERSON_NAME]"
click at [676, 419] on button "Continue" at bounding box center [656, 422] width 72 height 25
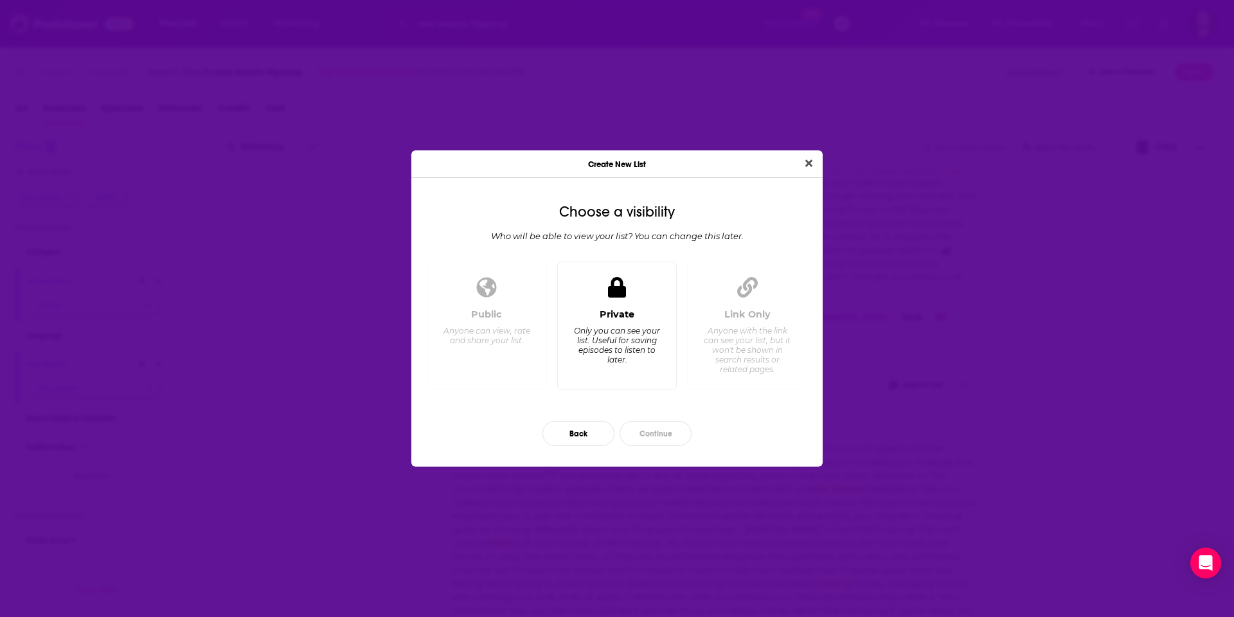
click at [641, 334] on div "Only you can see your list. Useful for saving episodes to listen to later." at bounding box center [617, 345] width 88 height 39
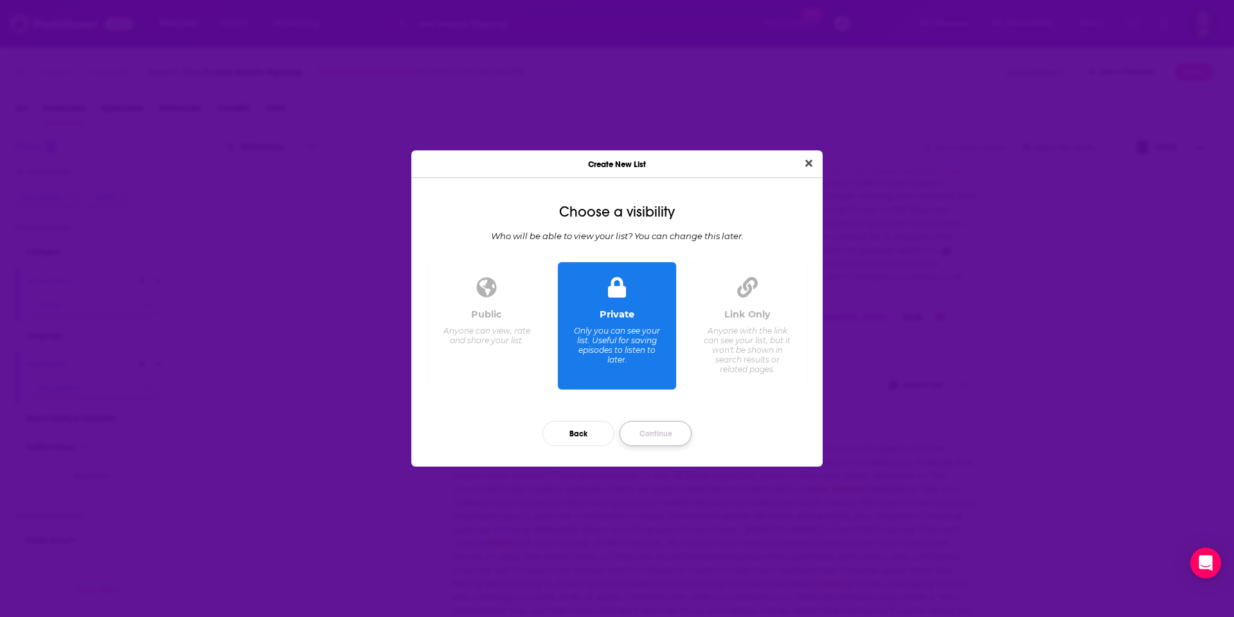
click at [664, 433] on button "Continue" at bounding box center [656, 433] width 72 height 25
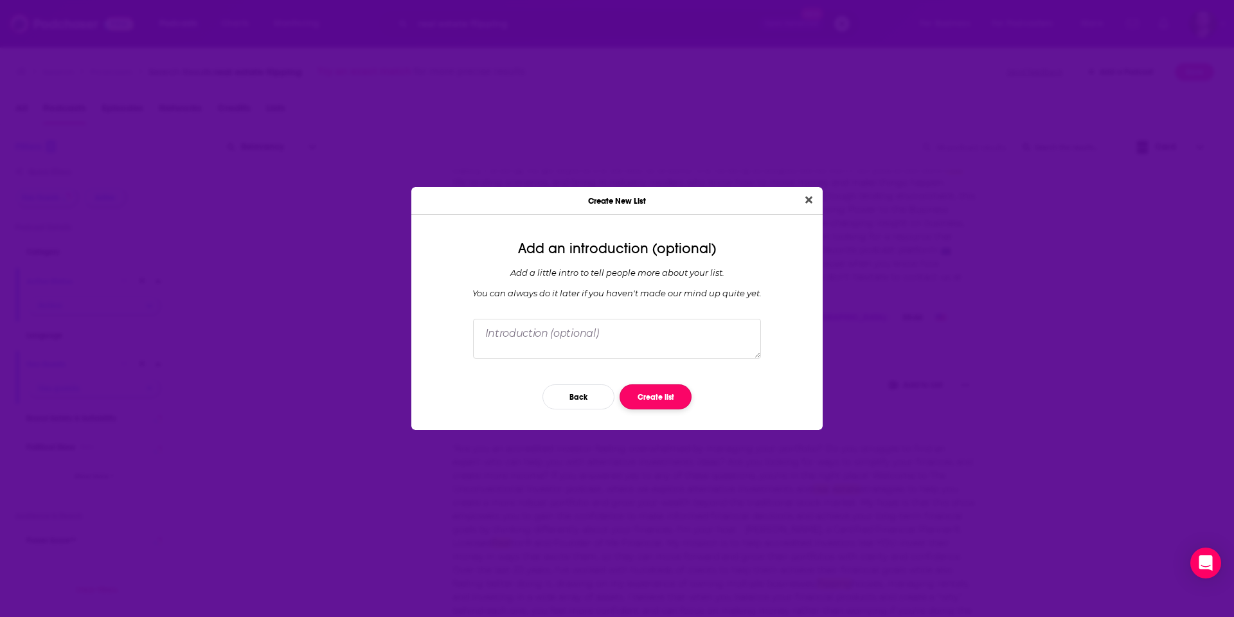
click at [664, 393] on button "Create list" at bounding box center [656, 396] width 72 height 25
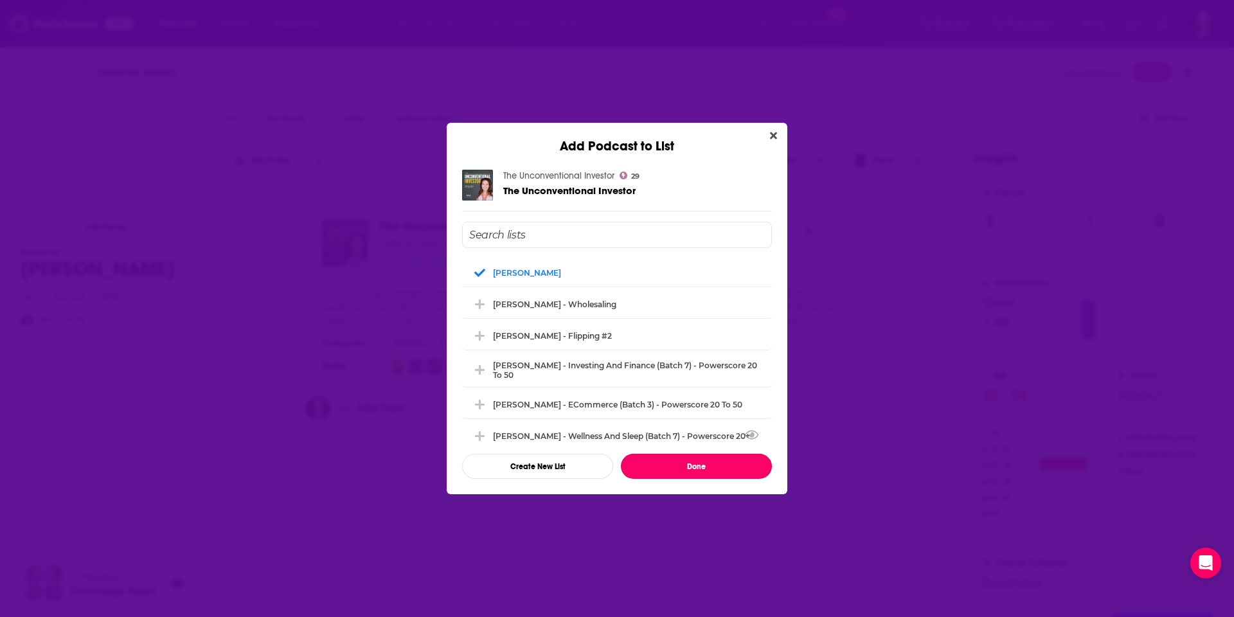
click at [715, 462] on button "Done" at bounding box center [696, 466] width 151 height 25
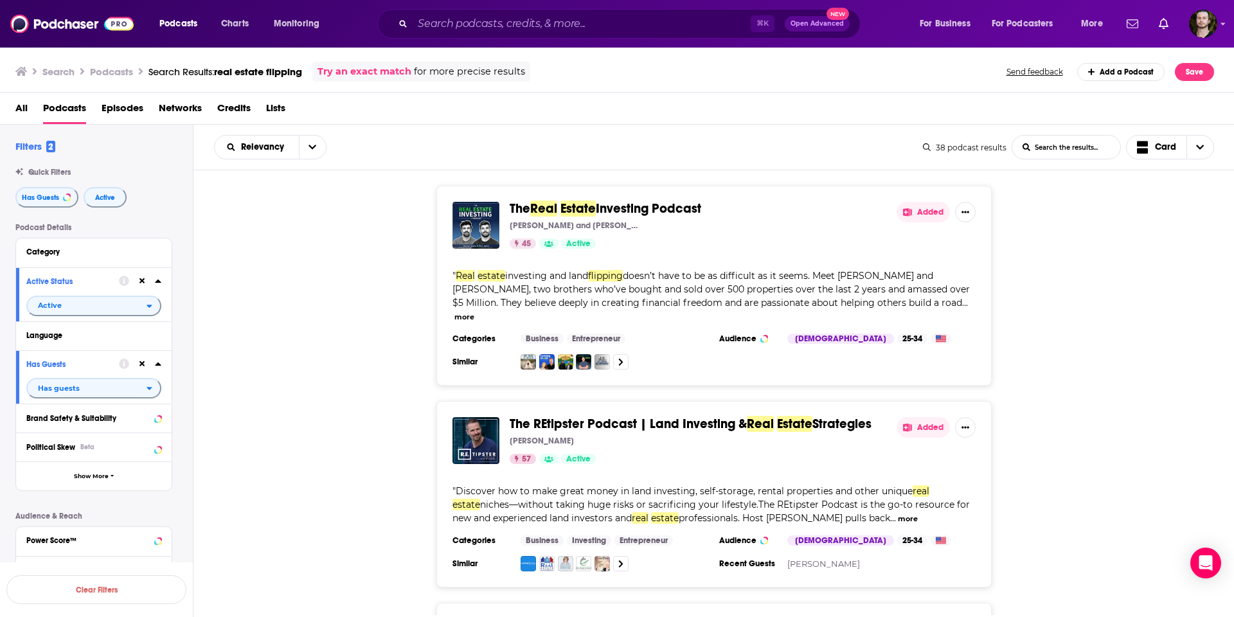
click at [236, 69] on span "real estate flipping" at bounding box center [258, 72] width 88 height 12
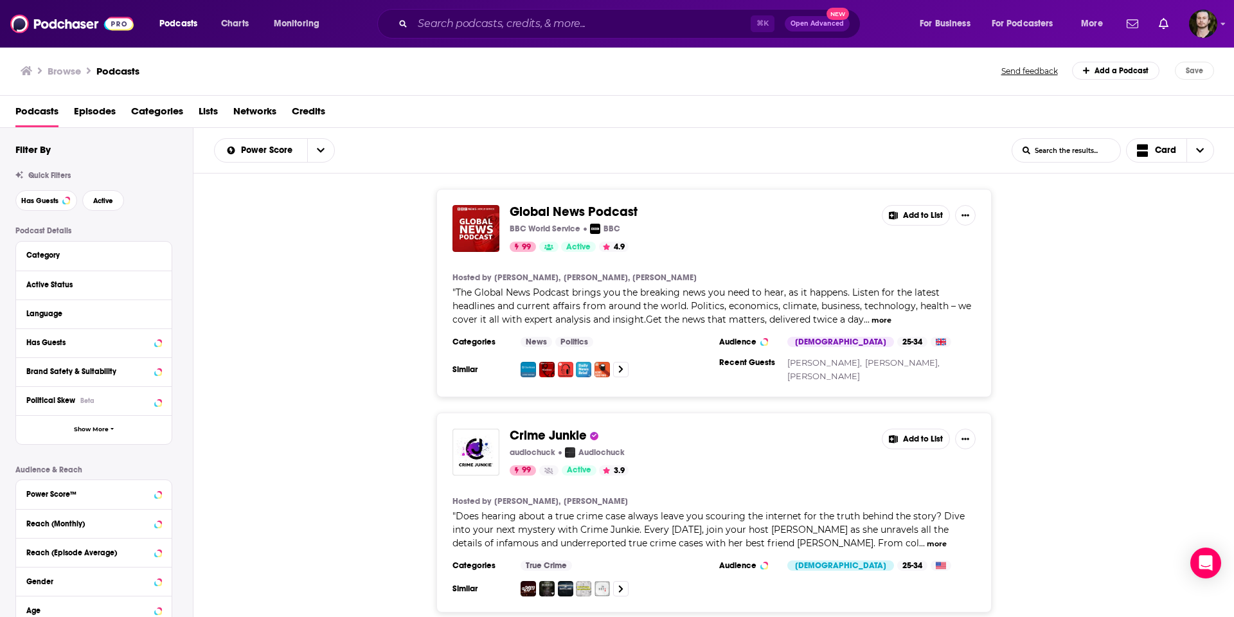
click at [144, 111] on span "Categories" at bounding box center [157, 114] width 52 height 26
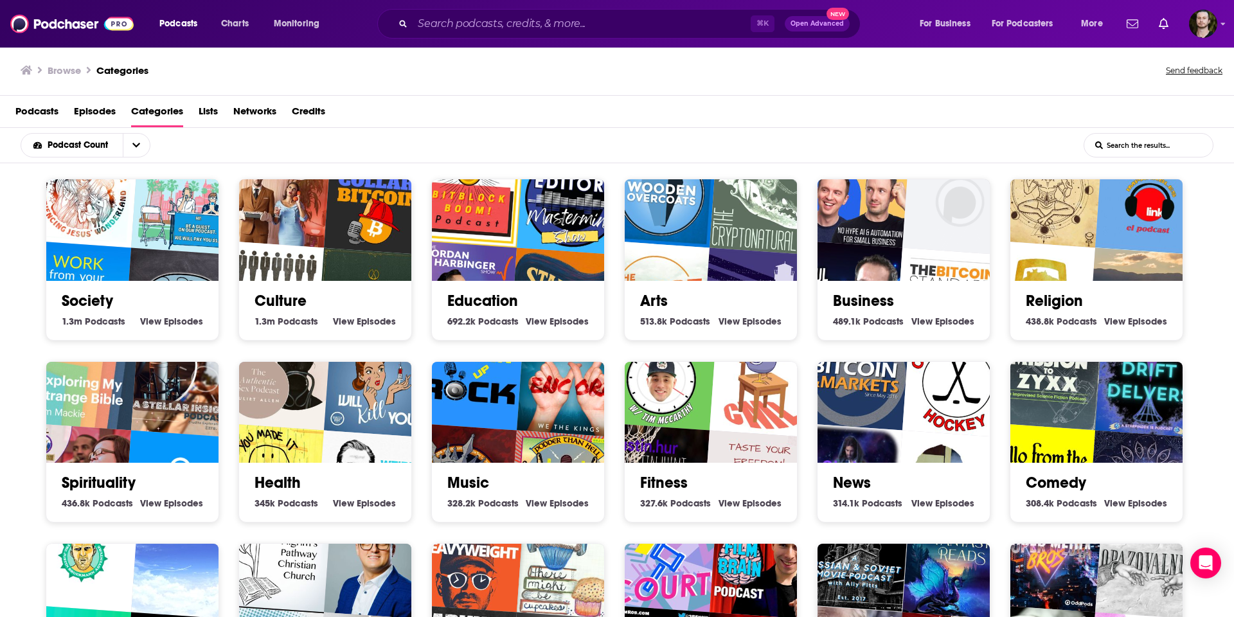
click at [208, 113] on span "Lists" at bounding box center [208, 114] width 19 height 26
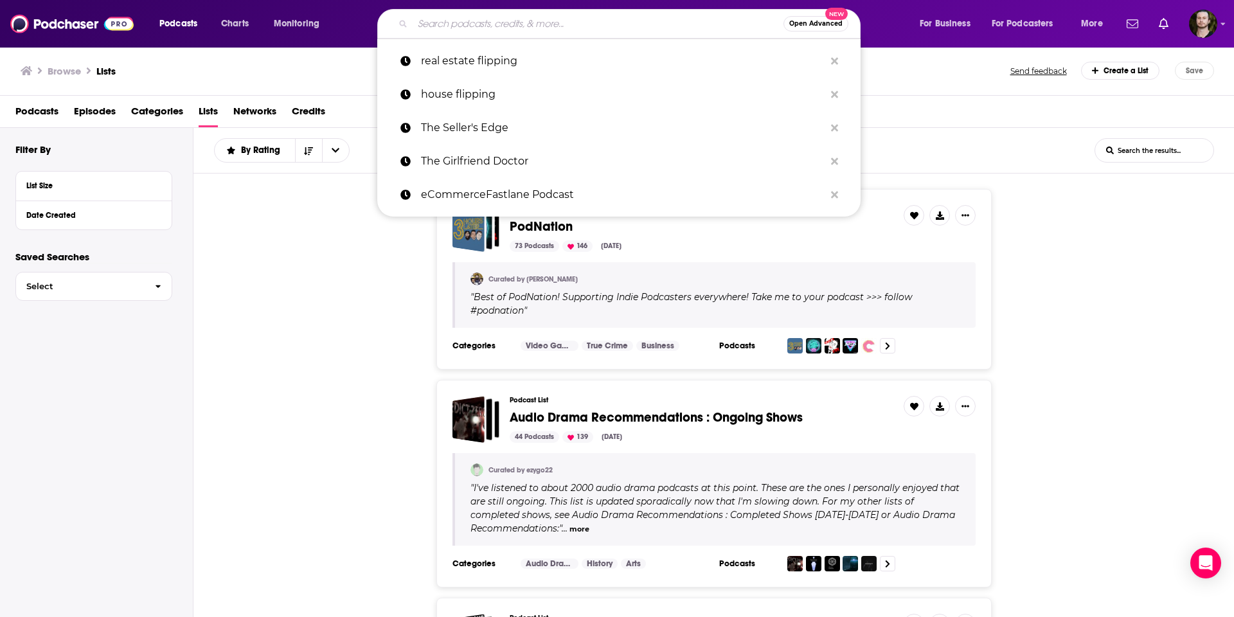
click at [460, 20] on input "Search podcasts, credits, & more..." at bounding box center [598, 24] width 371 height 21
type input "w"
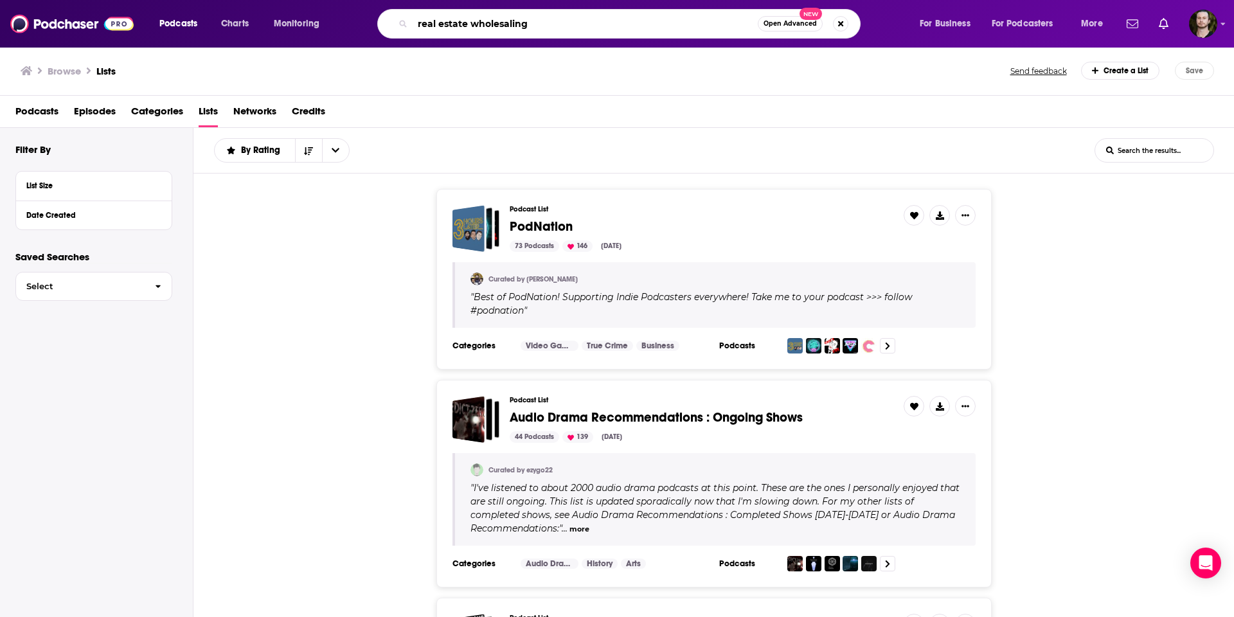
type input "real estate wholesaling"
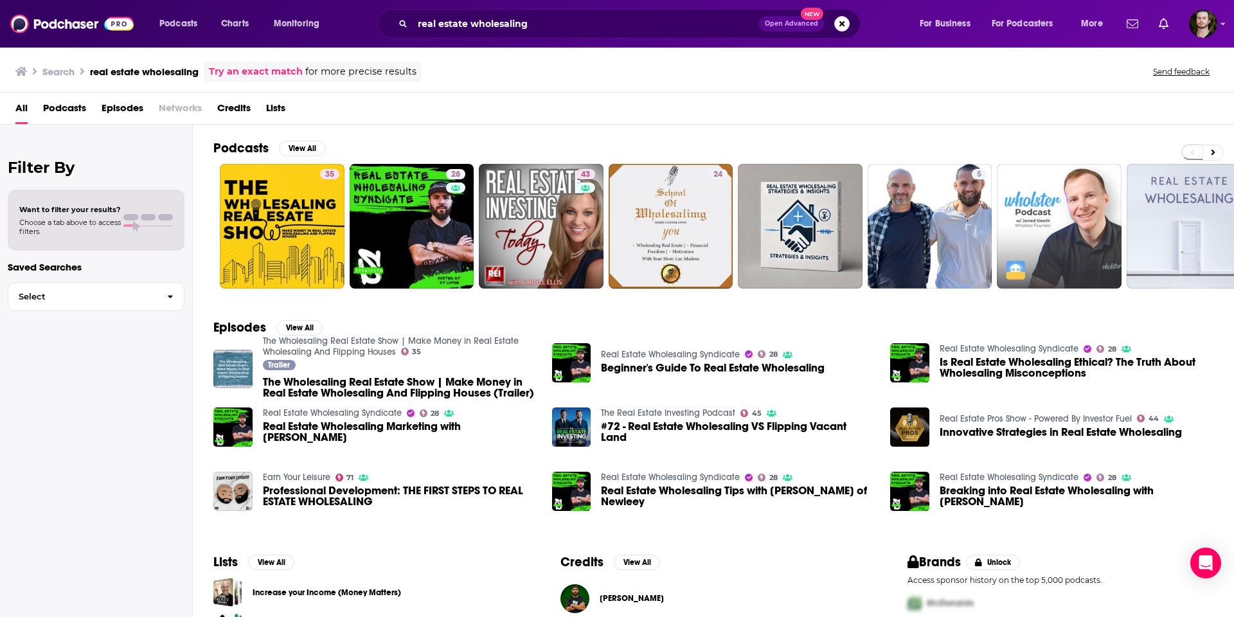
click at [64, 109] on span "Podcasts" at bounding box center [64, 111] width 43 height 26
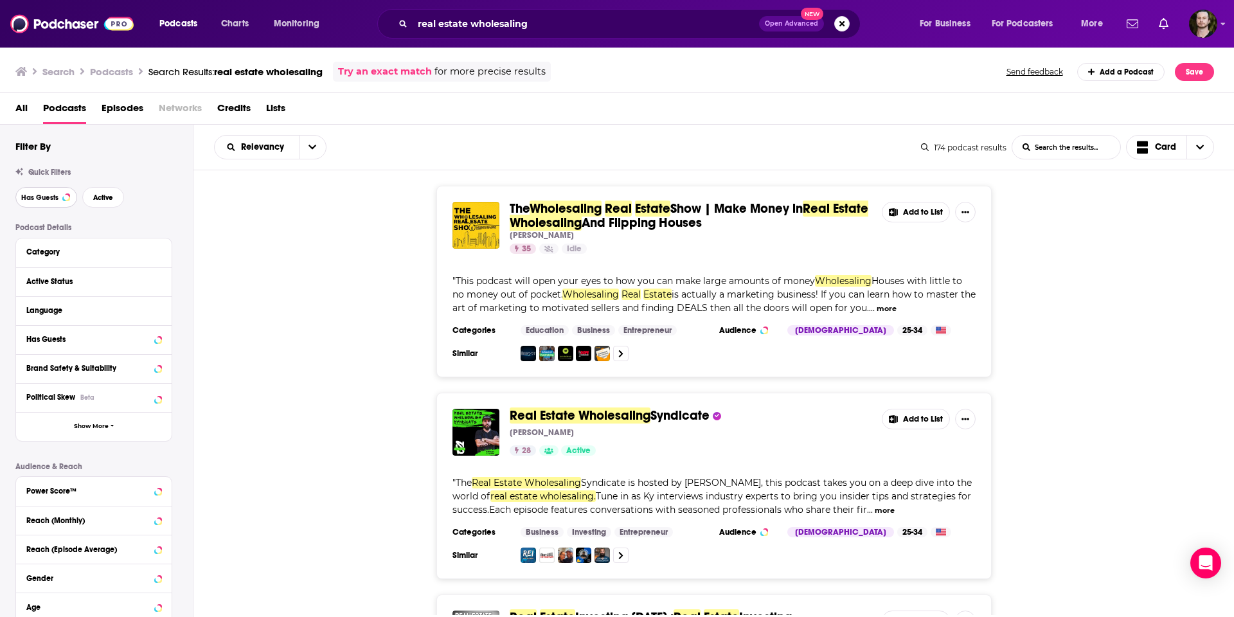
drag, startPoint x: 30, startPoint y: 192, endPoint x: 71, endPoint y: 195, distance: 41.2
click at [30, 194] on span "Has Guests" at bounding box center [39, 197] width 37 height 7
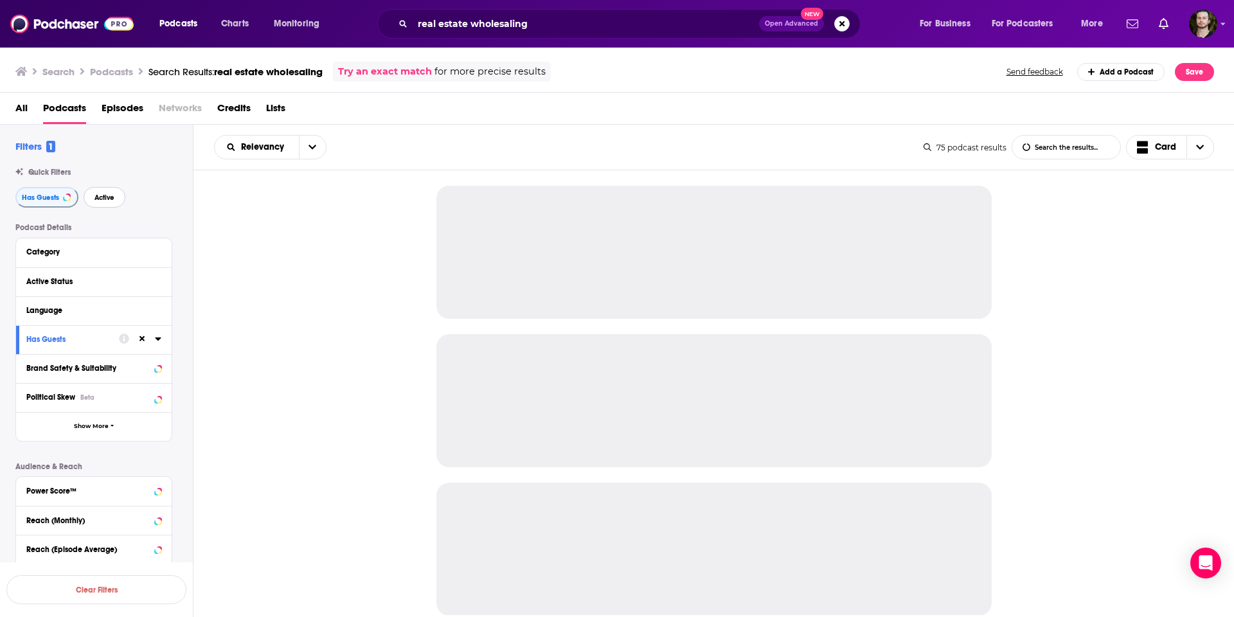
click at [105, 197] on span "Active" at bounding box center [105, 197] width 20 height 7
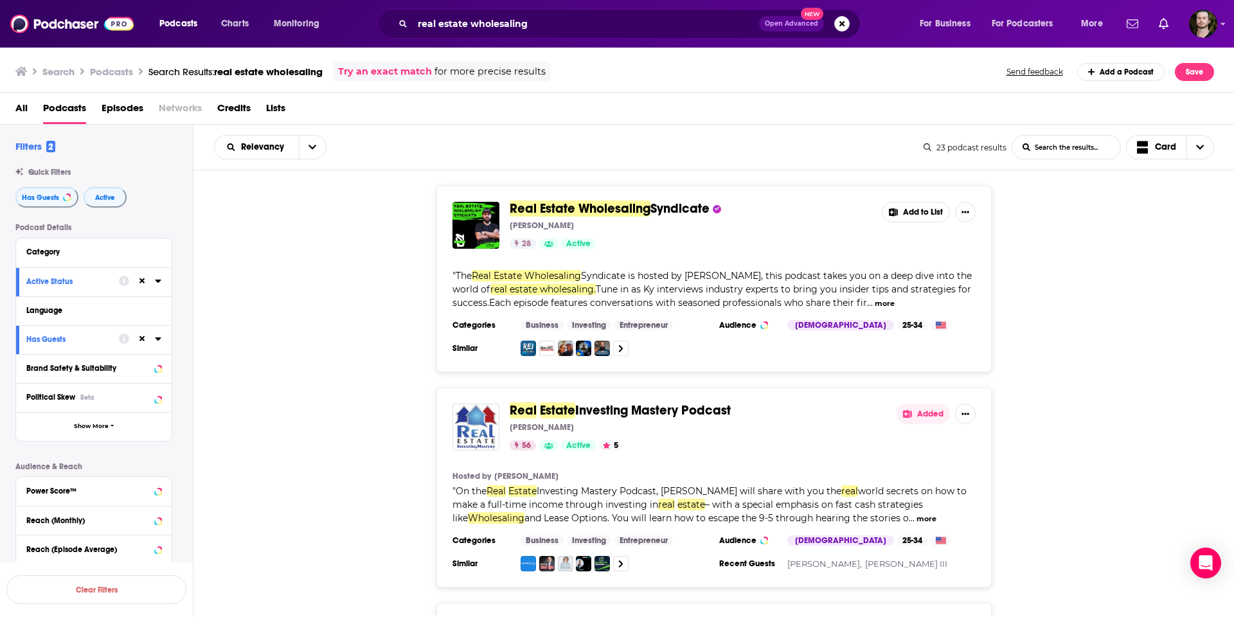
click at [918, 212] on button "Add to List" at bounding box center [916, 212] width 68 height 21
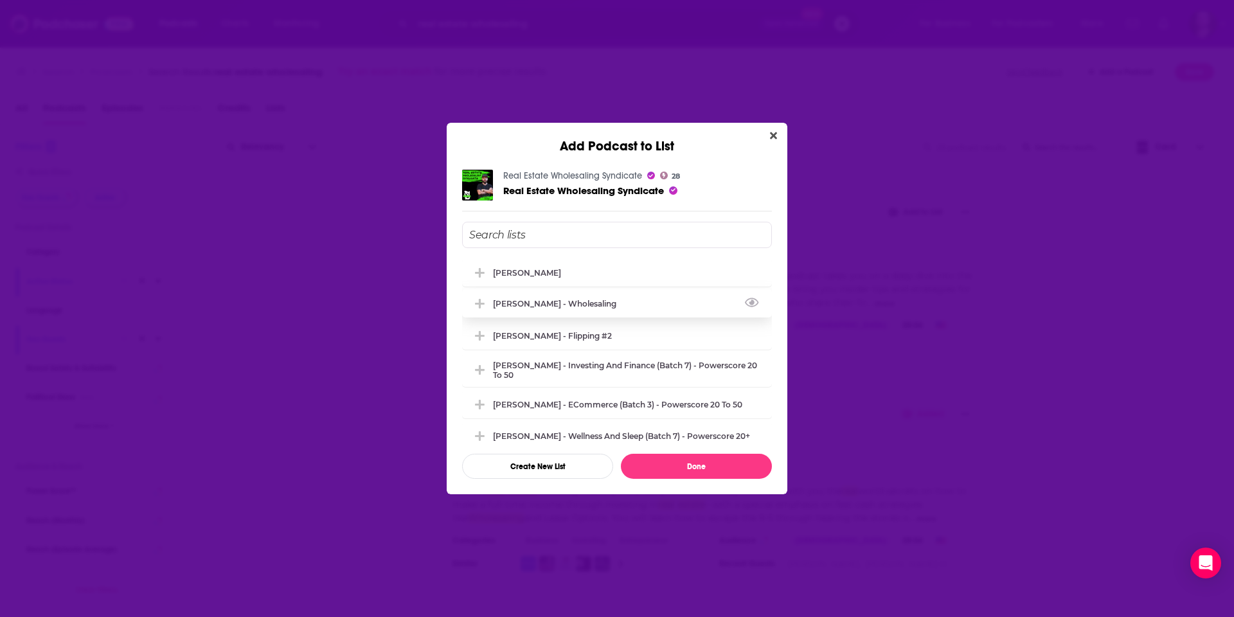
click at [559, 304] on div "[PERSON_NAME] - Wholesaling" at bounding box center [558, 304] width 131 height 10
click at [684, 460] on button "Done" at bounding box center [696, 466] width 151 height 25
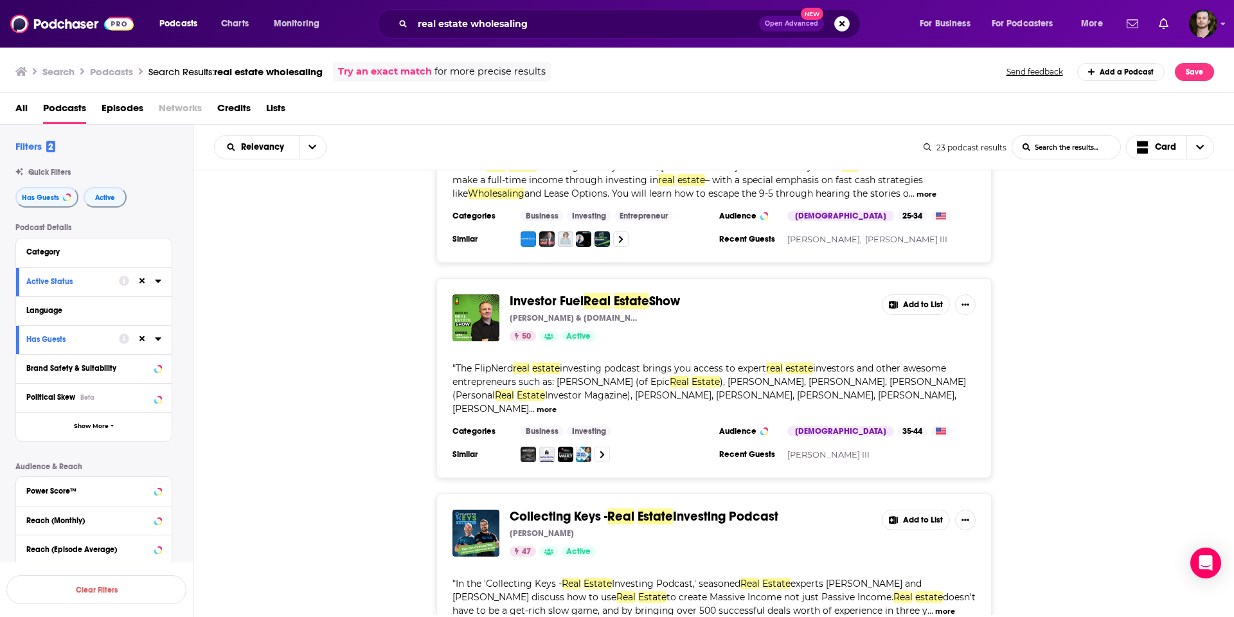
scroll to position [329, 0]
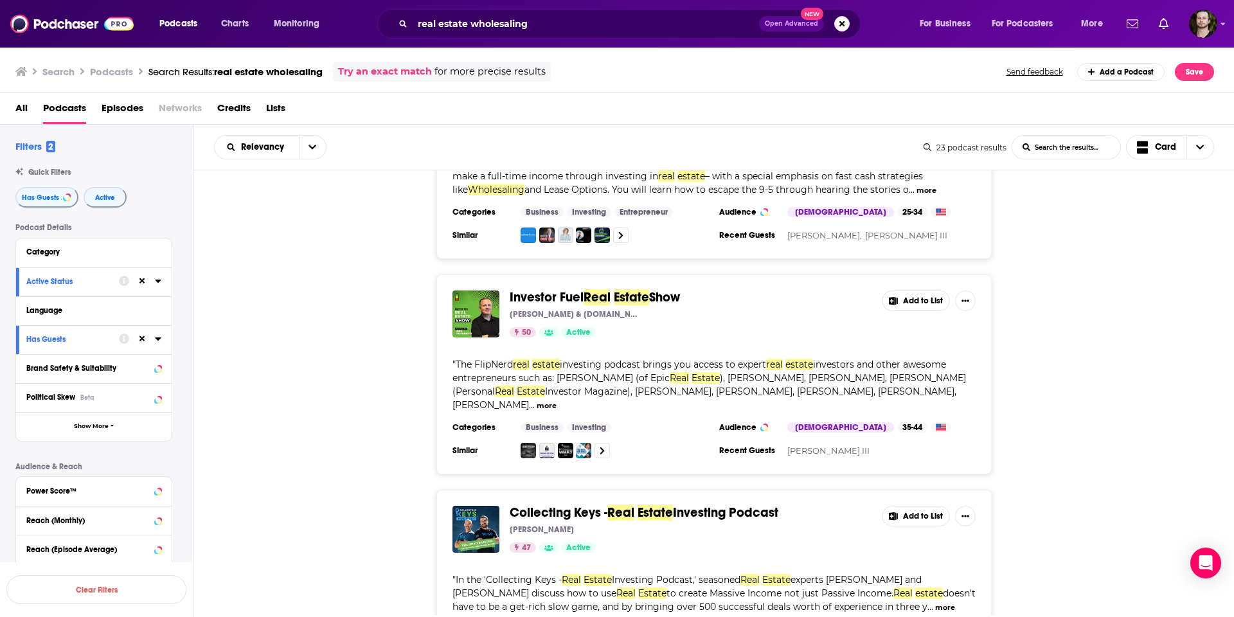
click at [929, 304] on button "Add to List" at bounding box center [916, 301] width 68 height 21
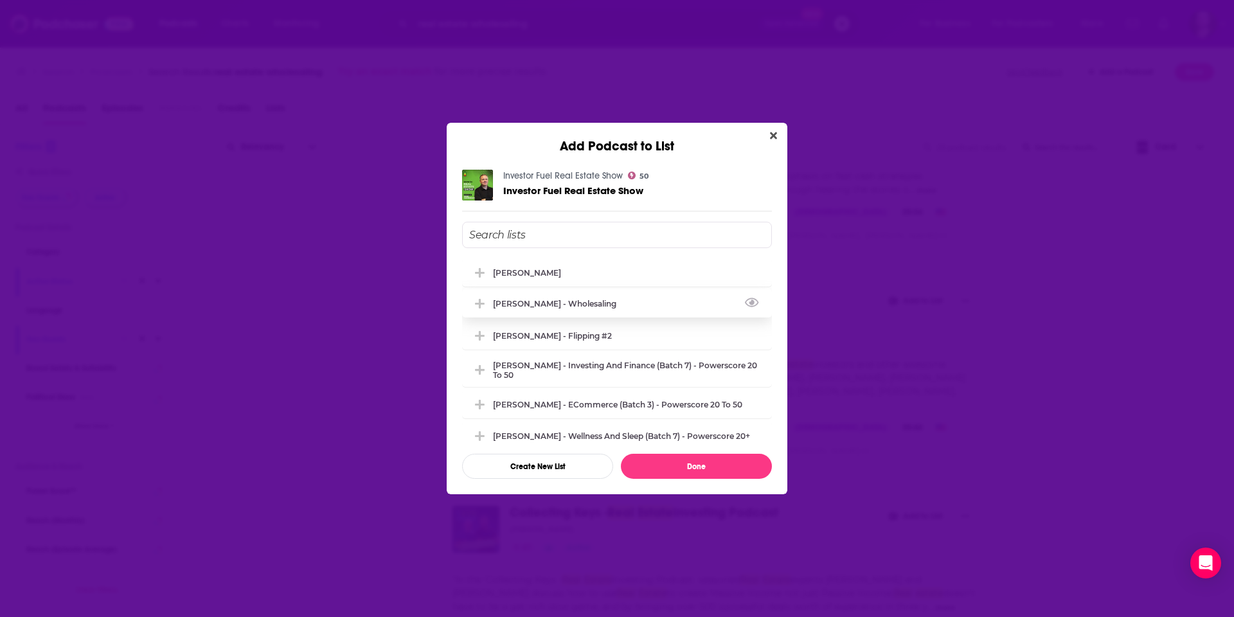
click at [552, 300] on div "[PERSON_NAME] - Wholesaling" at bounding box center [558, 304] width 131 height 10
click at [732, 461] on button "Done" at bounding box center [696, 466] width 151 height 25
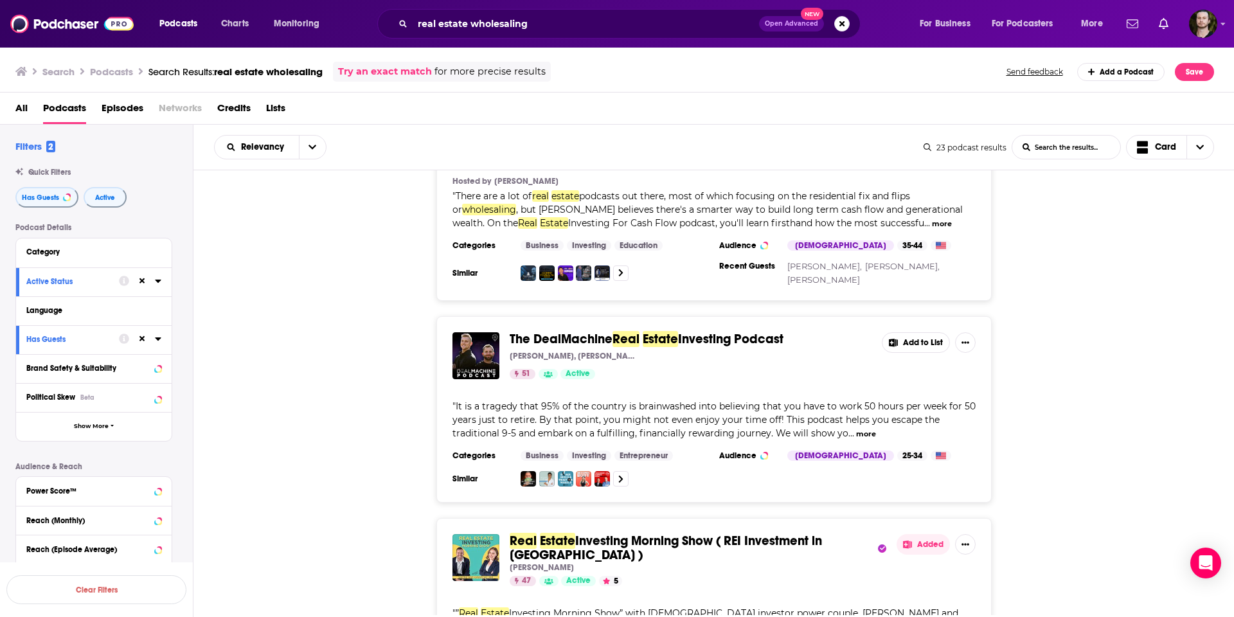
scroll to position [931, 0]
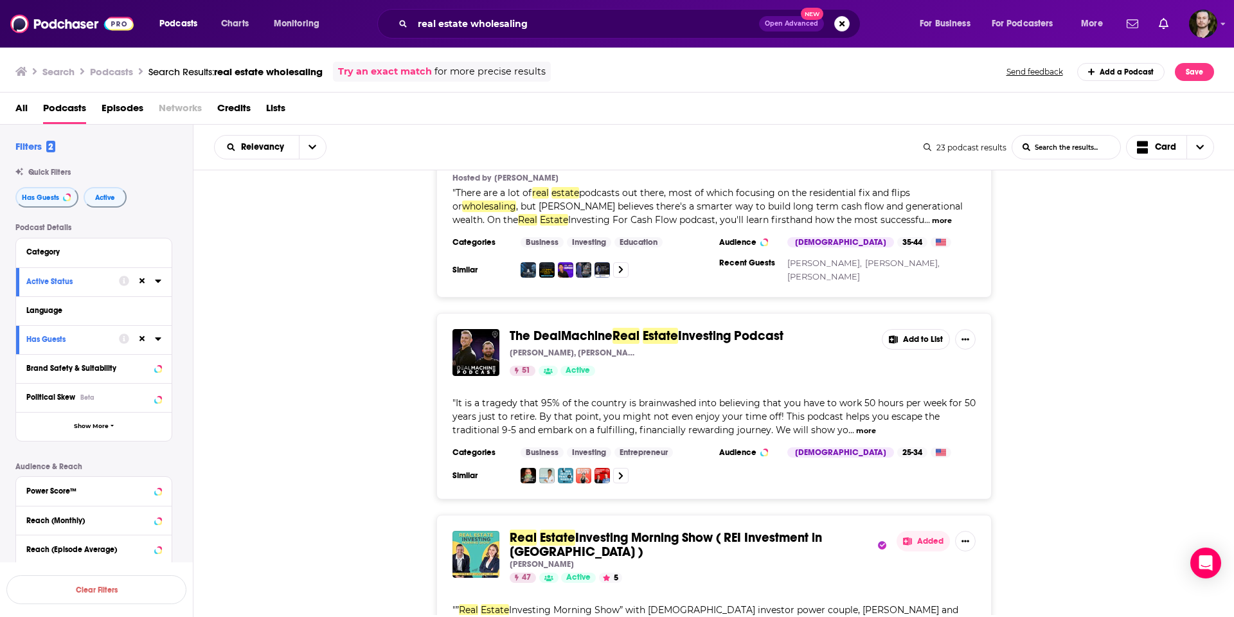
click at [862, 426] on button "more" at bounding box center [866, 431] width 20 height 11
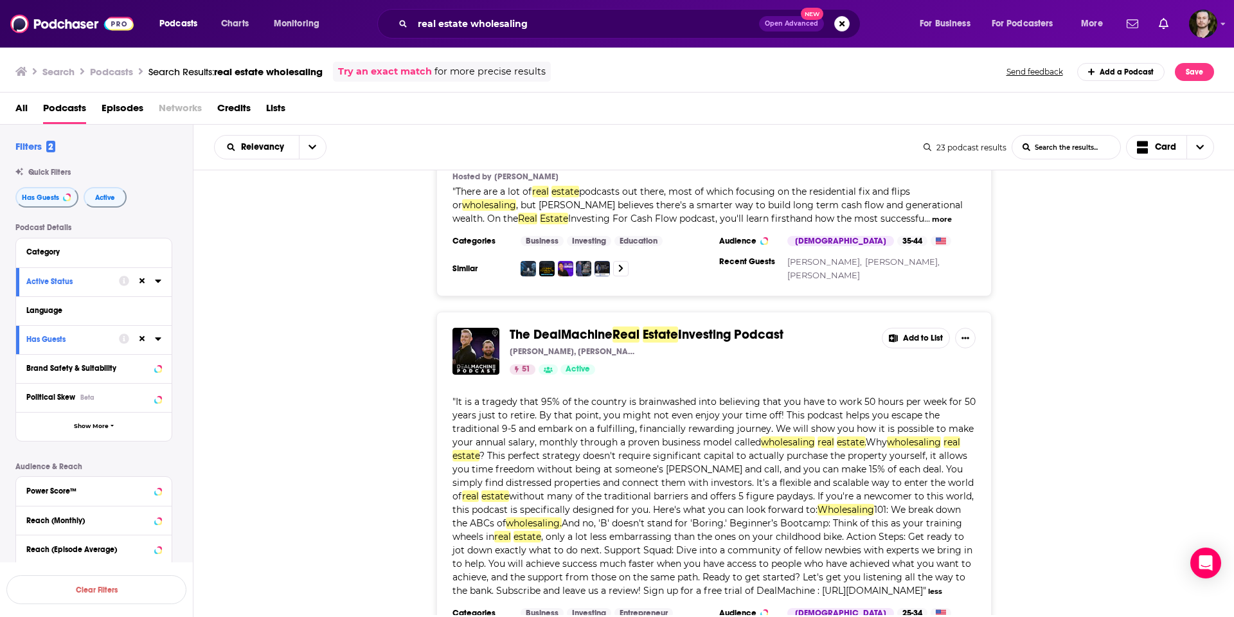
scroll to position [934, 0]
click at [910, 327] on button "Add to List" at bounding box center [916, 337] width 68 height 21
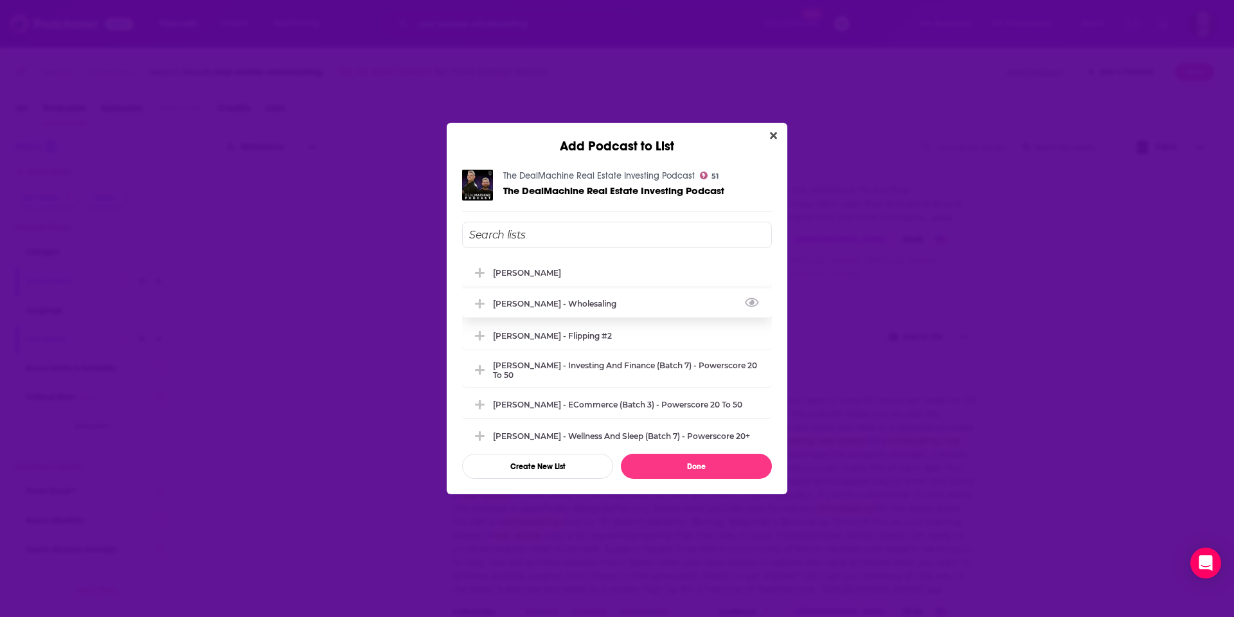
click at [565, 298] on div "[PERSON_NAME] - Wholesaling" at bounding box center [617, 303] width 310 height 28
click at [734, 469] on button "Done" at bounding box center [696, 466] width 151 height 25
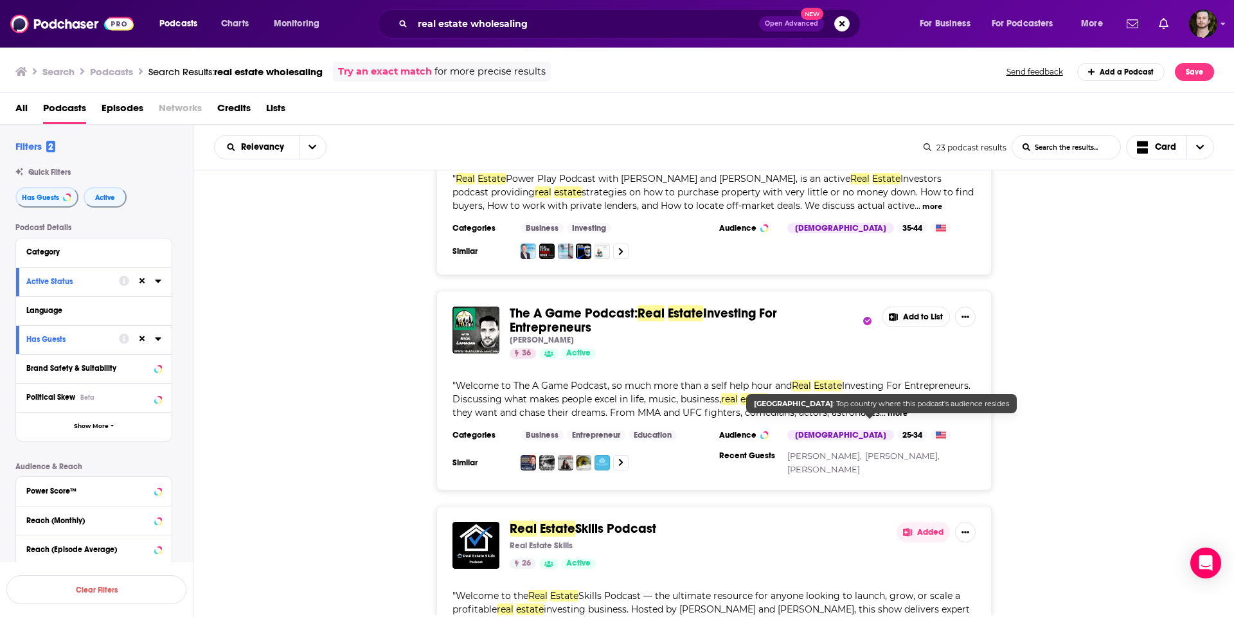
scroll to position [1743, 0]
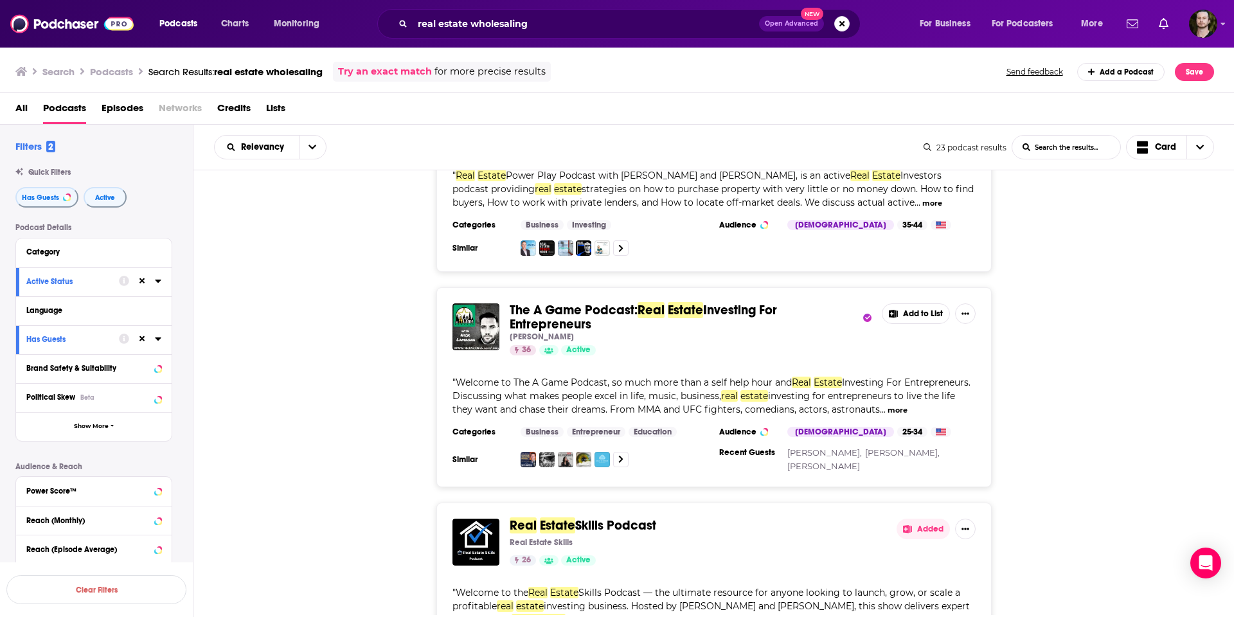
click at [904, 405] on button "more" at bounding box center [898, 410] width 20 height 11
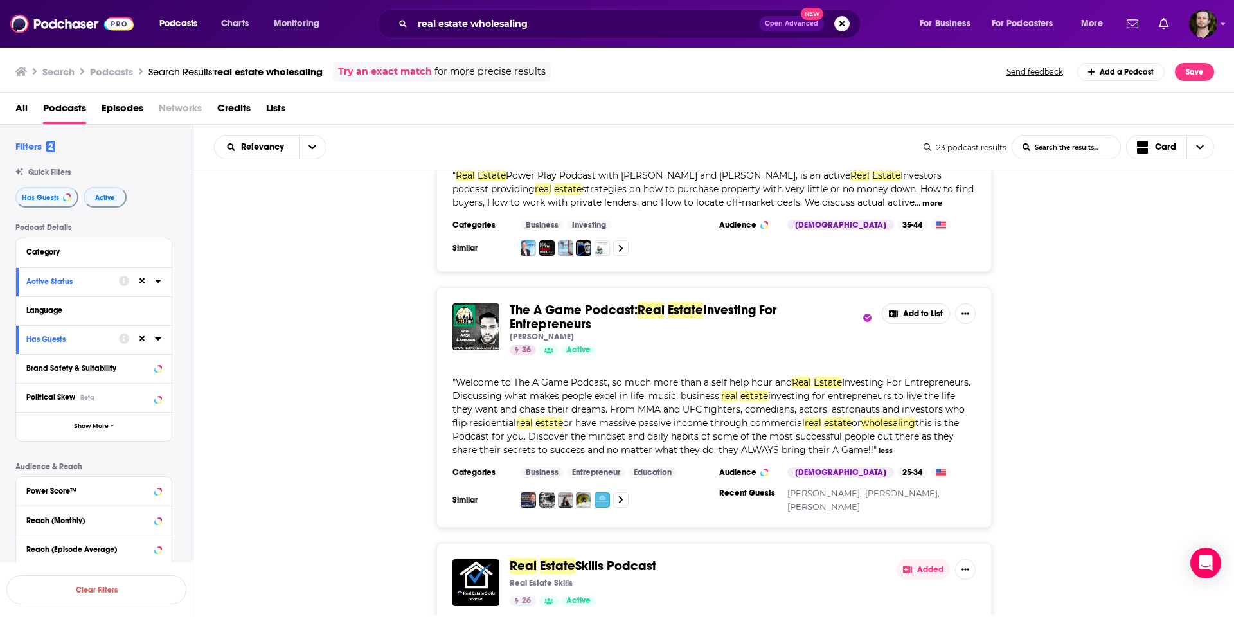
click at [912, 303] on button "Add to List" at bounding box center [916, 313] width 68 height 21
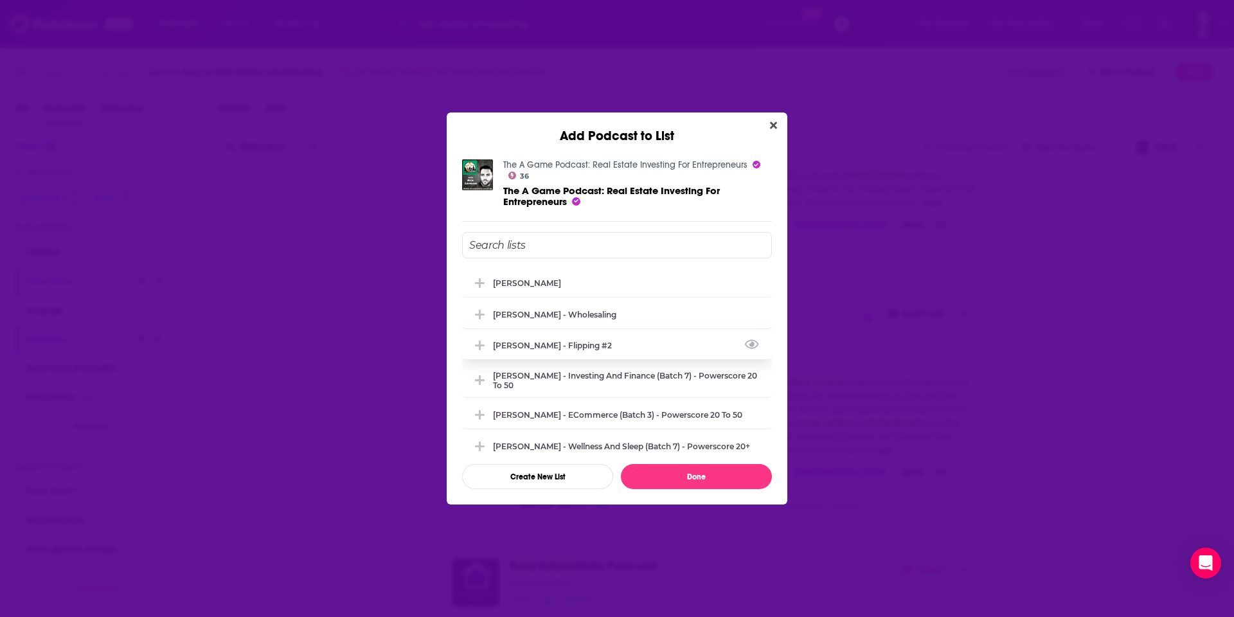
click at [556, 342] on div "[PERSON_NAME] - Flipping #2" at bounding box center [556, 346] width 127 height 10
click at [712, 476] on button "Done" at bounding box center [696, 476] width 151 height 25
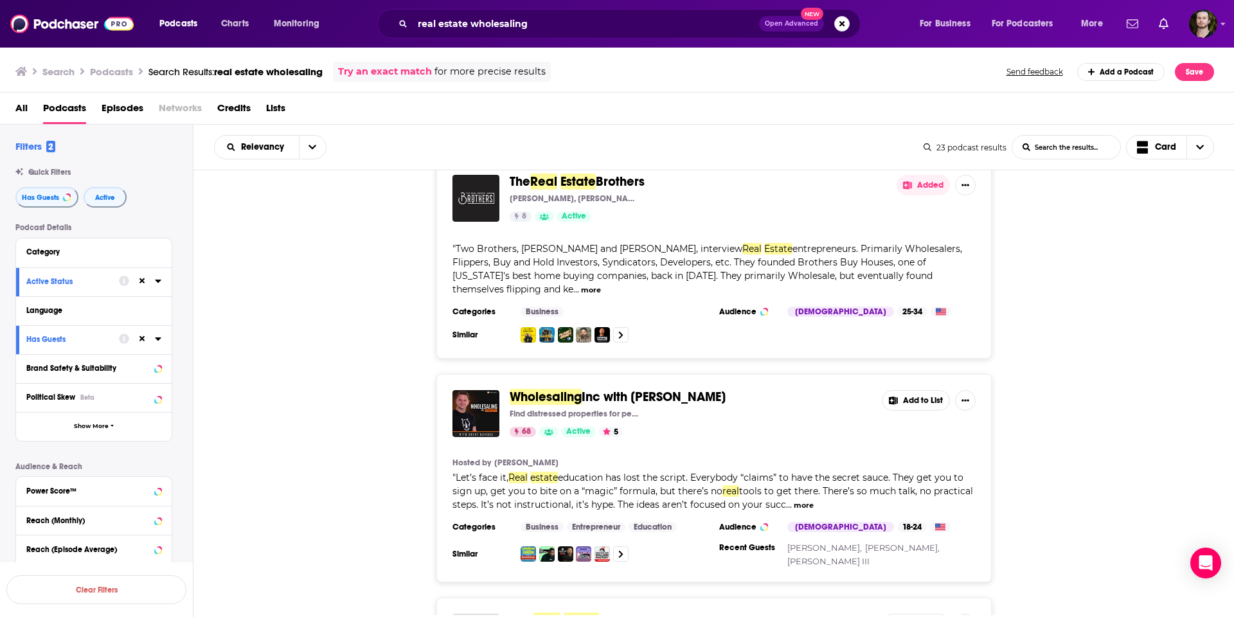
scroll to position [2424, 0]
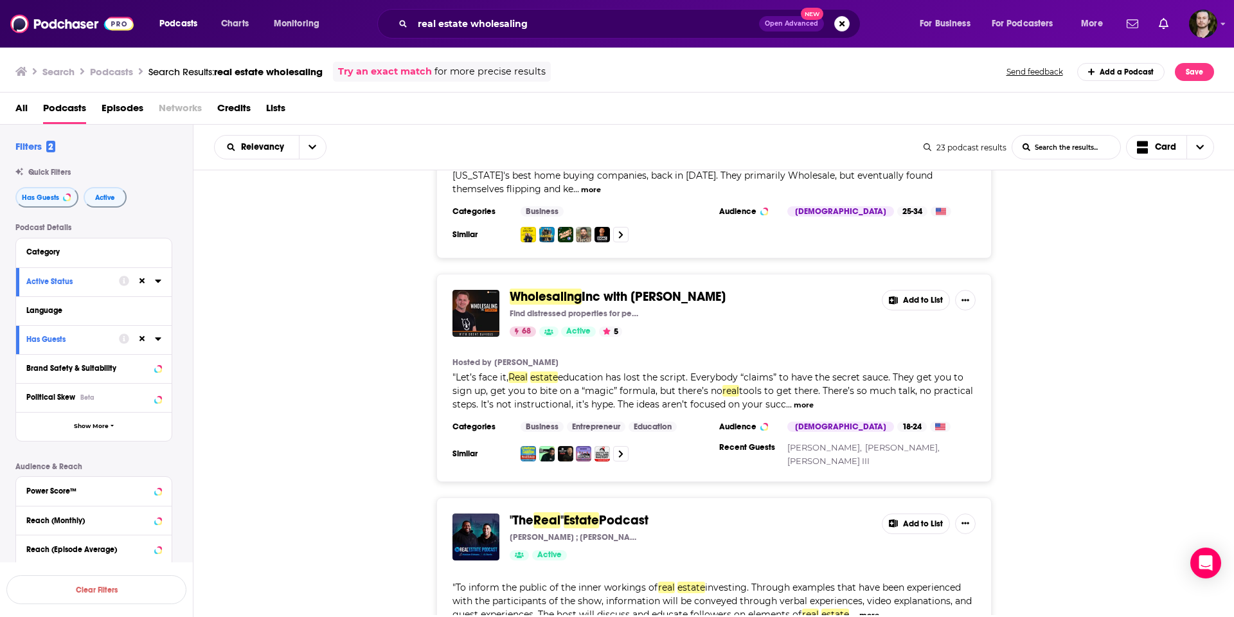
click at [921, 290] on button "Add to List" at bounding box center [916, 300] width 68 height 21
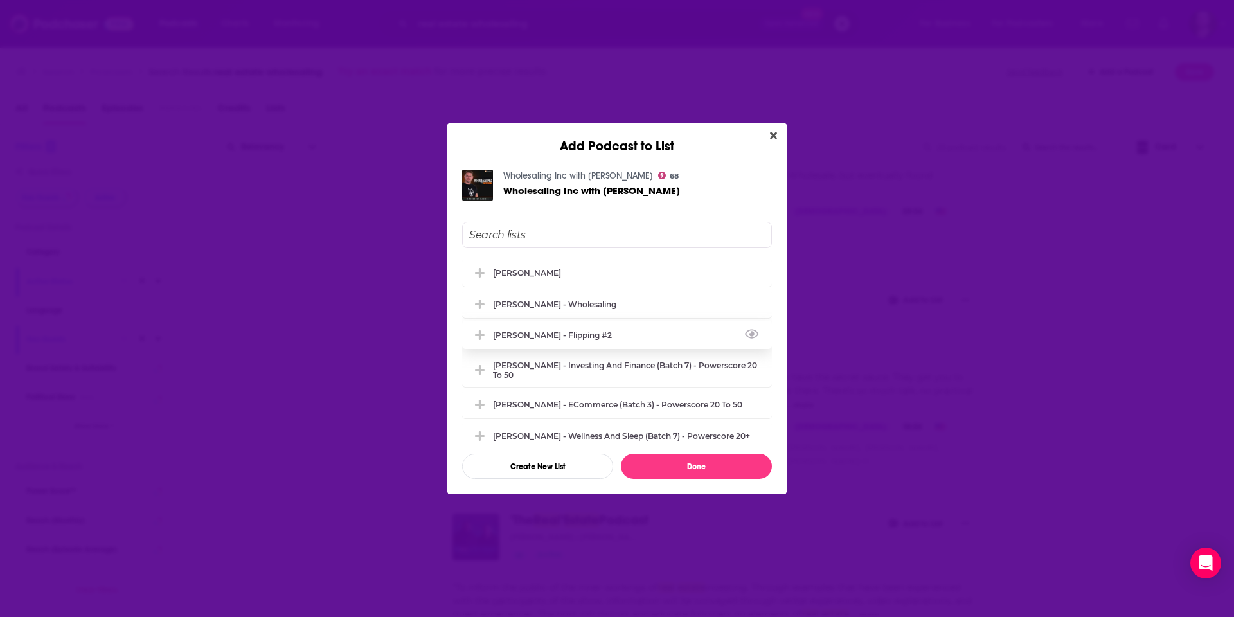
click at [564, 332] on div "[PERSON_NAME] - Flipping #2" at bounding box center [556, 335] width 127 height 10
drag, startPoint x: 561, startPoint y: 334, endPoint x: 566, endPoint y: 319, distance: 15.5
click at [562, 332] on div "[PERSON_NAME] - Flipping #2" at bounding box center [556, 336] width 127 height 10
click at [566, 302] on div "[PERSON_NAME] - Wholesaling" at bounding box center [558, 304] width 131 height 10
click at [715, 459] on button "Done" at bounding box center [696, 466] width 151 height 25
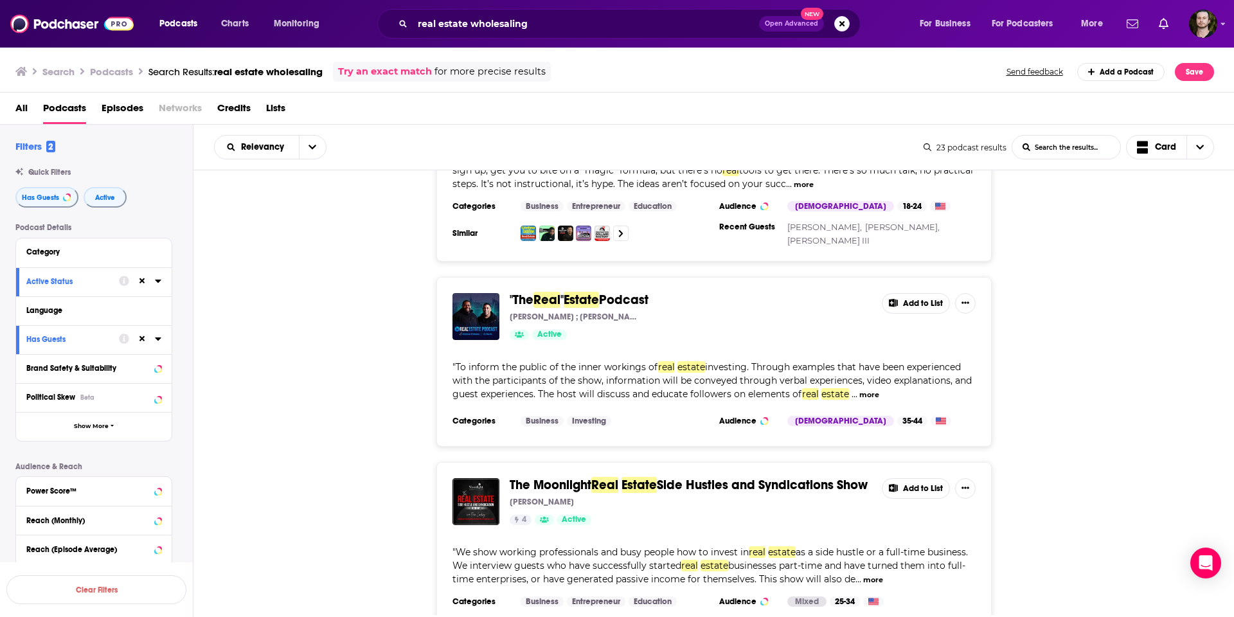
scroll to position [2646, 0]
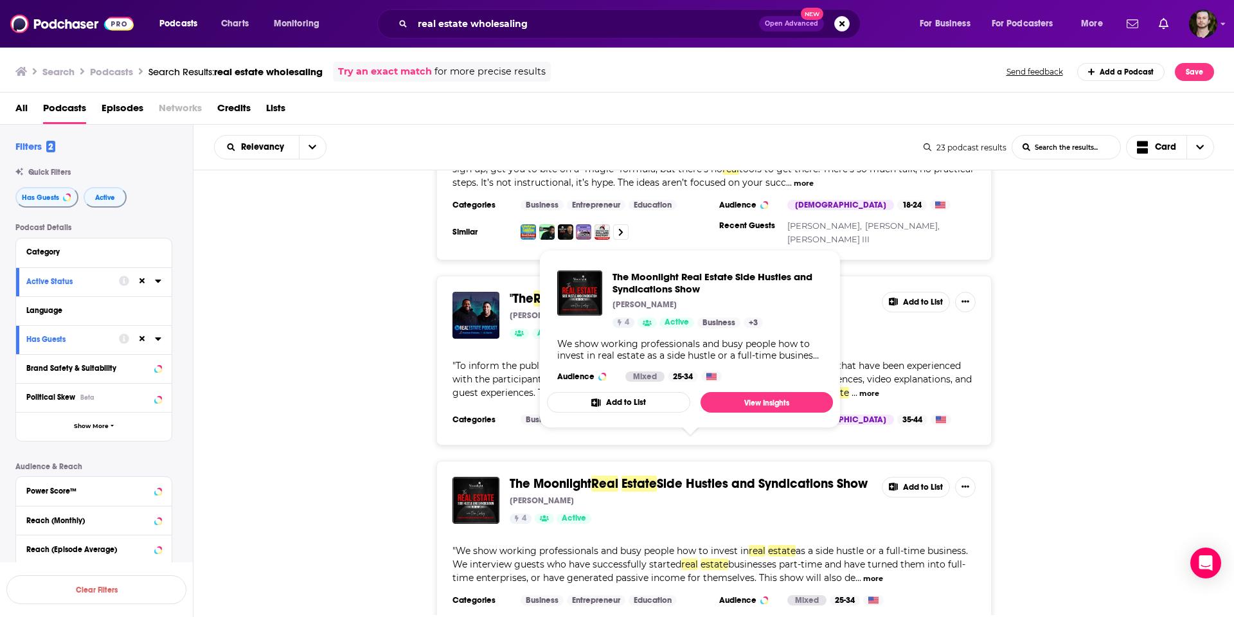
click at [1052, 325] on div ""The Real " Estate Podcast [PERSON_NAME] ; [PERSON_NAME] Active Add to List " T…" at bounding box center [715, 361] width 1042 height 170
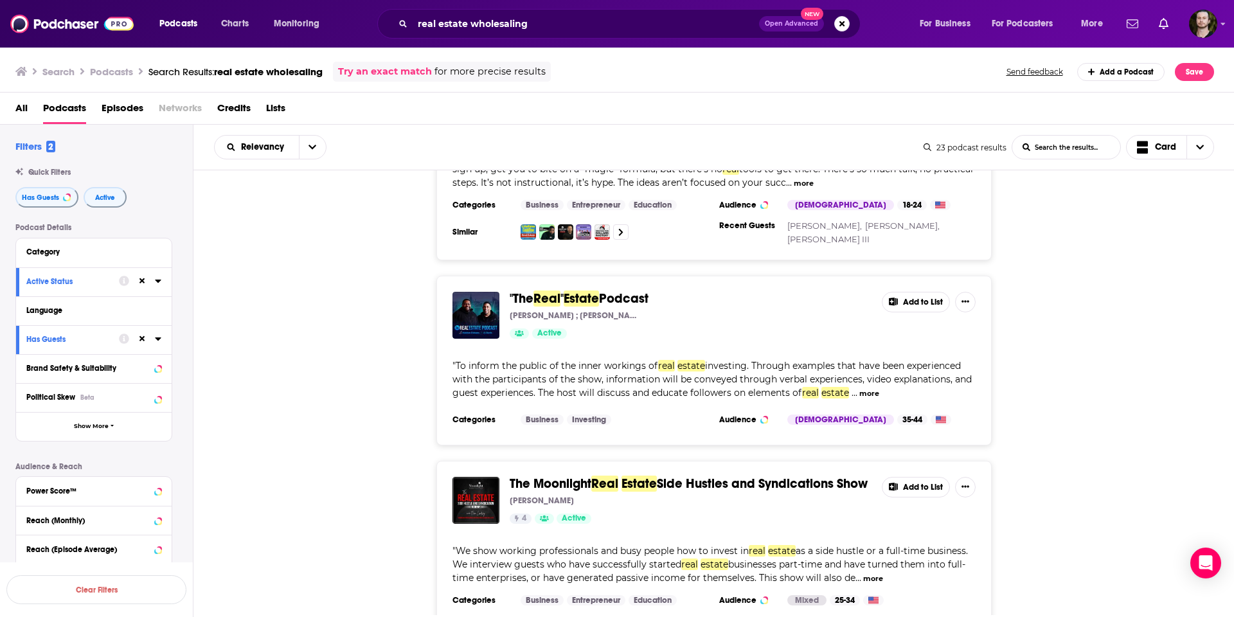
click at [874, 388] on button "more" at bounding box center [870, 393] width 20 height 11
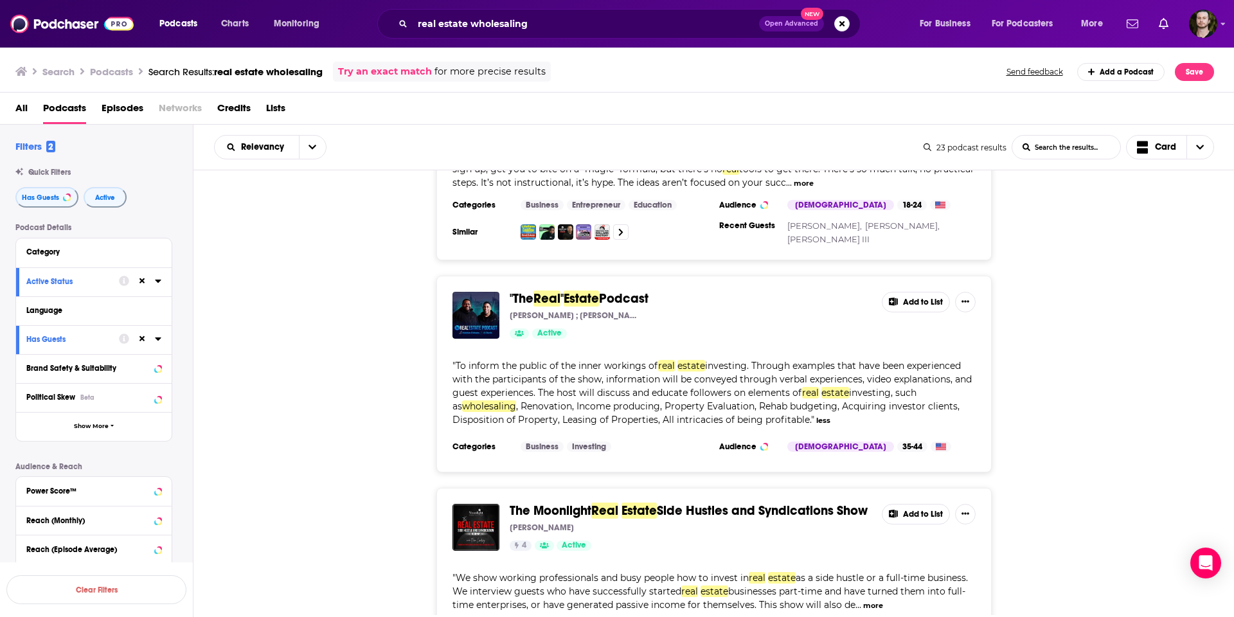
click at [908, 292] on button "Add to List" at bounding box center [916, 302] width 68 height 21
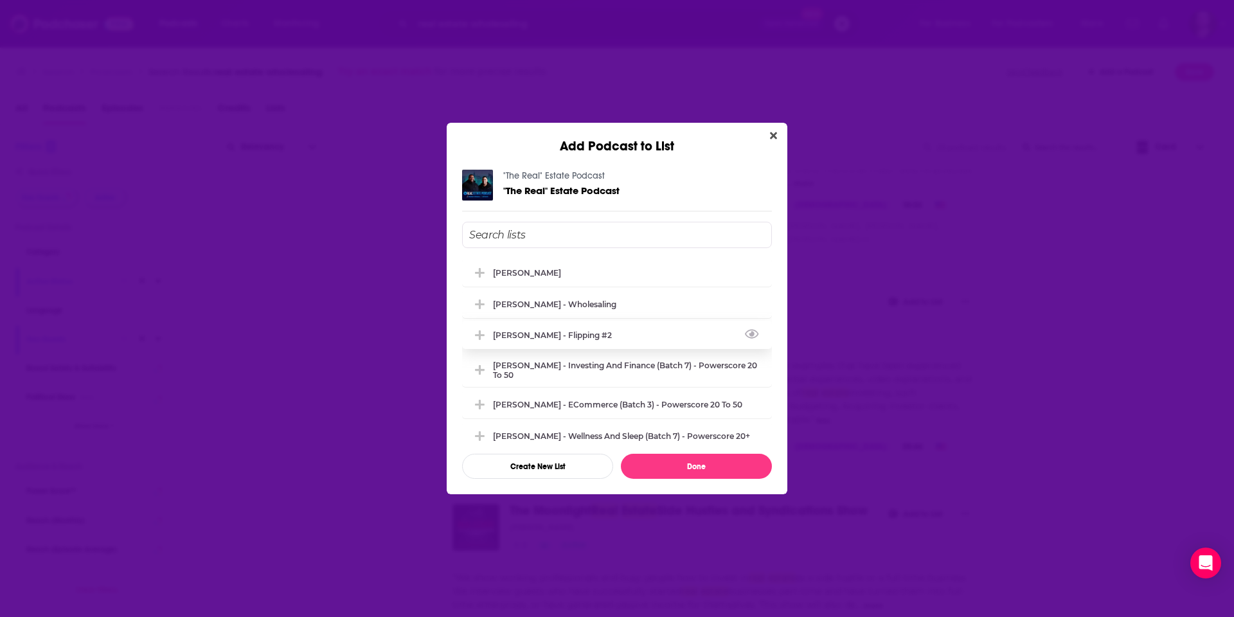
click at [566, 335] on div "[PERSON_NAME] - Flipping #2" at bounding box center [556, 335] width 127 height 10
click at [688, 461] on button "Done" at bounding box center [696, 466] width 151 height 25
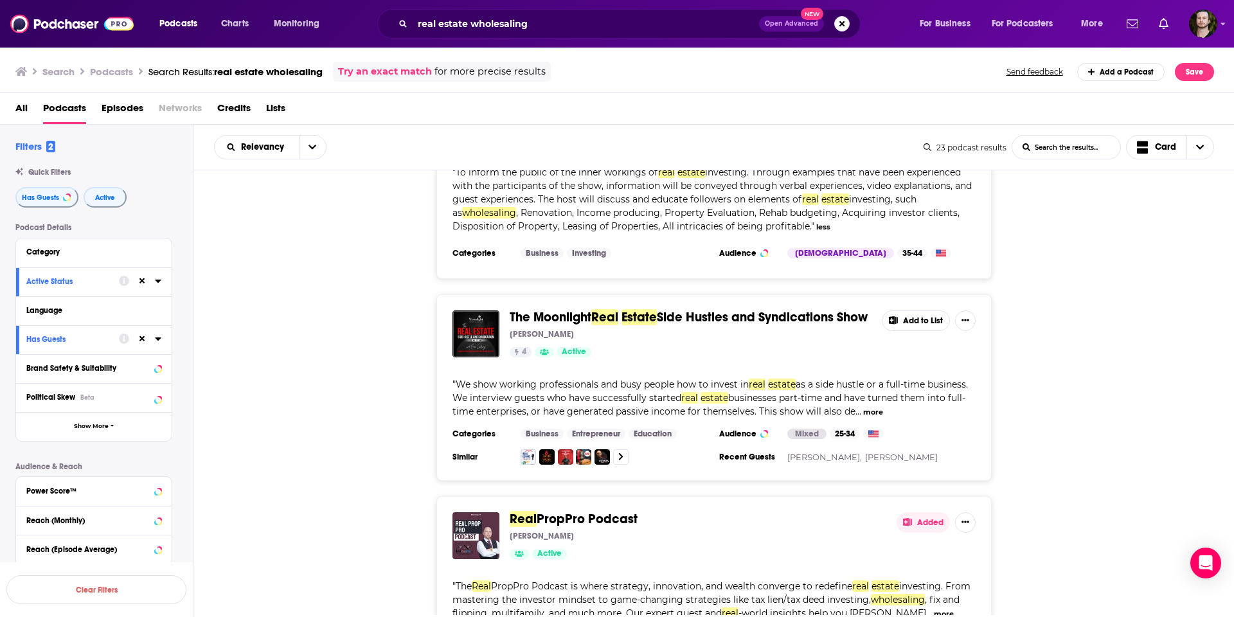
scroll to position [2851, 0]
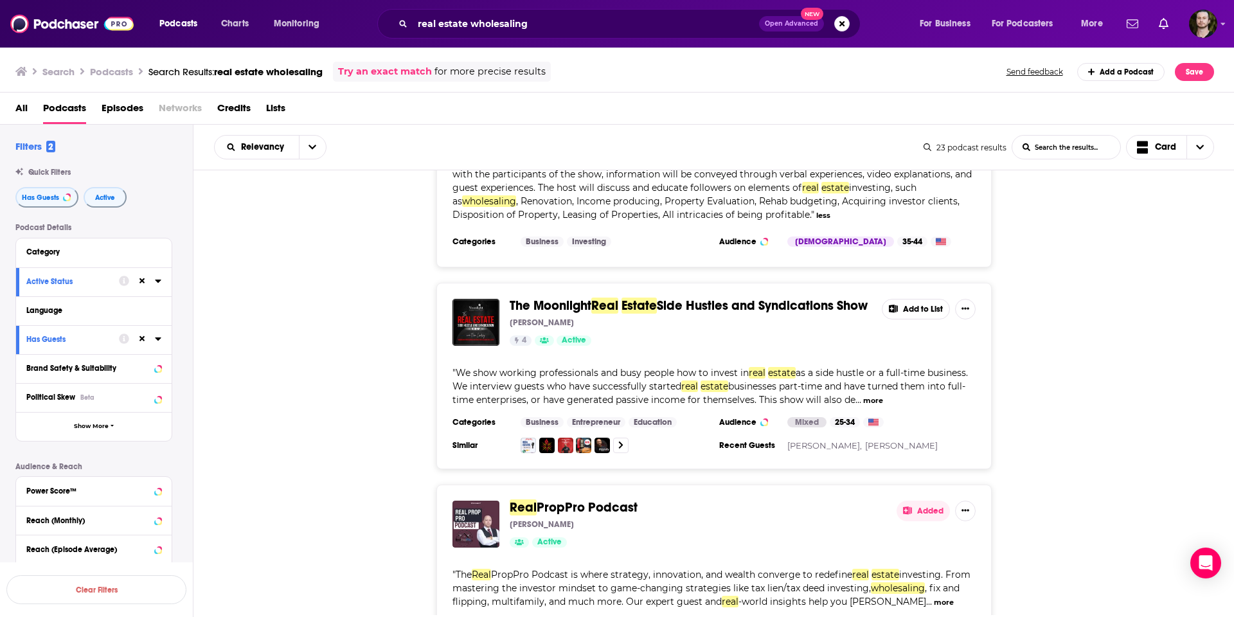
click at [870, 395] on button "more" at bounding box center [873, 400] width 20 height 11
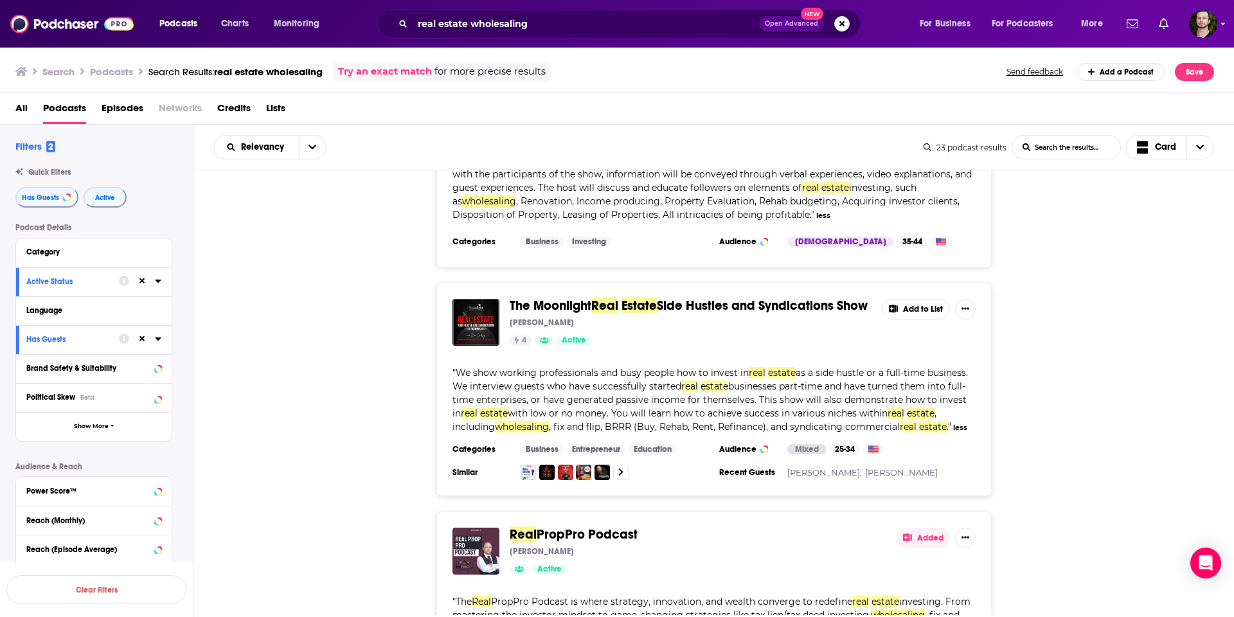
click at [912, 299] on button "Add to List" at bounding box center [916, 309] width 68 height 21
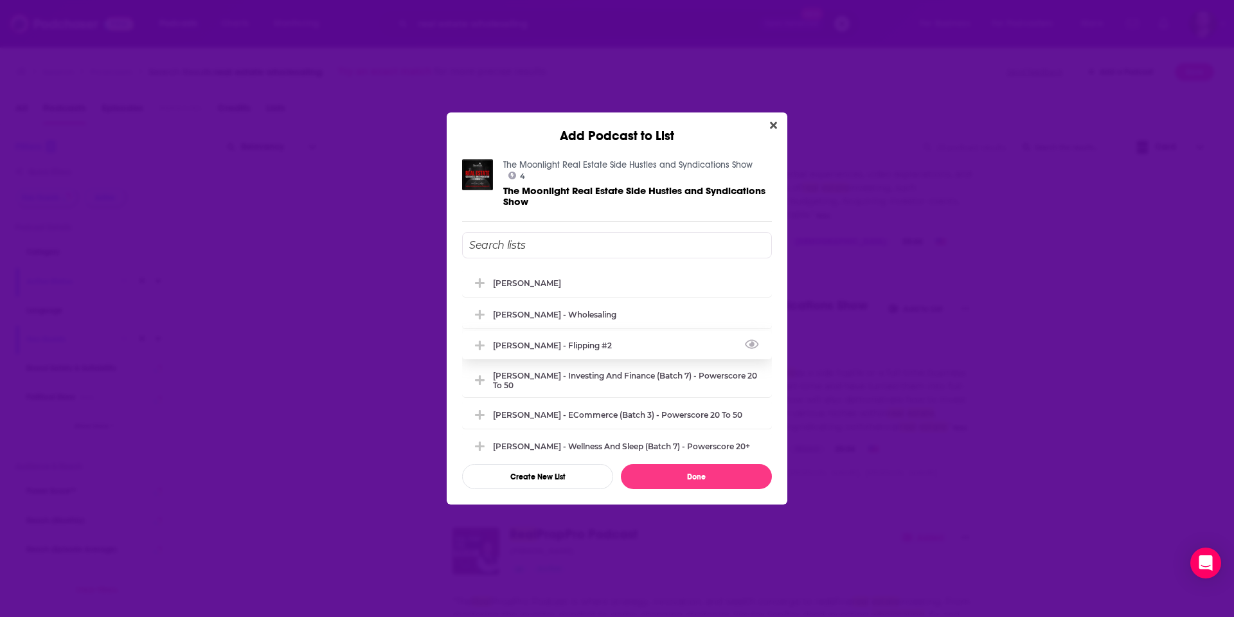
click at [579, 341] on div "[PERSON_NAME] - Flipping #2" at bounding box center [556, 346] width 127 height 10
click at [694, 480] on button "Done" at bounding box center [696, 476] width 151 height 25
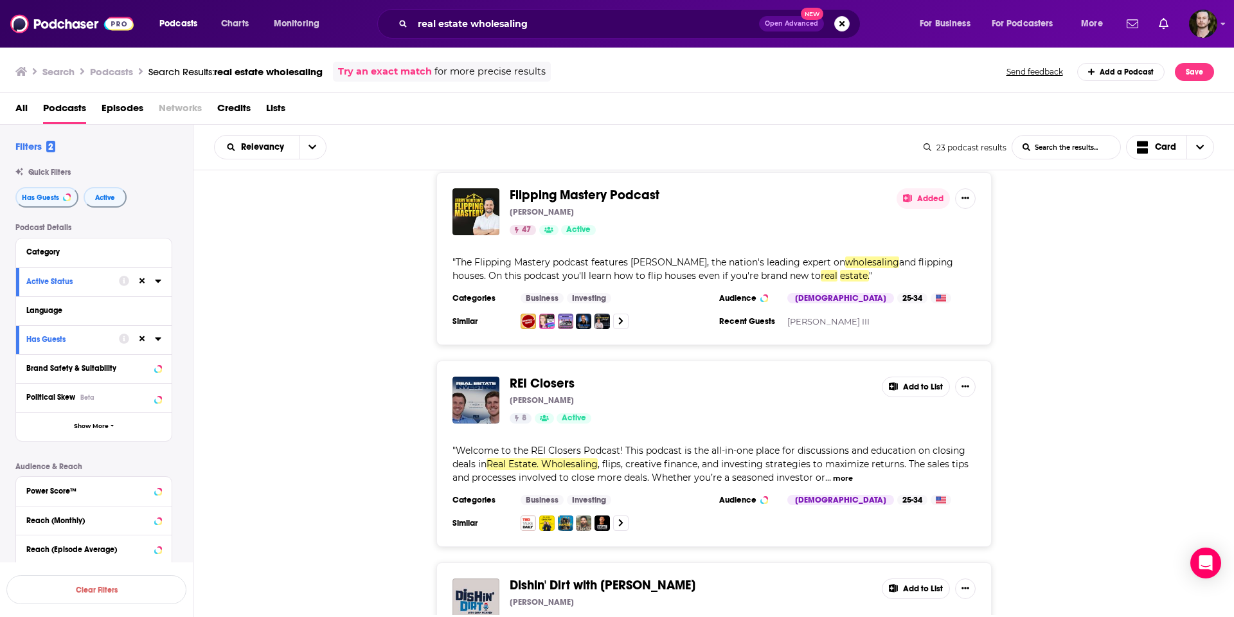
scroll to position [3824, 0]
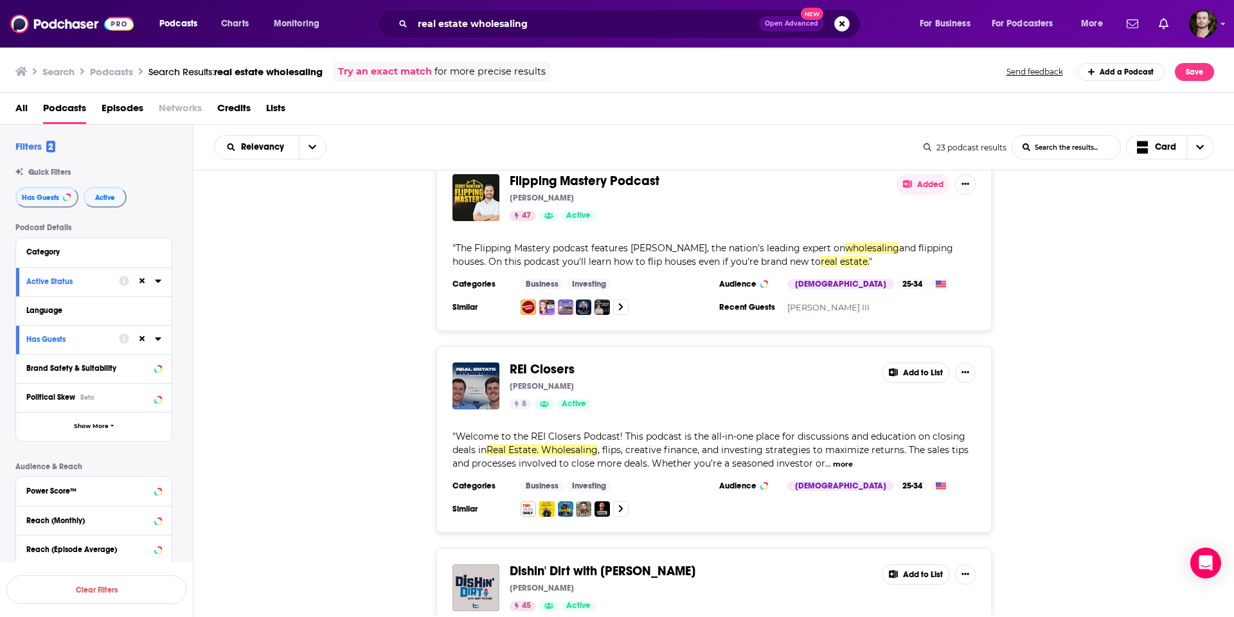
click at [914, 363] on button "Add to List" at bounding box center [916, 373] width 68 height 21
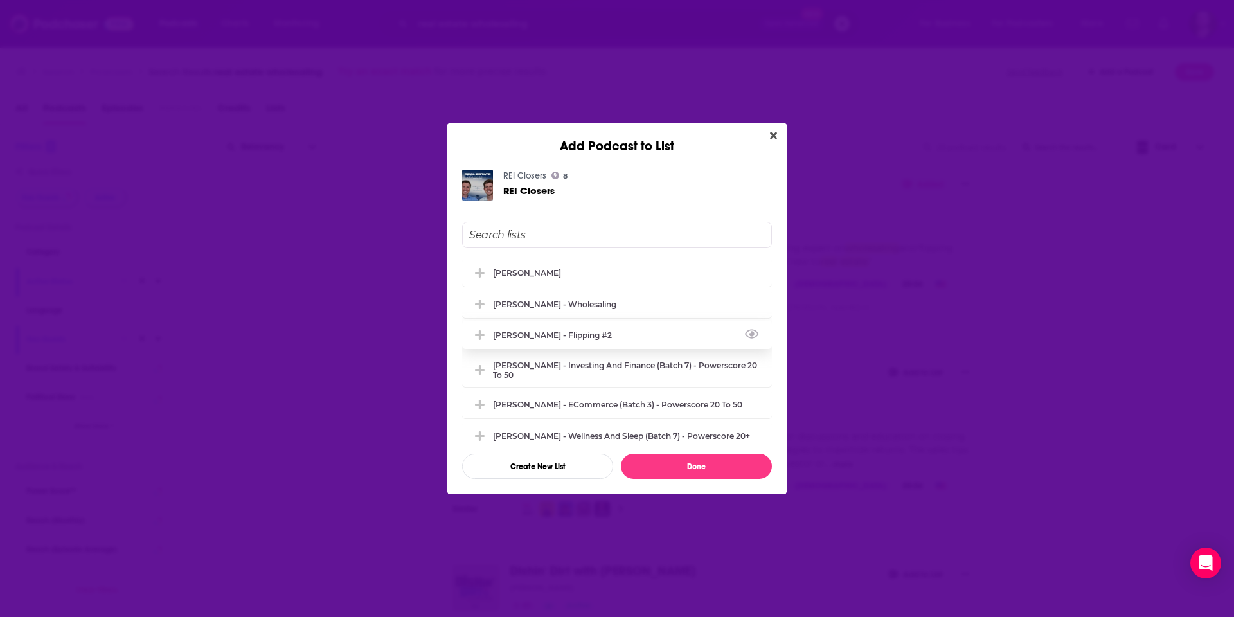
click at [573, 331] on div "[PERSON_NAME] - Flipping #2" at bounding box center [556, 335] width 127 height 10
click at [727, 464] on button "Done" at bounding box center [696, 466] width 151 height 25
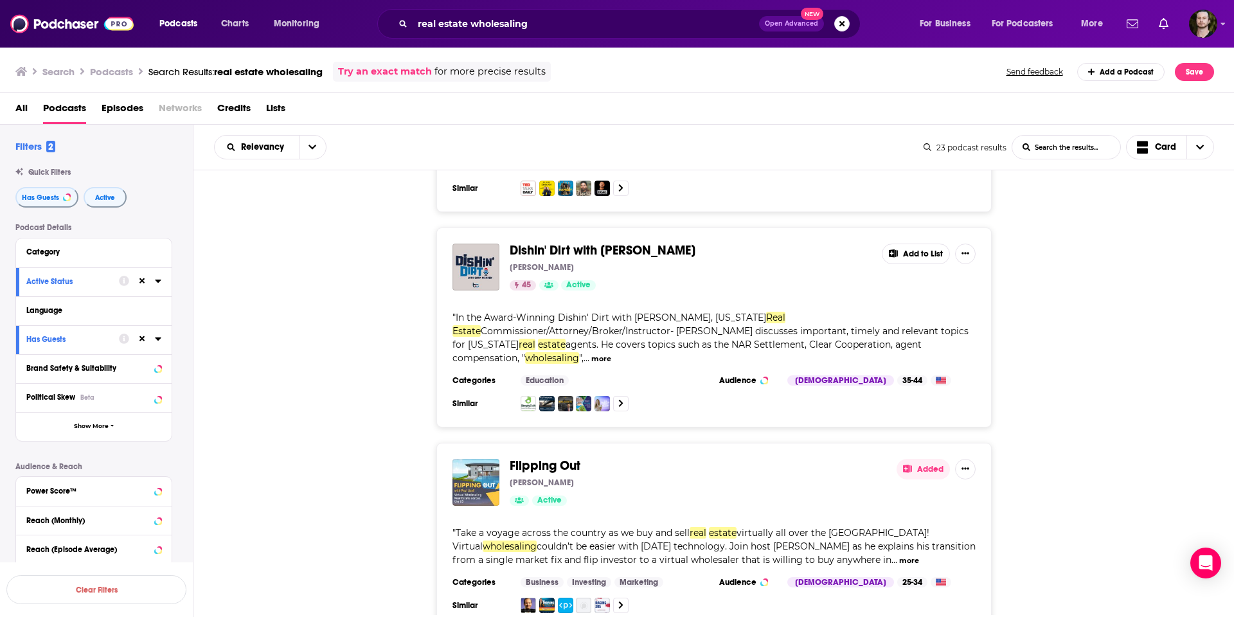
scroll to position [4149, 0]
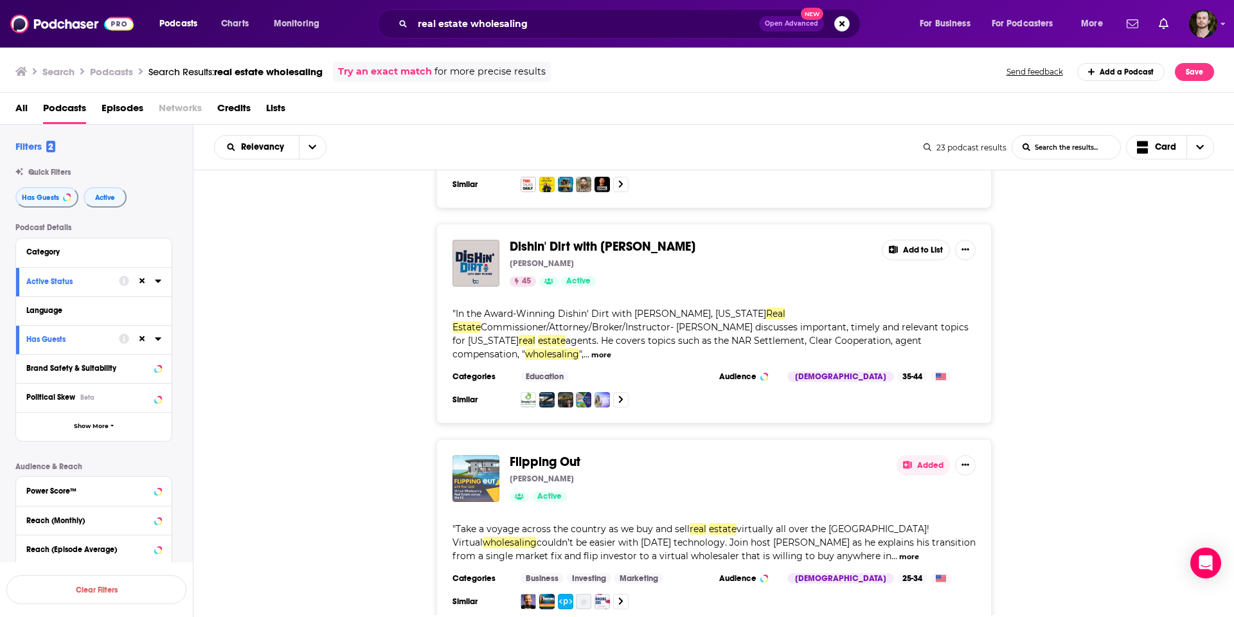
click at [591, 350] on button "more" at bounding box center [601, 355] width 20 height 11
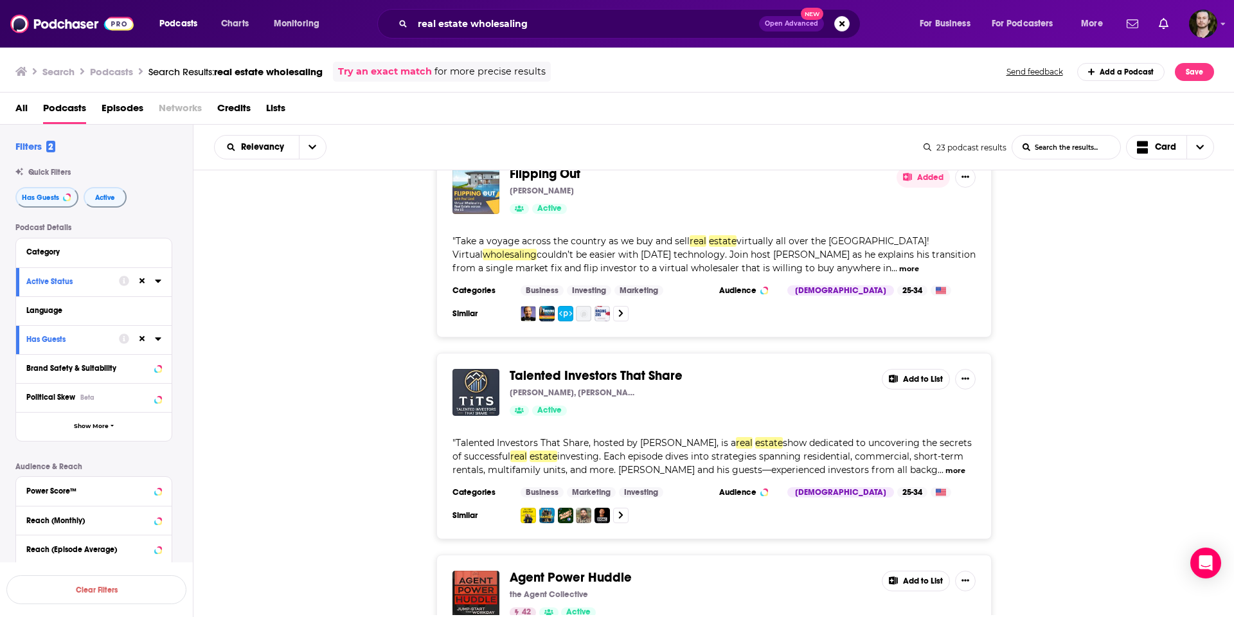
scroll to position [4628, 0]
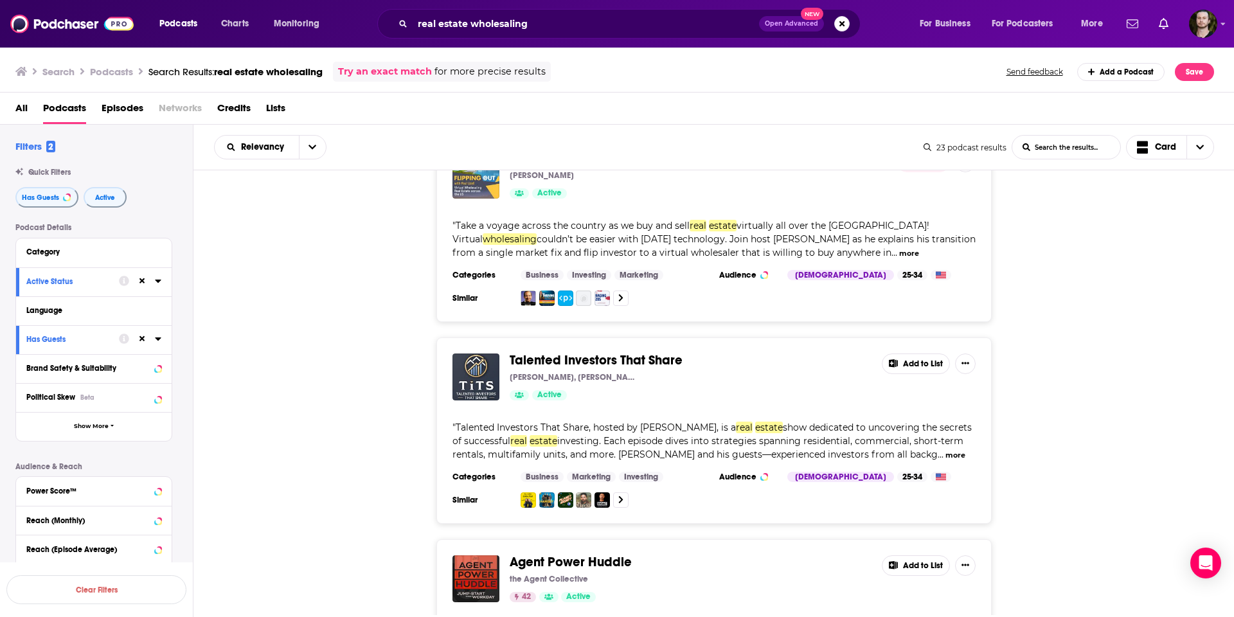
click at [917, 354] on button "Add to List" at bounding box center [916, 364] width 68 height 21
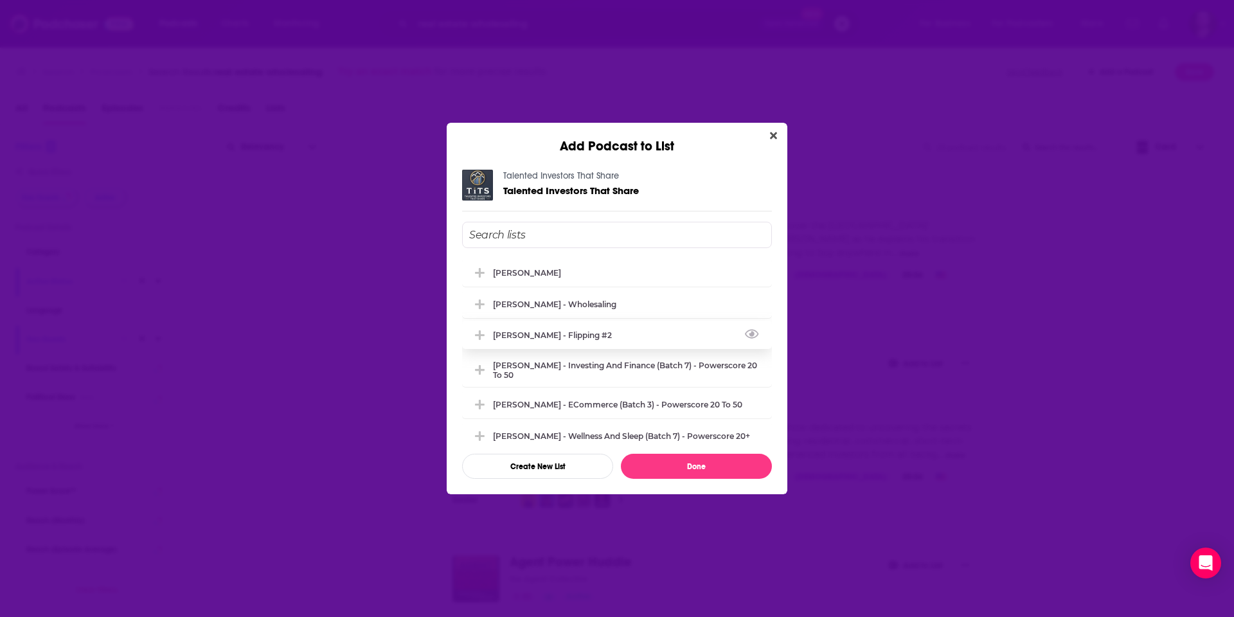
click at [549, 333] on div "[PERSON_NAME] - Flipping #2" at bounding box center [556, 335] width 127 height 10
drag, startPoint x: 710, startPoint y: 451, endPoint x: 716, endPoint y: 455, distance: 6.8
click at [712, 451] on div "[PERSON_NAME] [PERSON_NAME] - Wholesaling [PERSON_NAME] - Flipping #2 [PERSON_N…" at bounding box center [617, 350] width 310 height 257
click at [723, 460] on button "Done" at bounding box center [696, 466] width 151 height 25
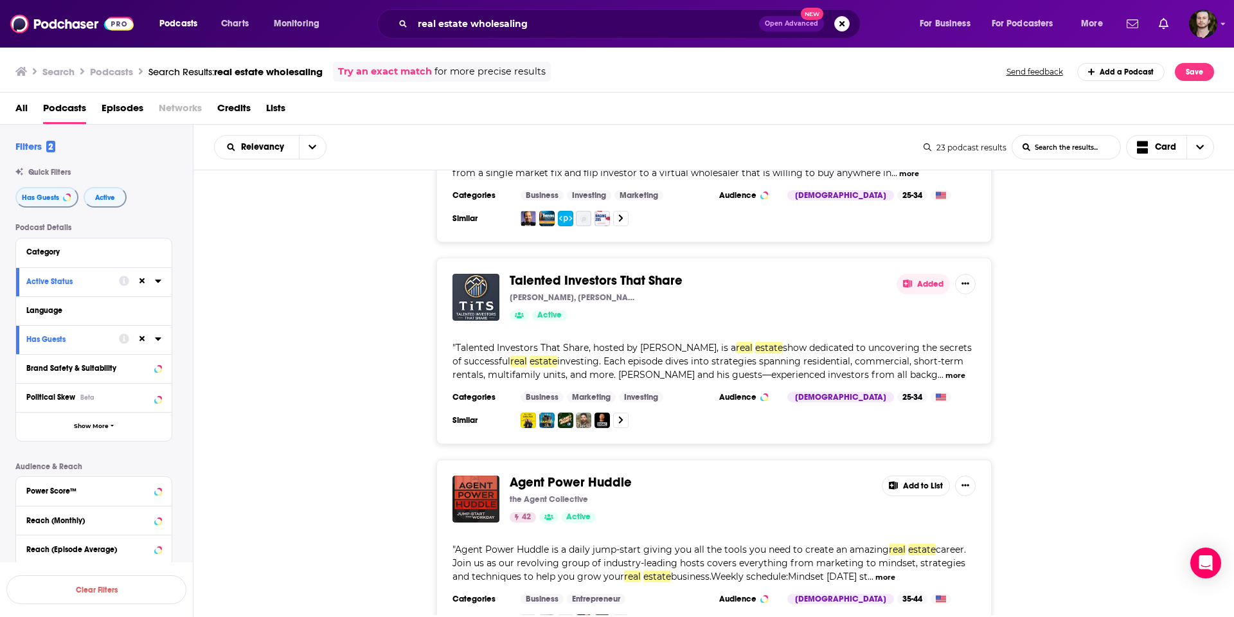
scroll to position [4771, 0]
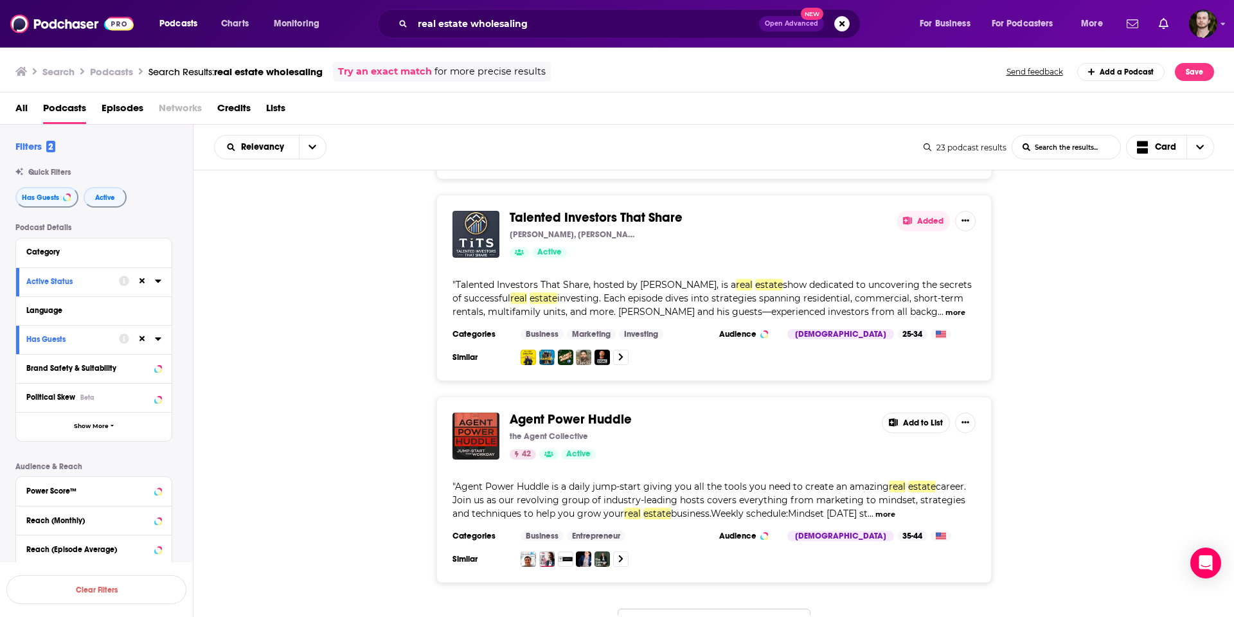
click at [767, 609] on button "That's all there is!" at bounding box center [714, 626] width 193 height 35
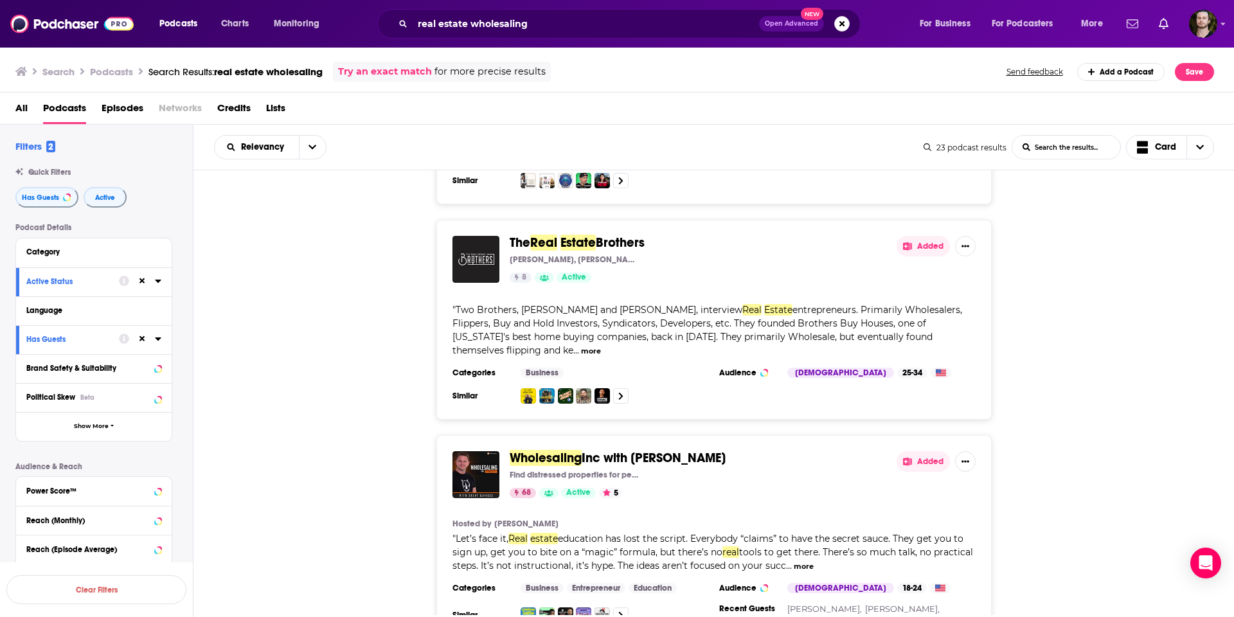
scroll to position [2260, 0]
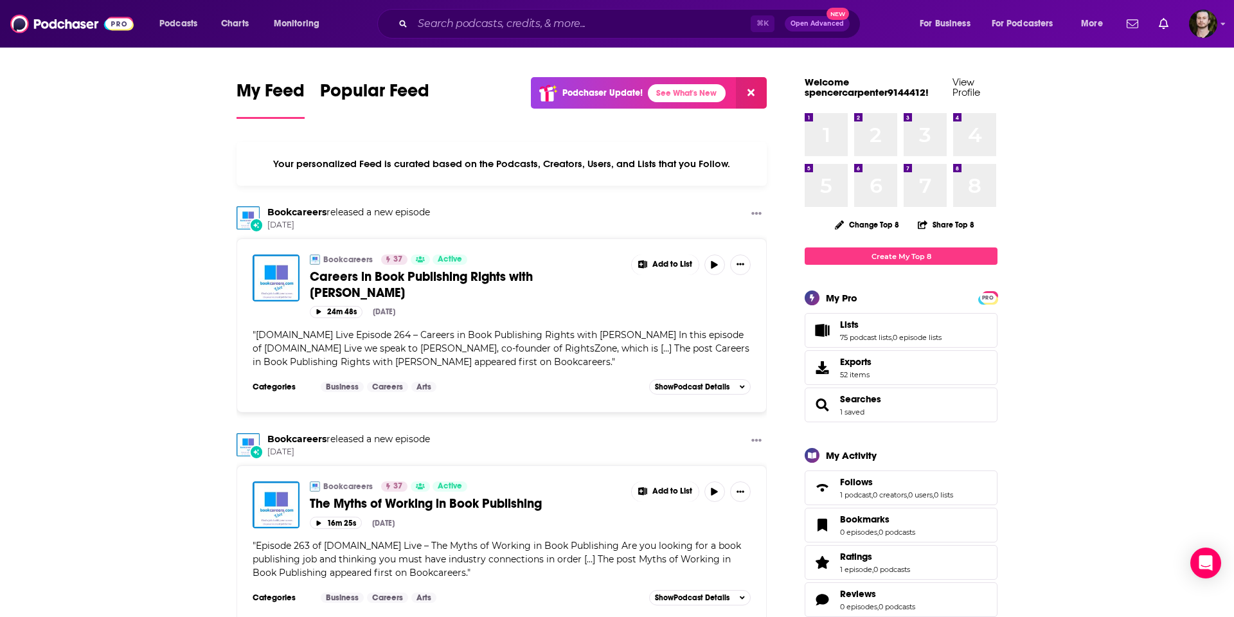
click at [1209, 30] on img "Logged in as OutlierAudio" at bounding box center [1203, 24] width 28 height 28
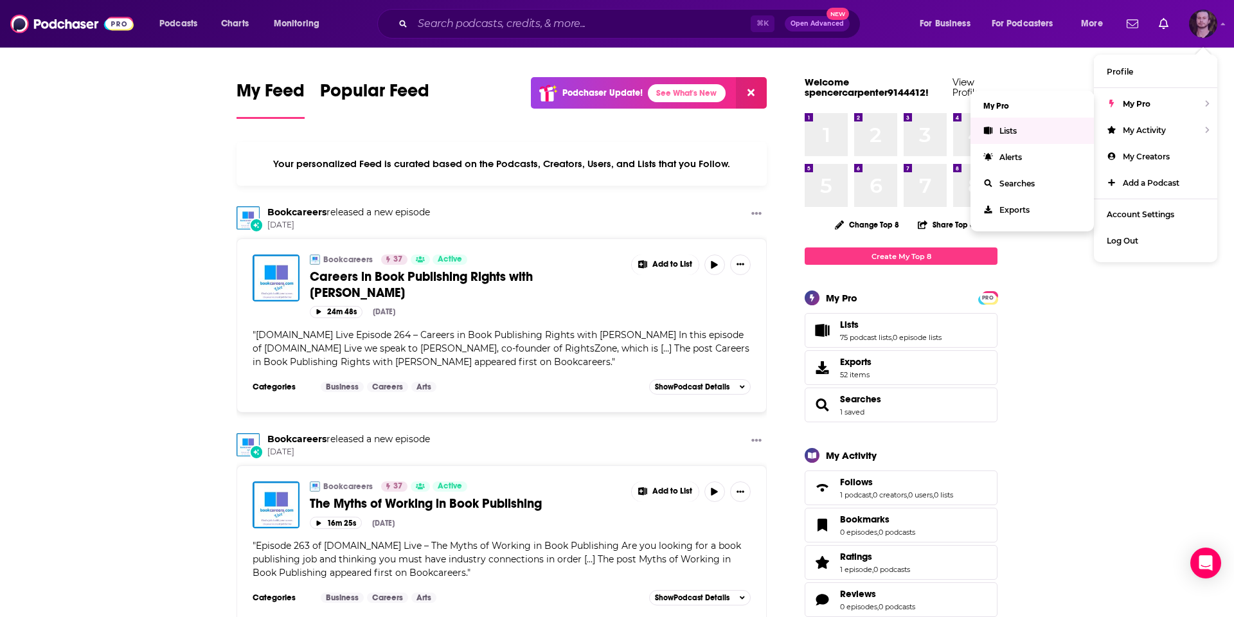
click at [1022, 134] on link "Lists" at bounding box center [1032, 131] width 123 height 26
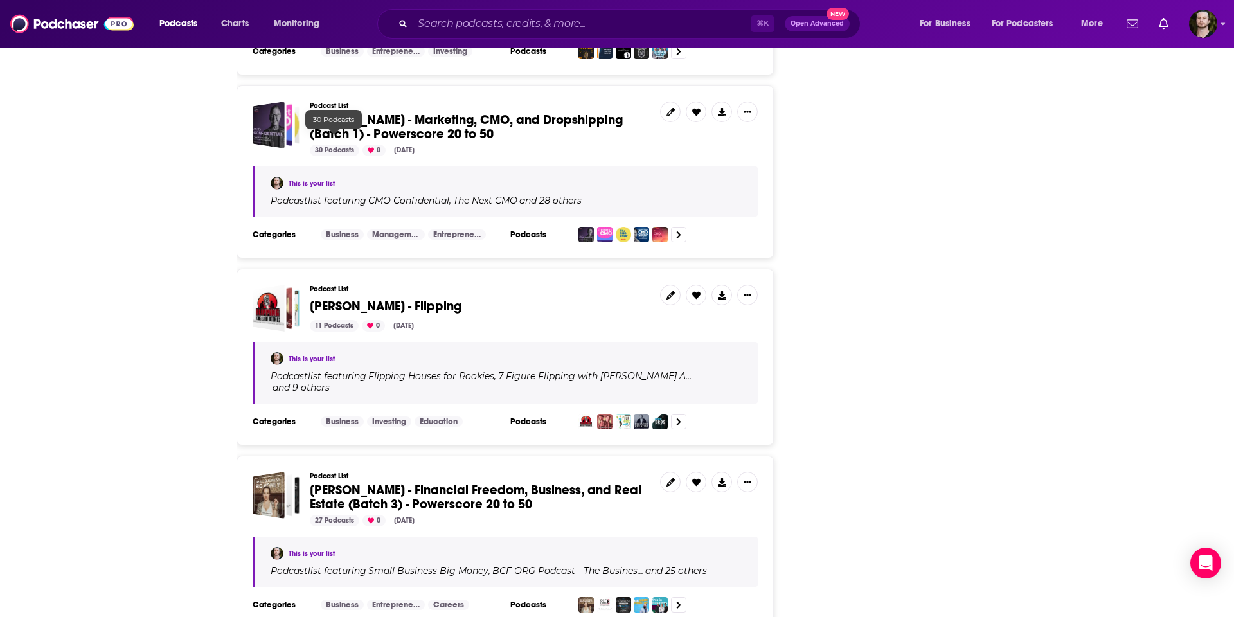
scroll to position [2900, 0]
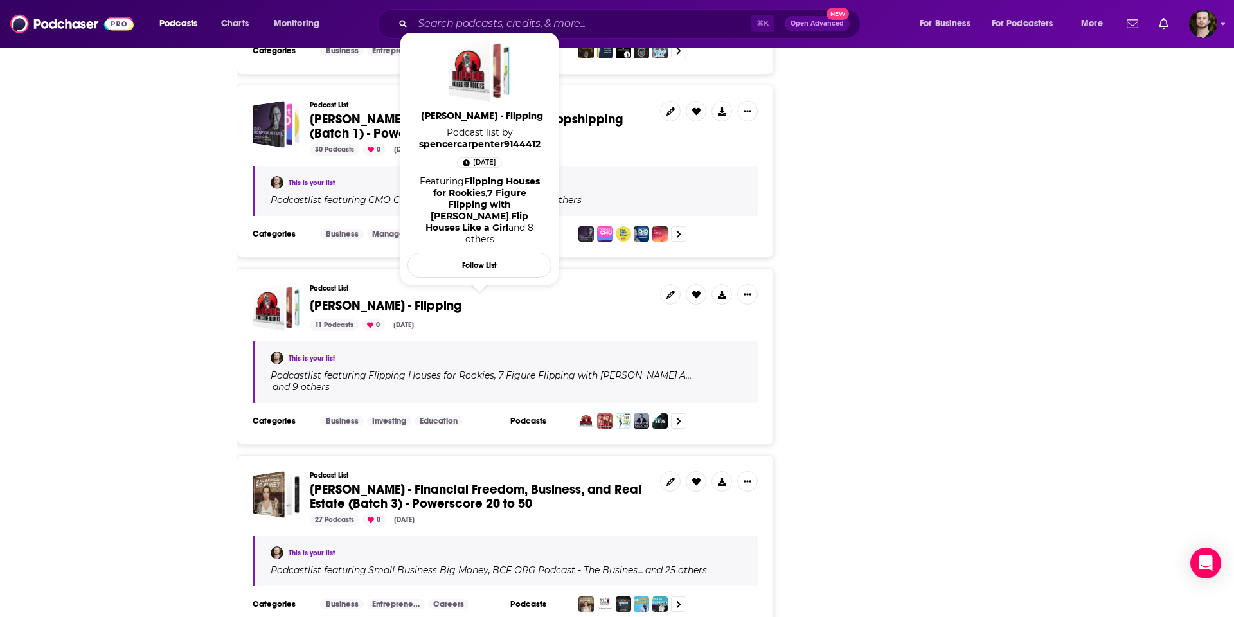
click at [351, 298] on span "[PERSON_NAME] - Flipping" at bounding box center [386, 306] width 152 height 16
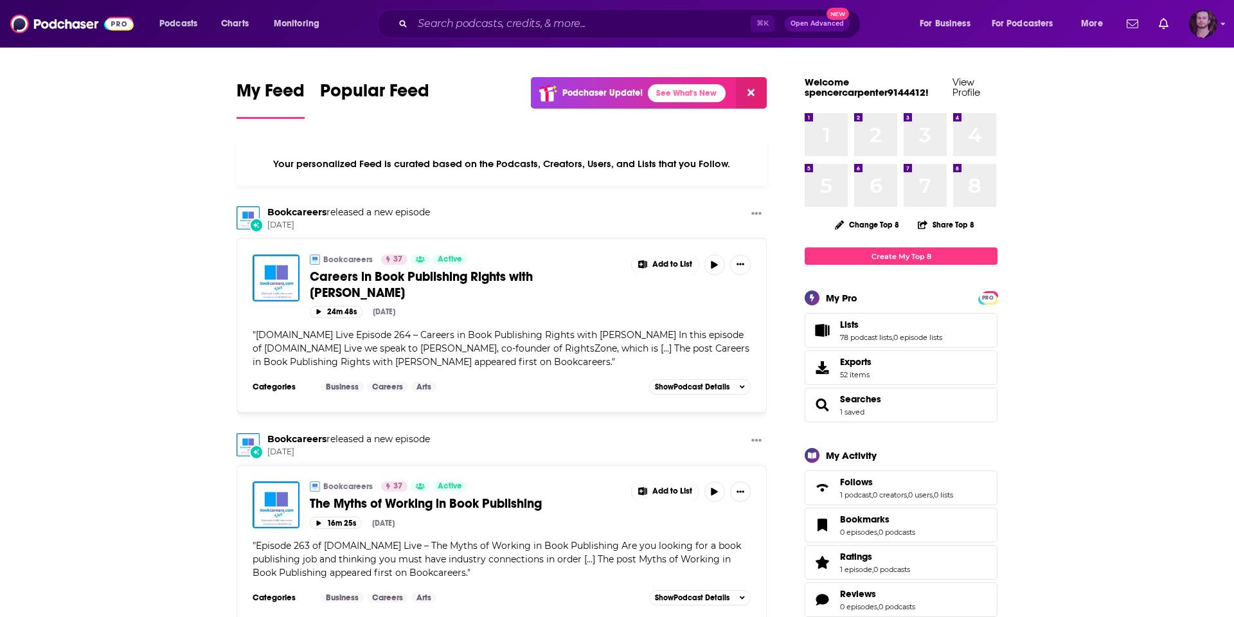
click at [1205, 19] on img "Logged in as OutlierAudio" at bounding box center [1203, 24] width 28 height 28
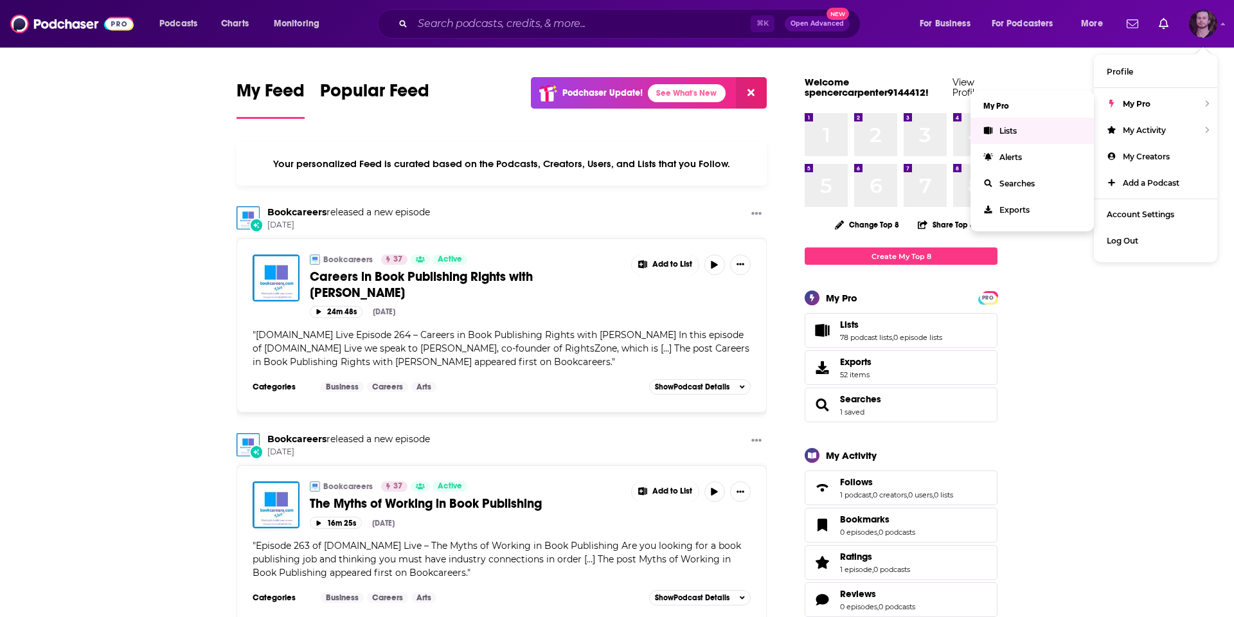
click at [1013, 130] on span "Lists" at bounding box center [1008, 131] width 17 height 10
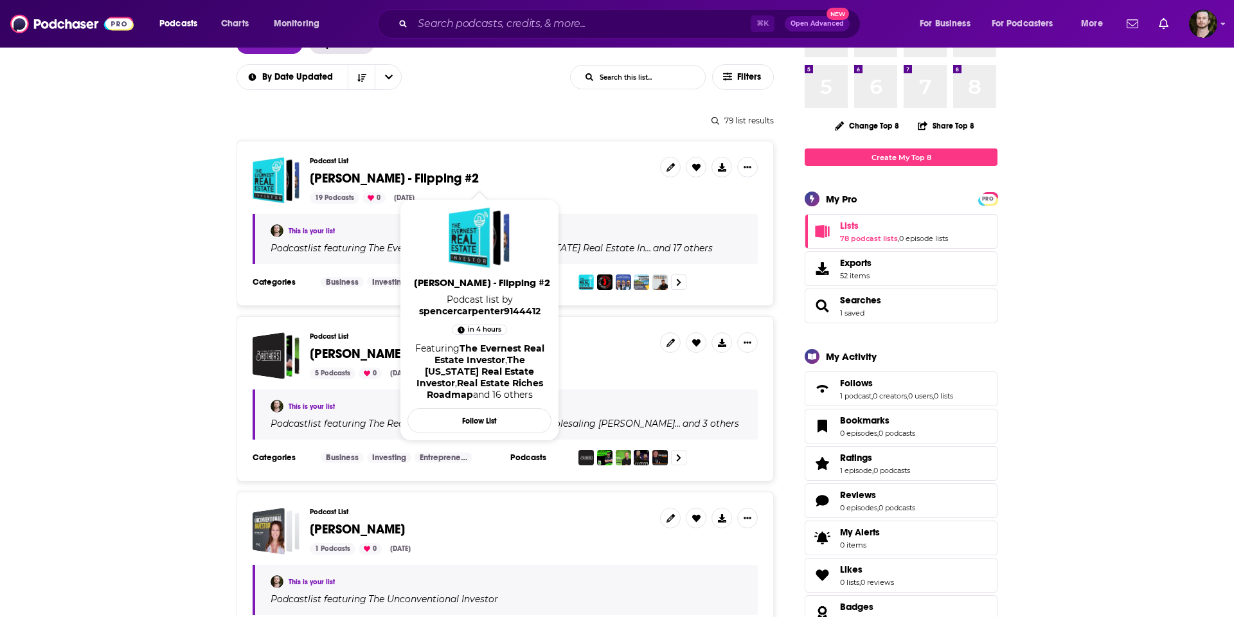
scroll to position [102, 0]
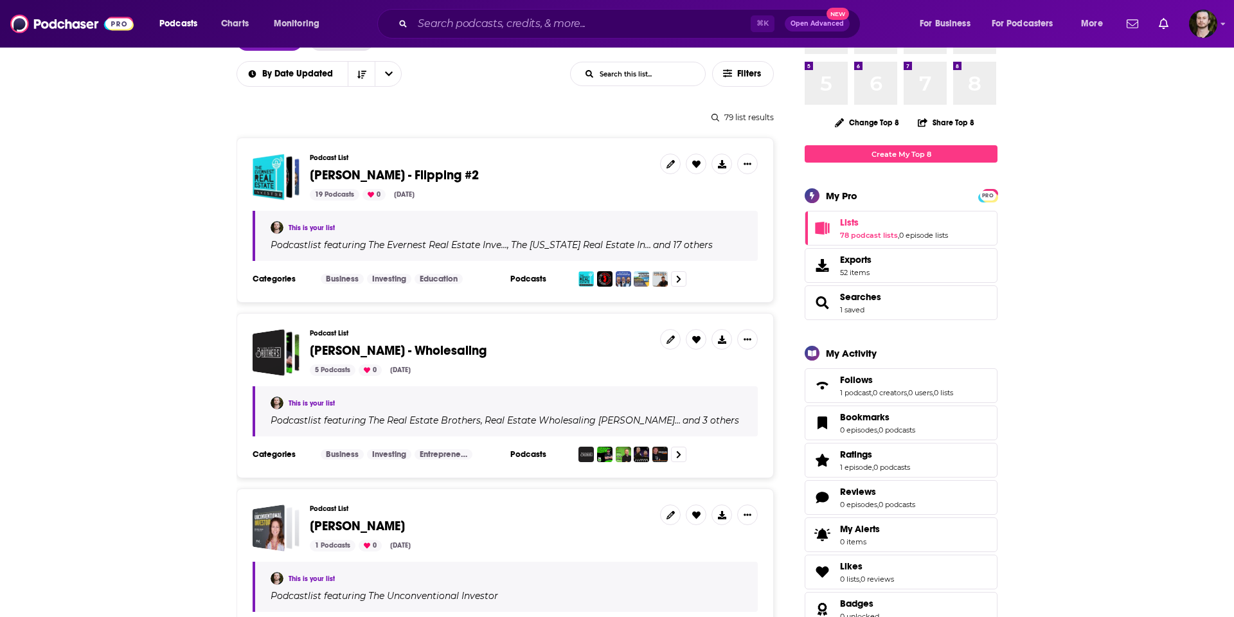
click at [393, 173] on span "[PERSON_NAME] - Flipping #2" at bounding box center [394, 175] width 169 height 16
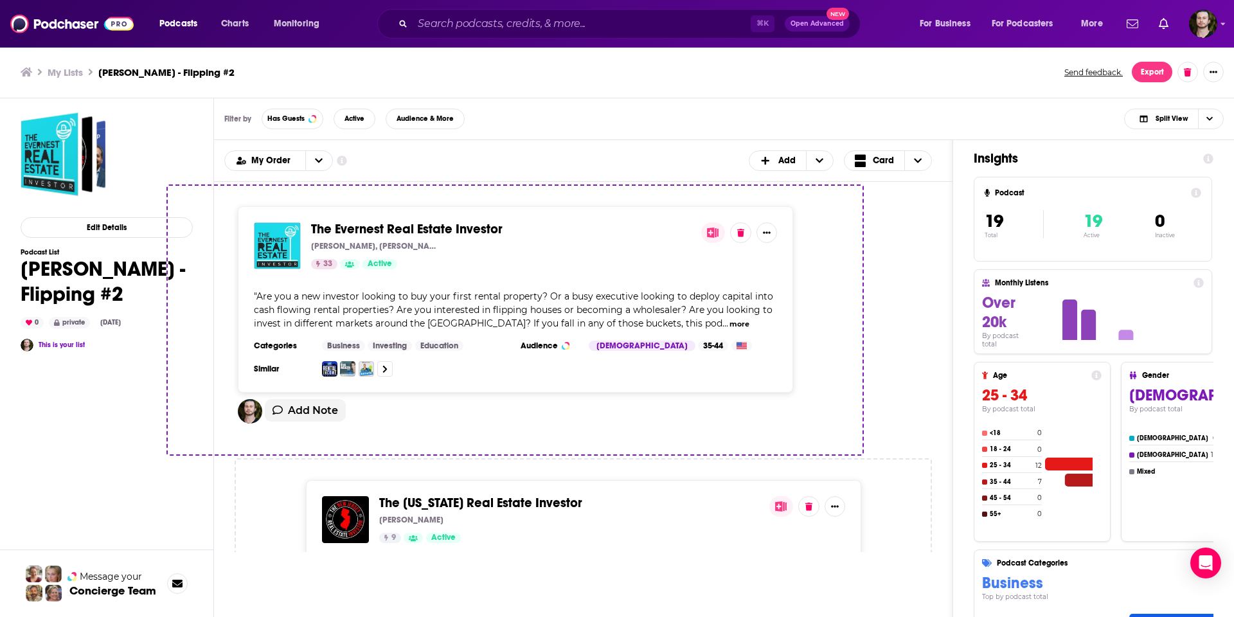
drag, startPoint x: 595, startPoint y: 226, endPoint x: 534, endPoint y: 229, distance: 61.1
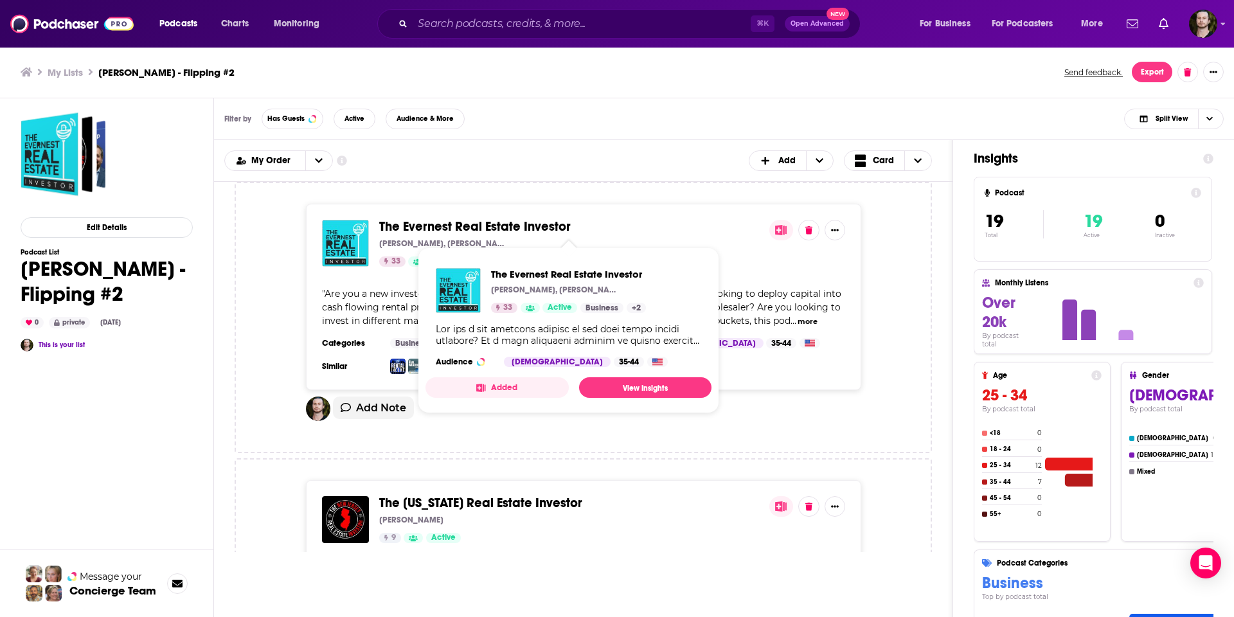
click at [590, 226] on span "The Evernest Real Estate Investor" at bounding box center [569, 227] width 380 height 14
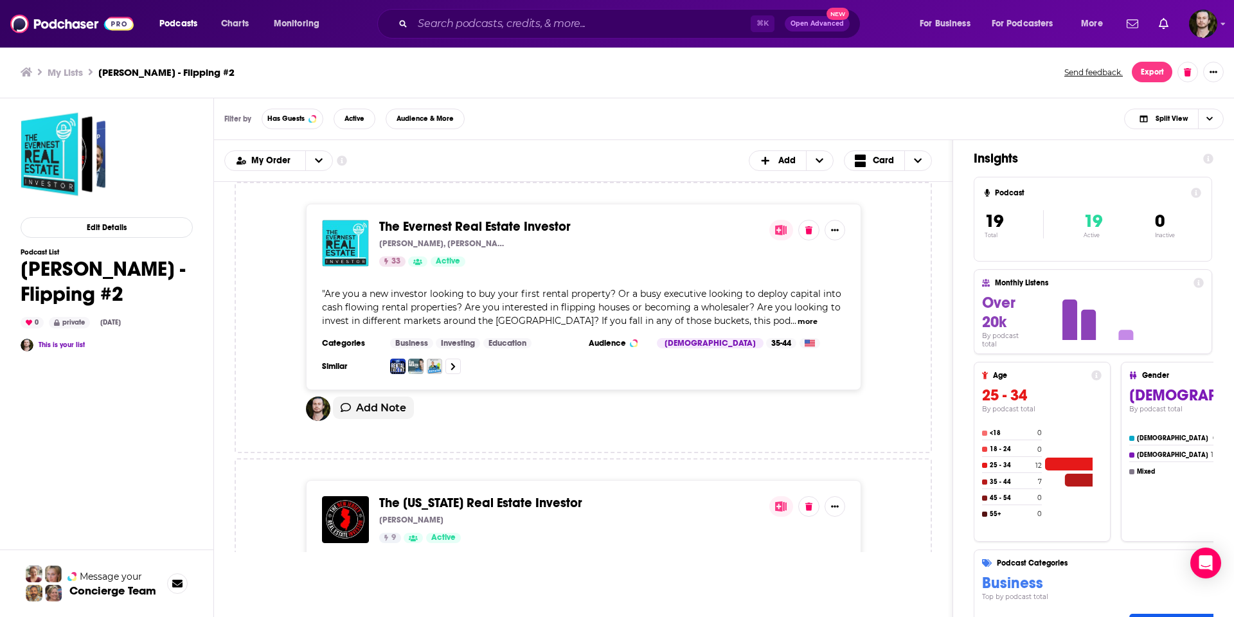
click at [584, 226] on span "The Evernest Real Estate Investor" at bounding box center [569, 227] width 380 height 14
click at [575, 226] on span "The Evernest Real Estate Investor" at bounding box center [569, 227] width 380 height 14
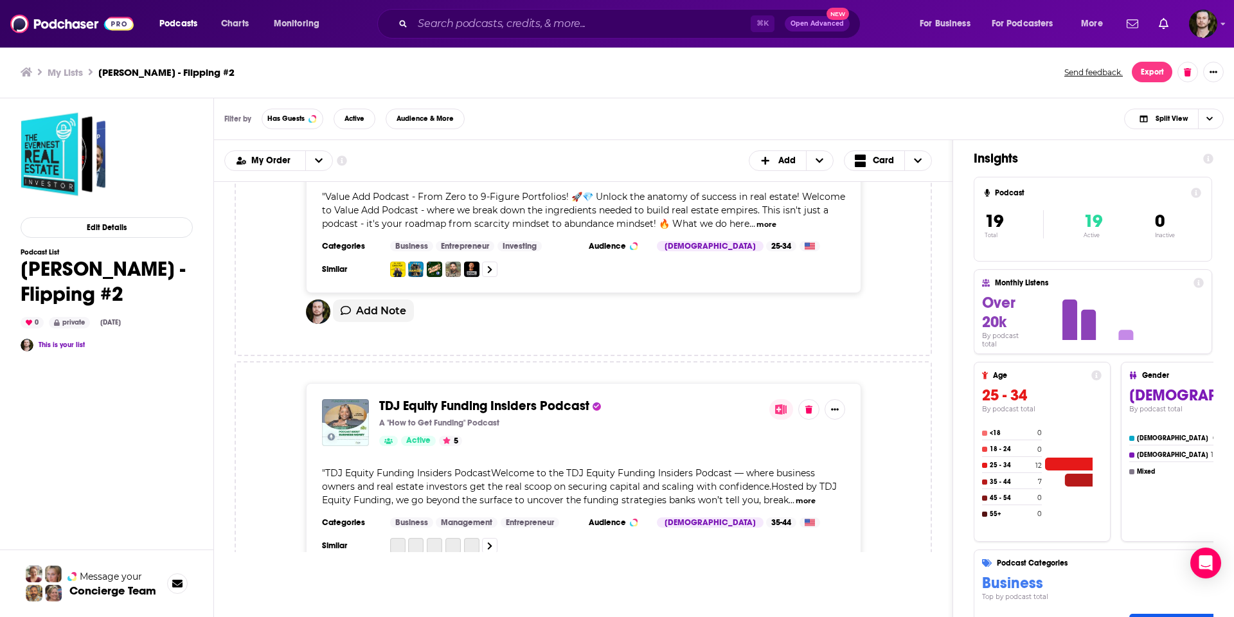
scroll to position [3563, 0]
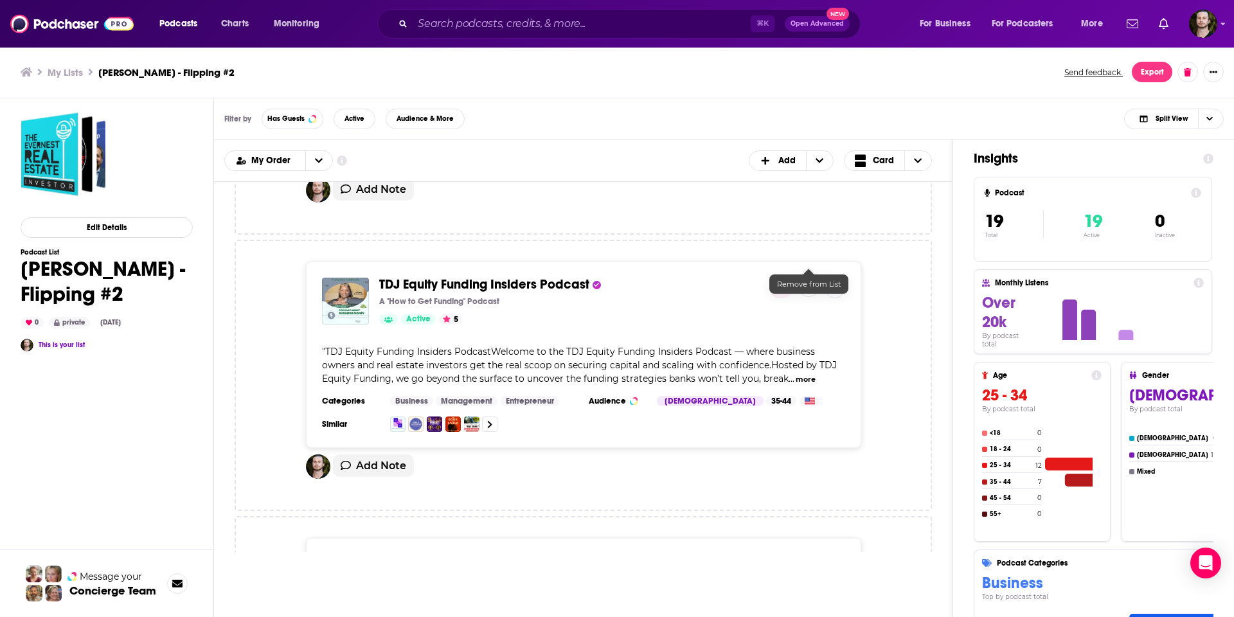
click at [813, 276] on button at bounding box center [809, 286] width 21 height 21
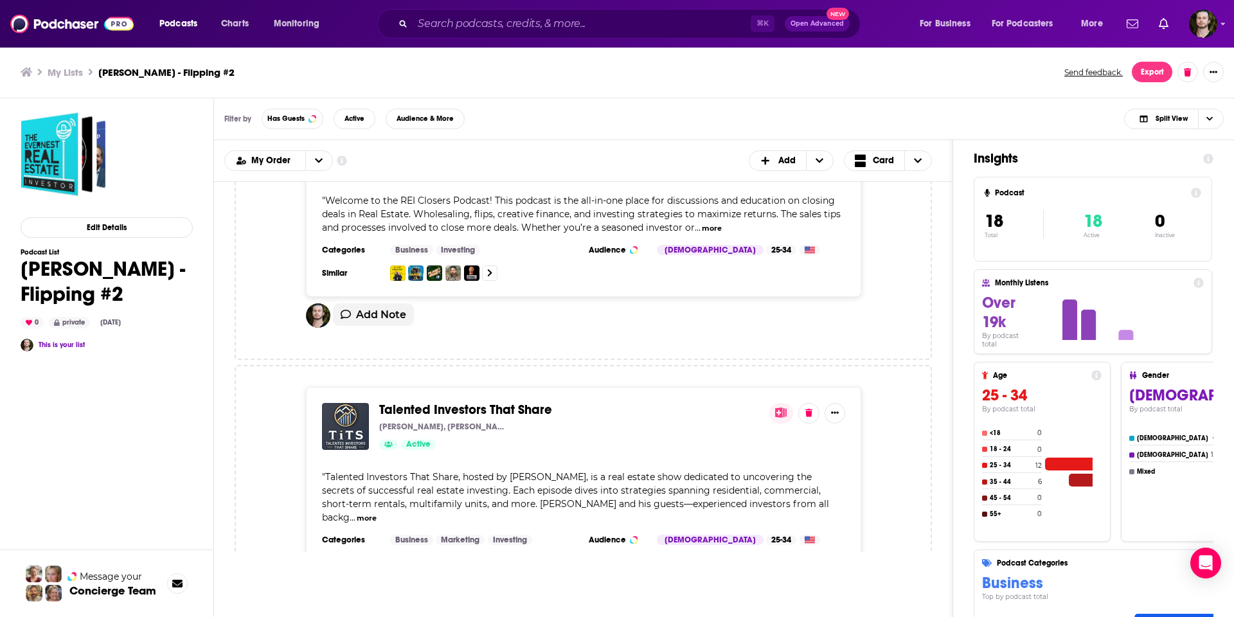
scroll to position [4614, 0]
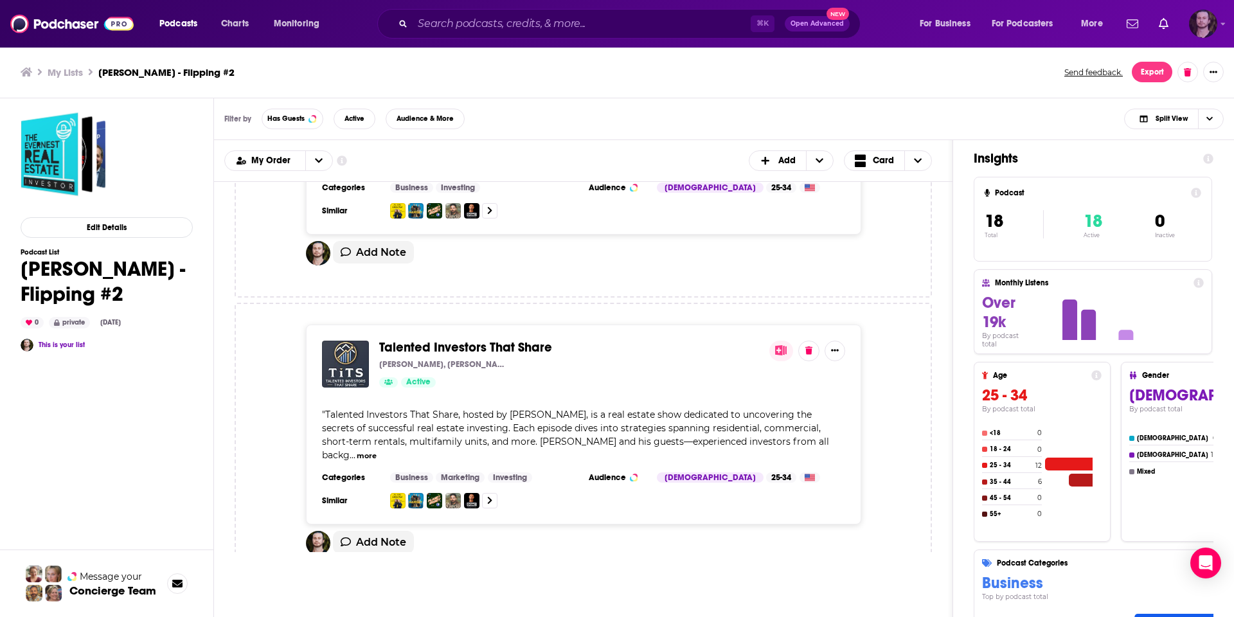
click at [1209, 21] on img "Logged in as OutlierAudio" at bounding box center [1203, 24] width 28 height 28
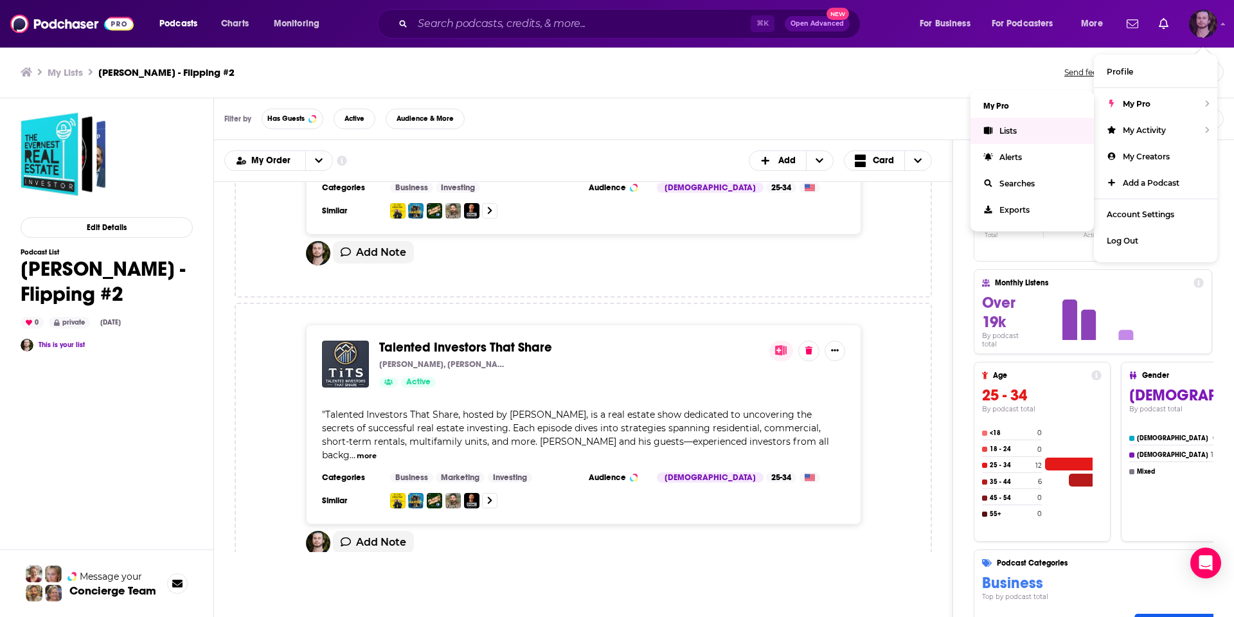
click at [1006, 129] on span "Lists" at bounding box center [1008, 131] width 17 height 10
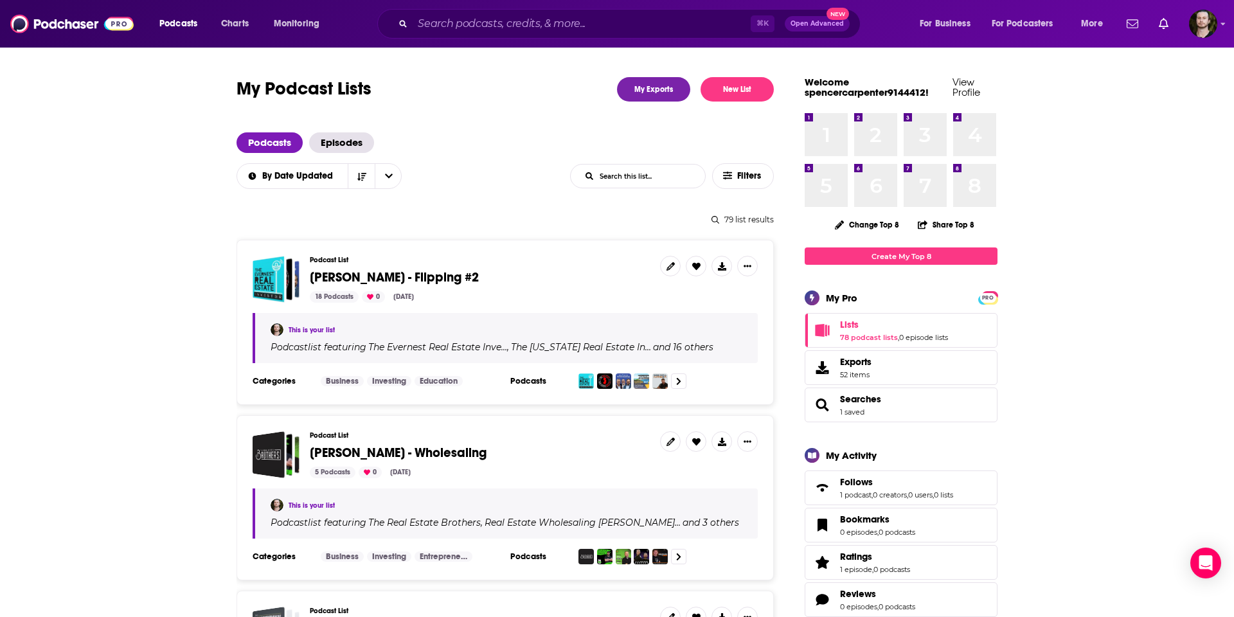
click at [411, 451] on span "[PERSON_NAME] - Wholesaling" at bounding box center [398, 453] width 177 height 16
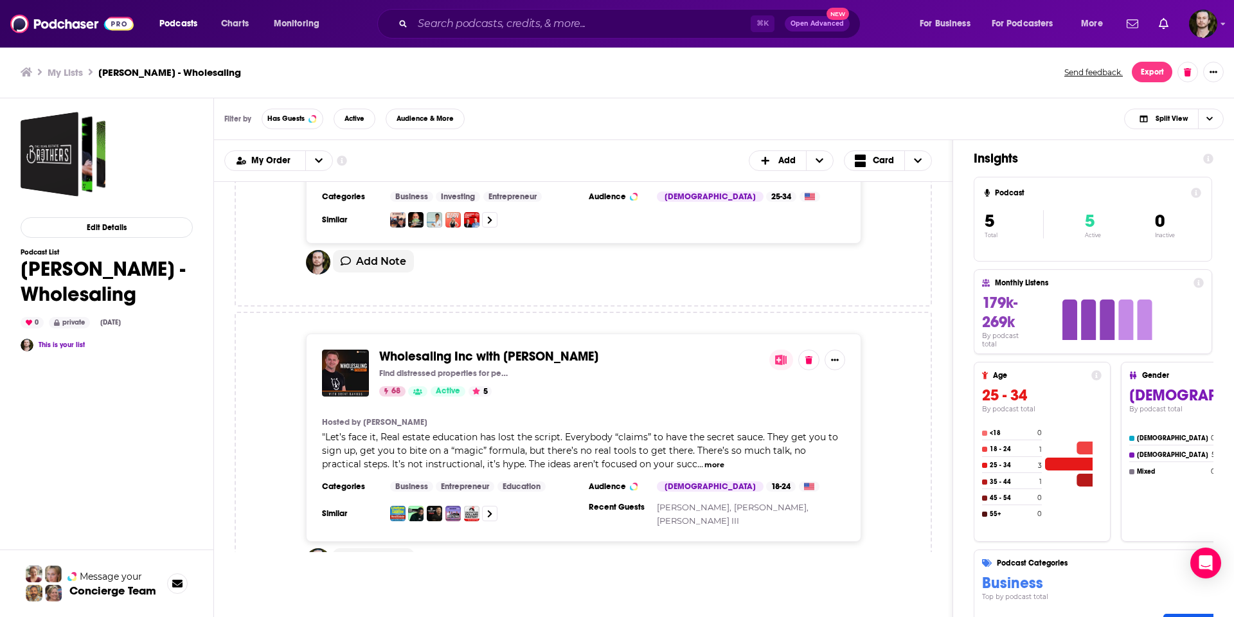
scroll to position [1025, 0]
